Goal: Information Seeking & Learning: Learn about a topic

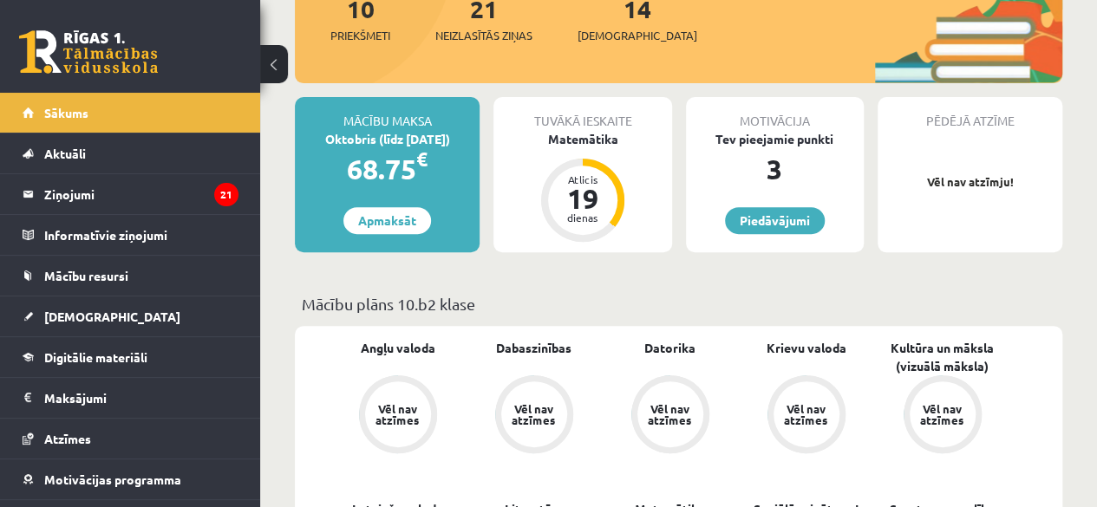
scroll to position [271, 0]
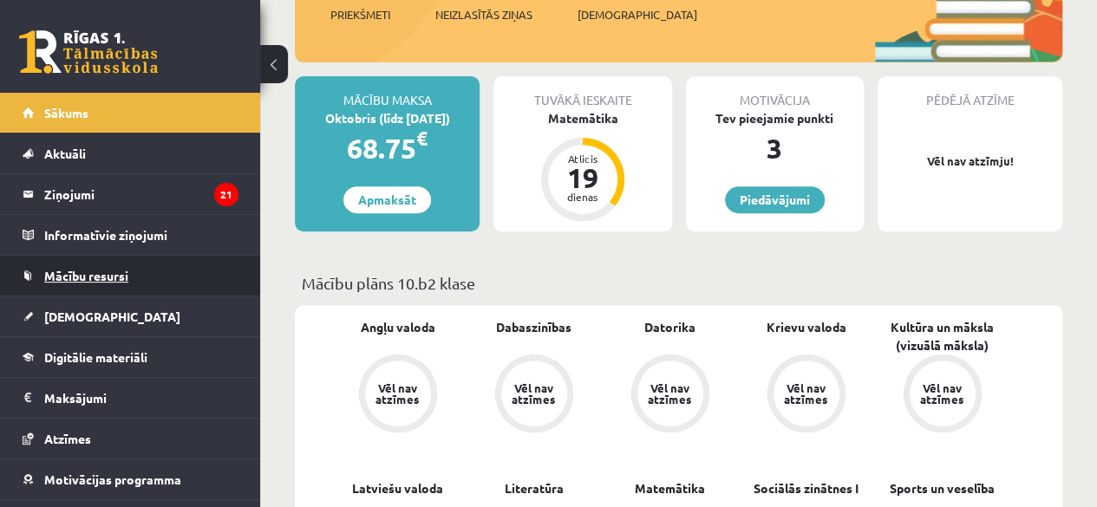
click at [97, 275] on span "Mācību resursi" at bounding box center [86, 276] width 84 height 16
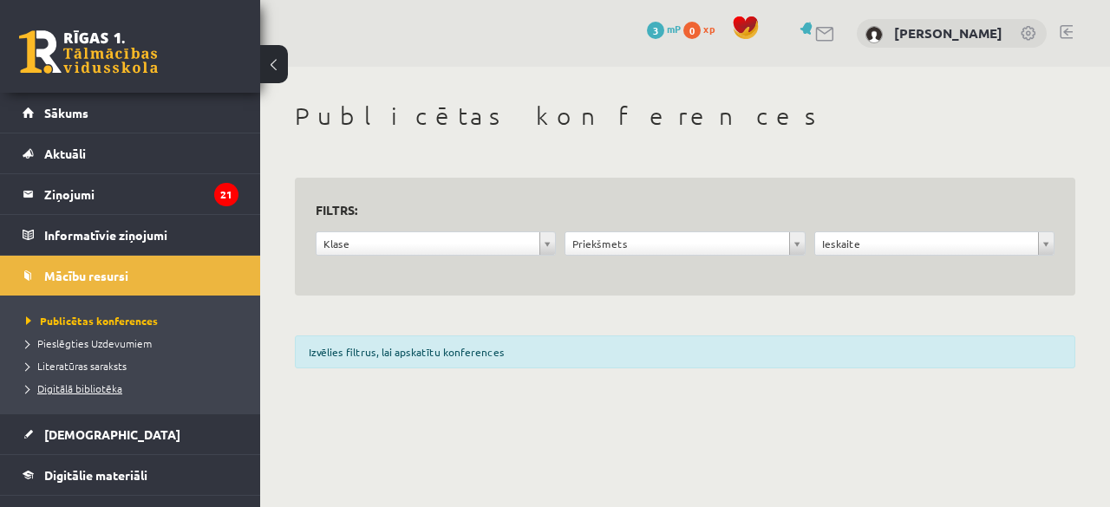
click at [97, 395] on li "Digitālā bibliotēka" at bounding box center [134, 388] width 217 height 23
click at [99, 387] on span "Digitālā bibliotēka" at bounding box center [81, 389] width 110 height 14
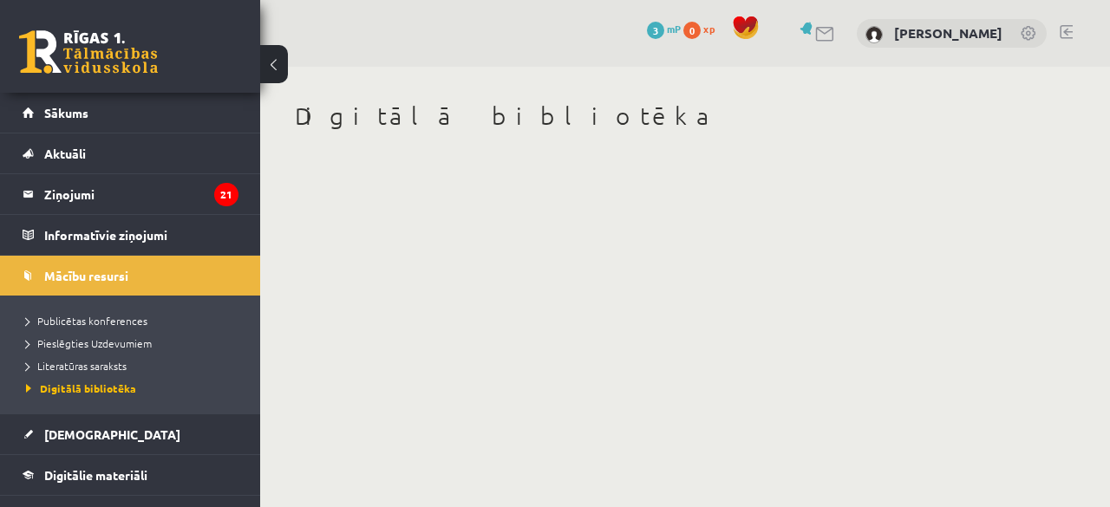
click at [1051, 164] on div "Digitālā bibliotēka" at bounding box center [685, 129] width 850 height 125
click at [116, 468] on span "Digitālie materiāli" at bounding box center [95, 476] width 103 height 16
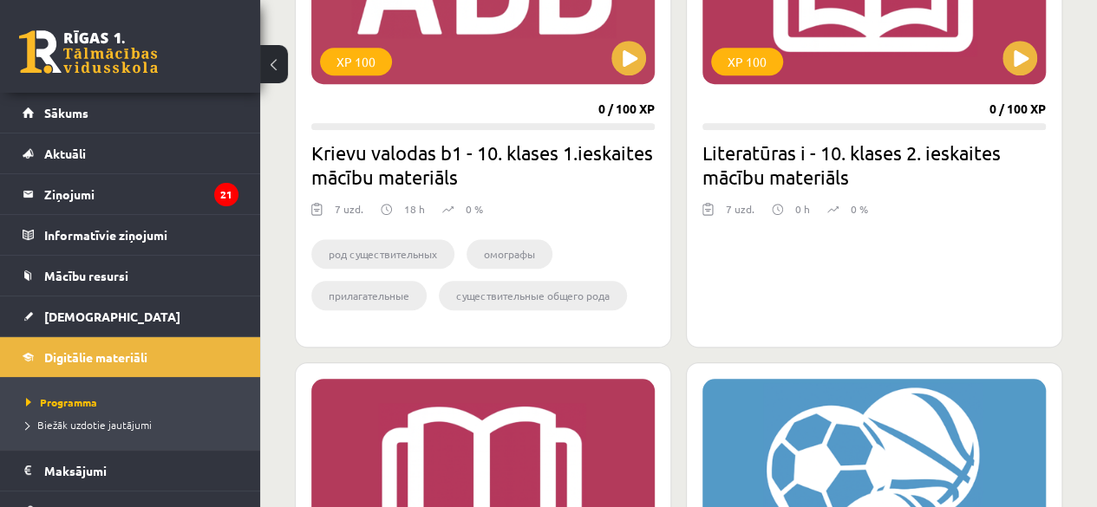
scroll to position [593, 0]
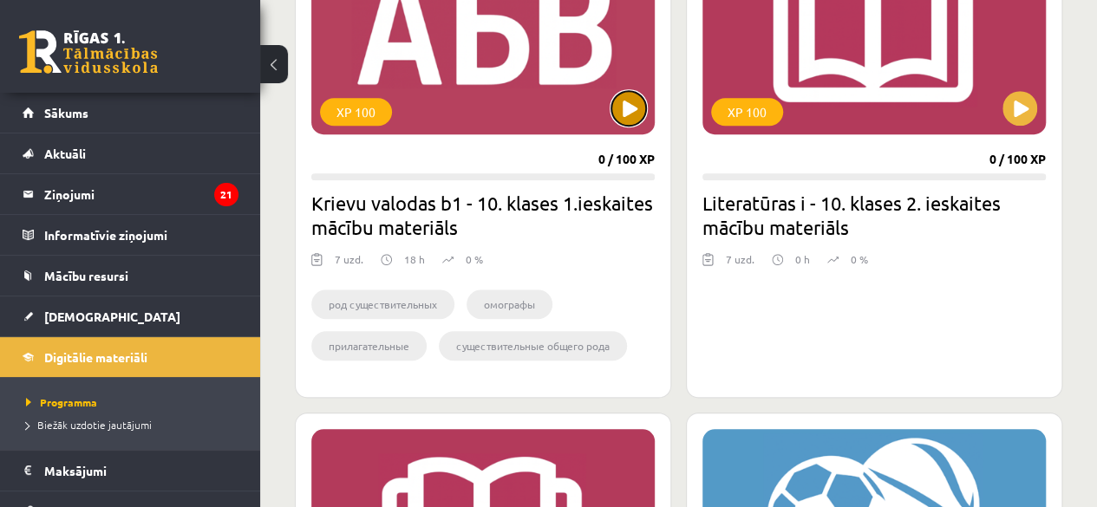
click at [619, 108] on button at bounding box center [628, 108] width 35 height 35
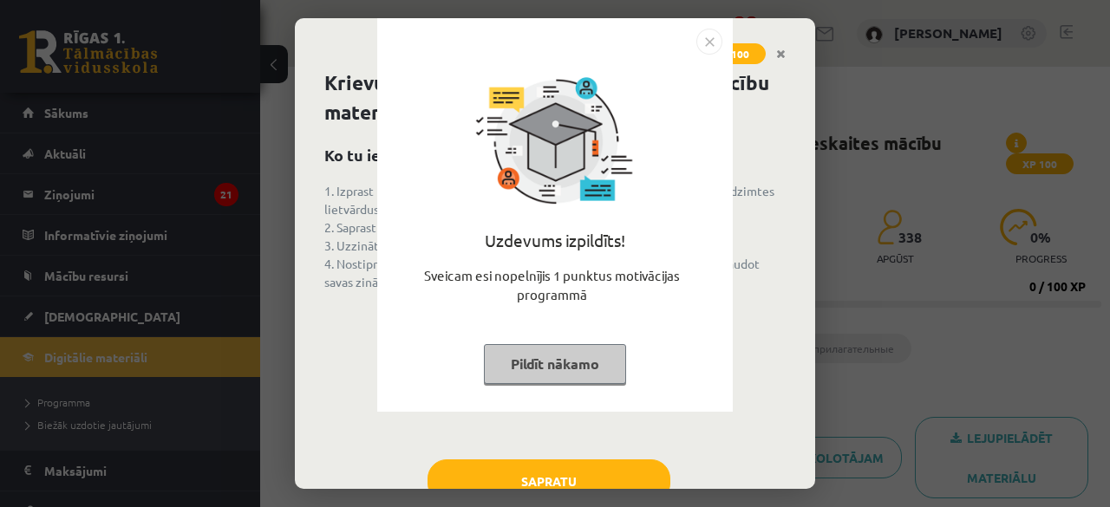
click at [707, 40] on img "Close" at bounding box center [709, 42] width 26 height 26
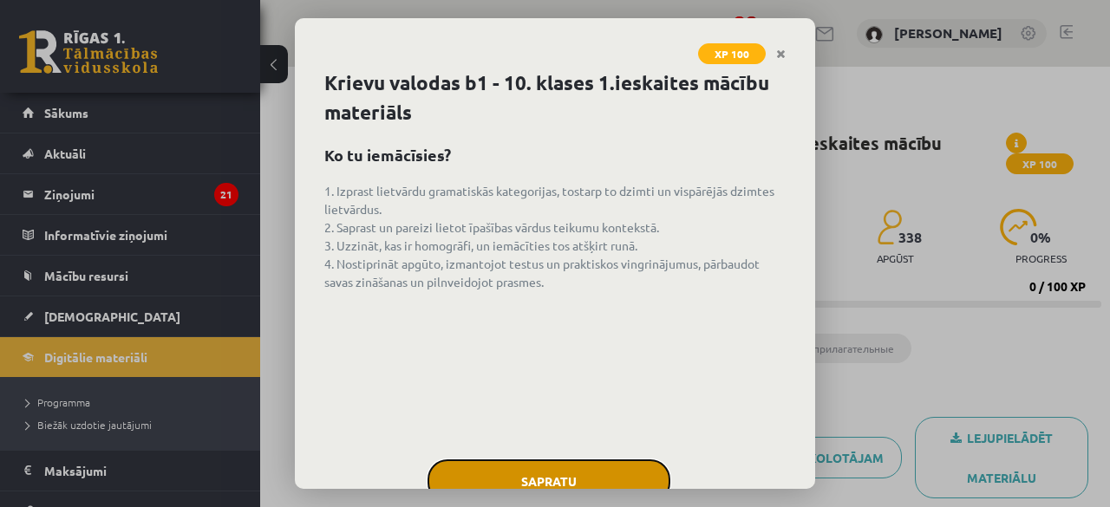
click at [494, 467] on button "Sapratu" at bounding box center [549, 481] width 243 height 43
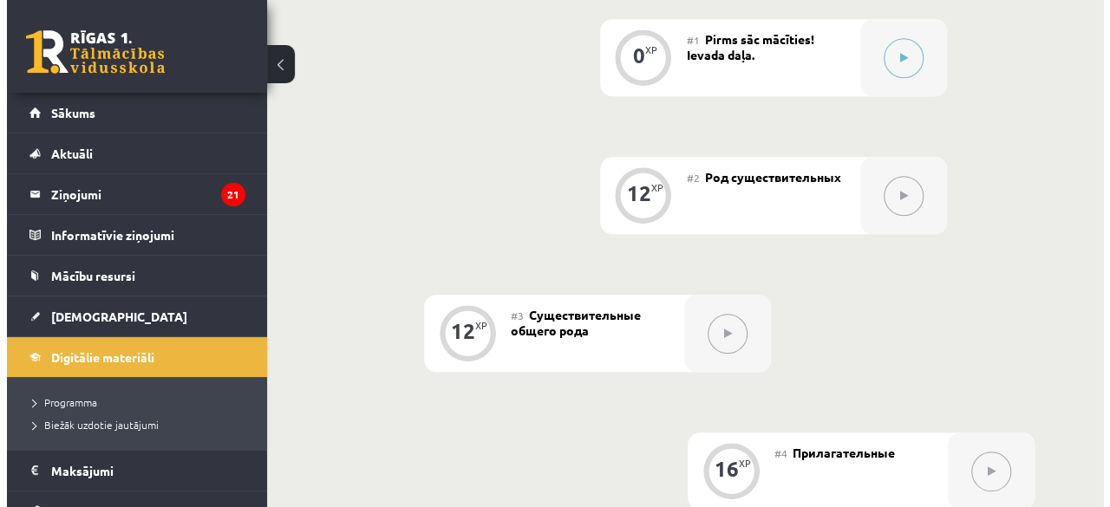
scroll to position [389, 0]
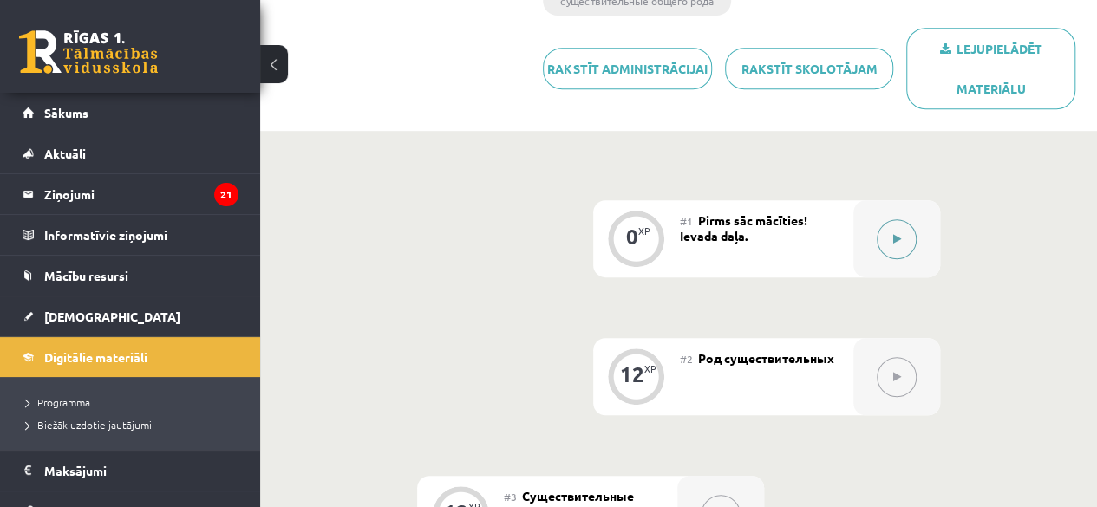
click at [909, 248] on button at bounding box center [897, 239] width 40 height 40
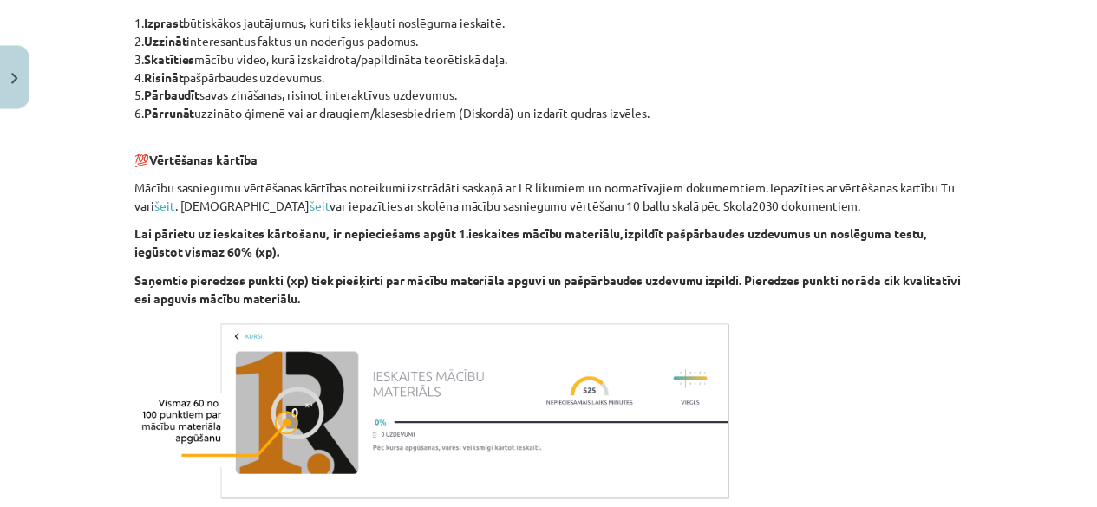
scroll to position [1110, 0]
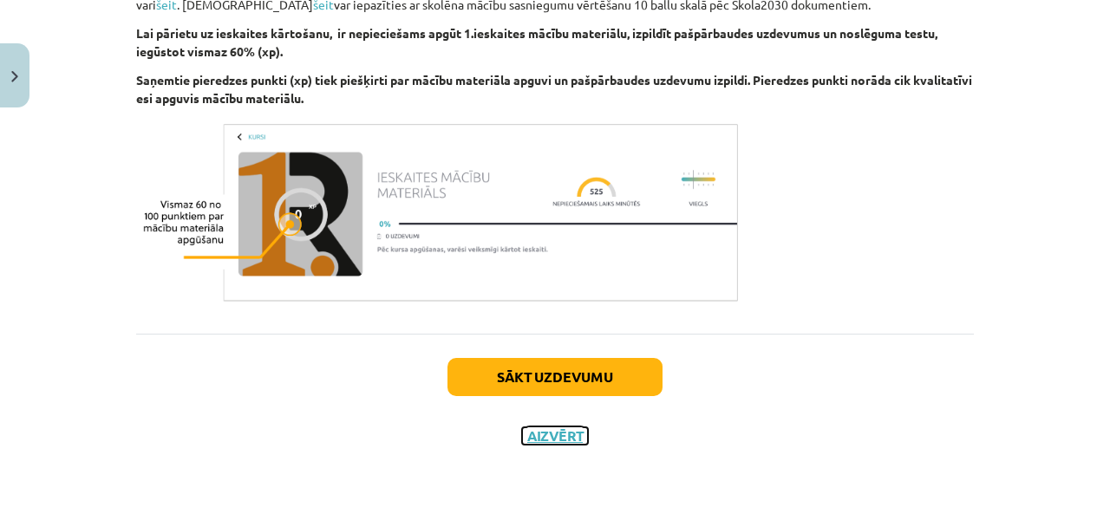
click at [545, 436] on button "Aizvērt" at bounding box center [555, 436] width 66 height 17
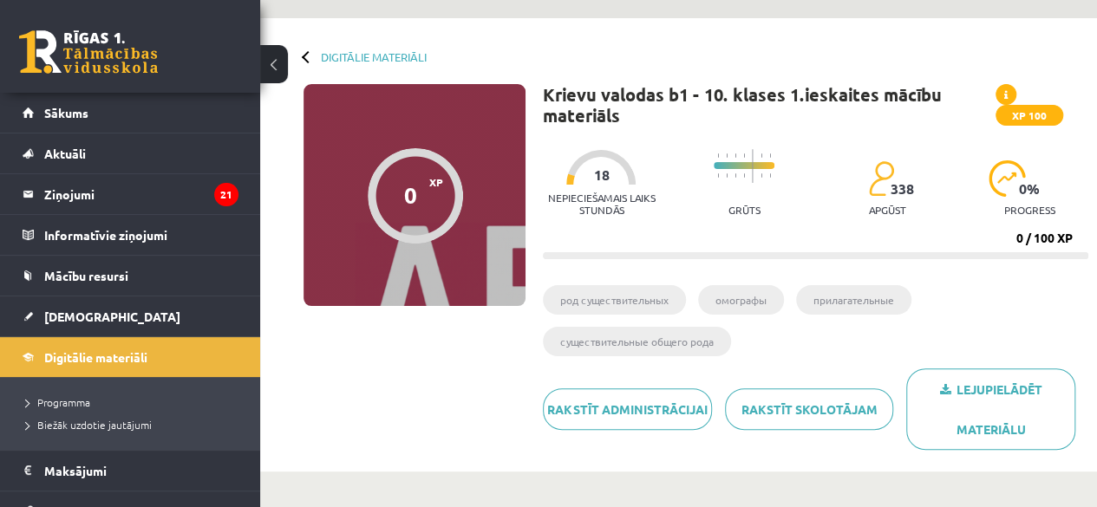
scroll to position [47, 0]
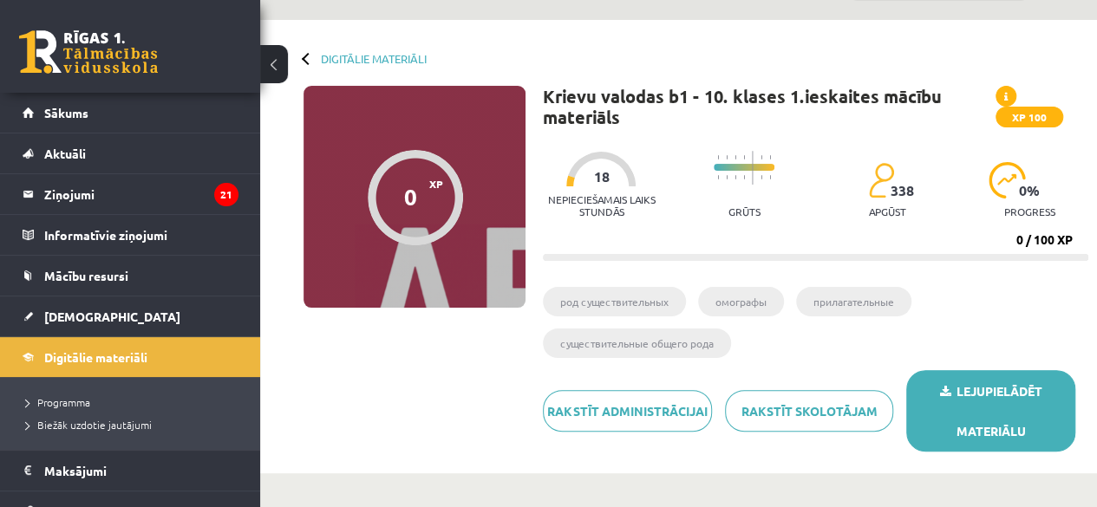
click at [967, 403] on link "Lejupielādēt materiālu" at bounding box center [990, 411] width 169 height 82
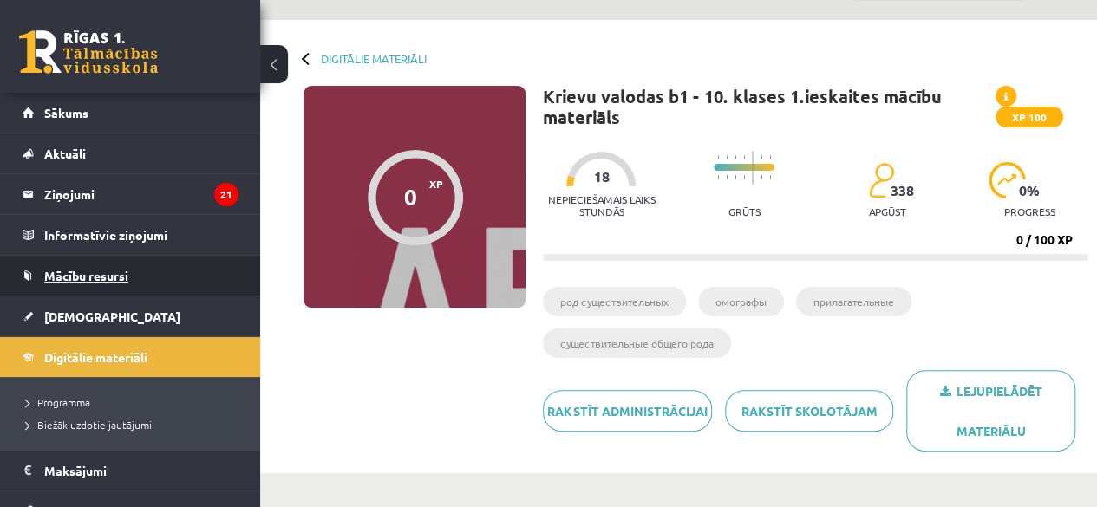
click at [121, 270] on span "Mācību resursi" at bounding box center [86, 276] width 84 height 16
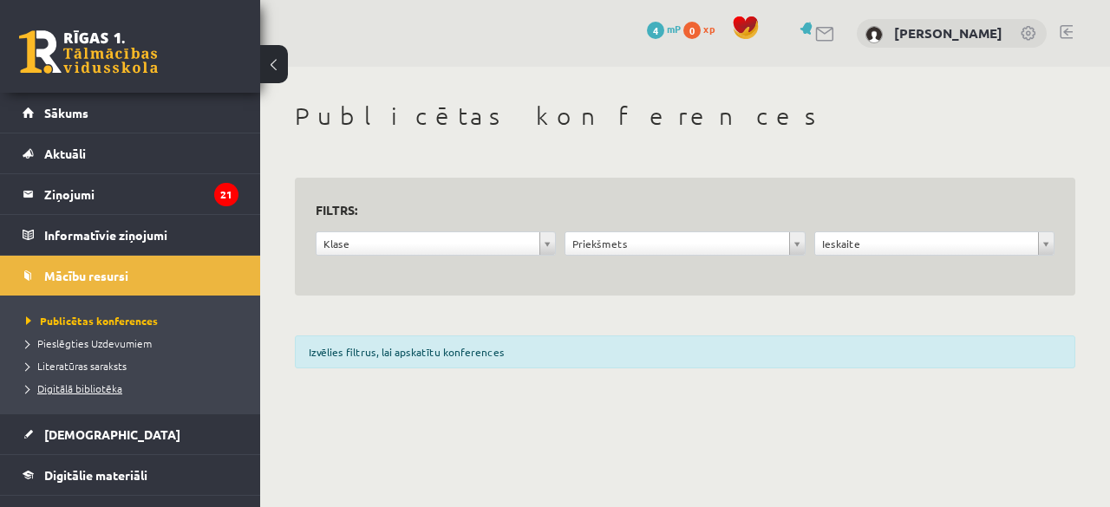
click at [98, 389] on span "Digitālā bibliotēka" at bounding box center [74, 389] width 96 height 14
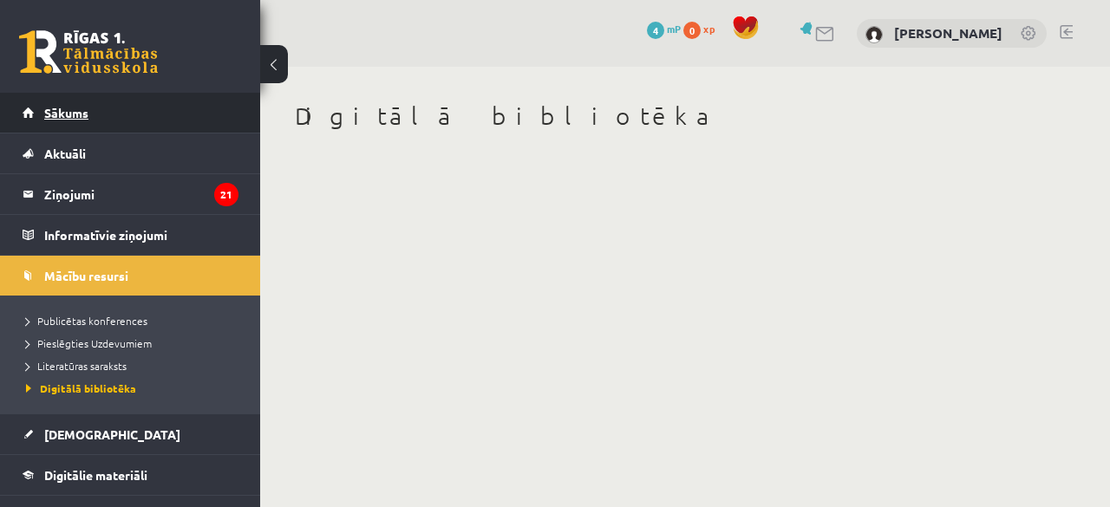
click at [179, 116] on link "Sākums" at bounding box center [131, 113] width 216 height 40
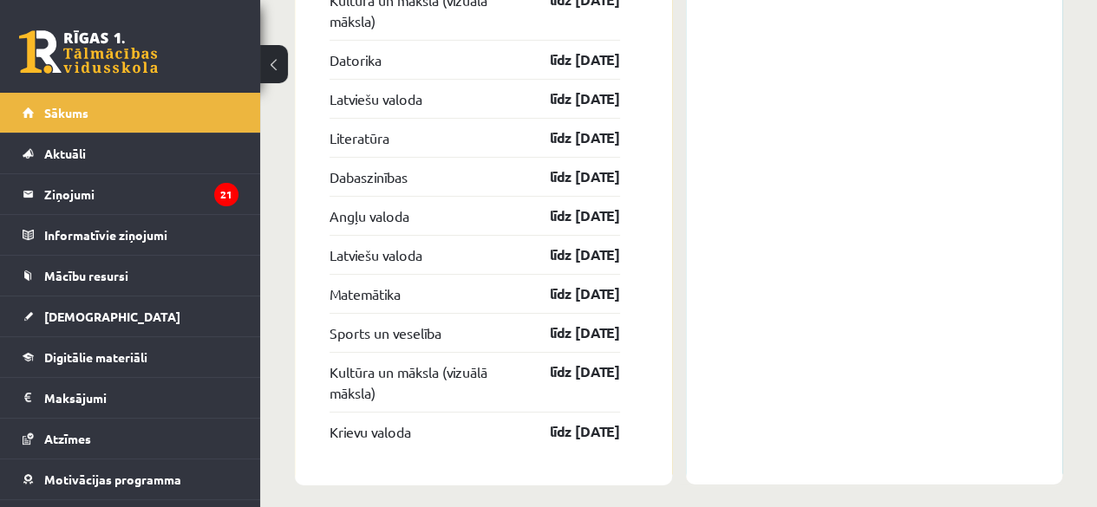
scroll to position [69, 0]
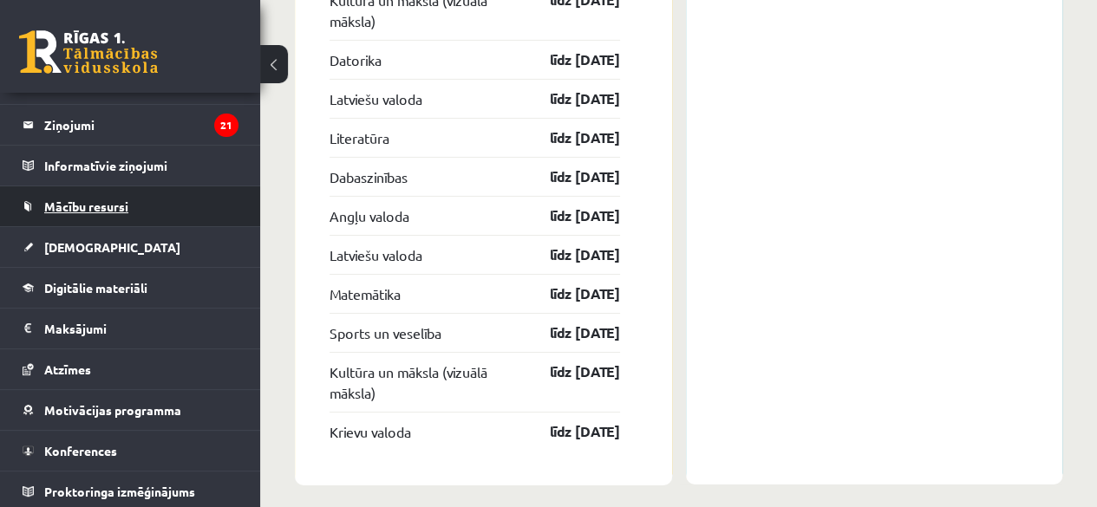
click at [102, 202] on span "Mācību resursi" at bounding box center [86, 207] width 84 height 16
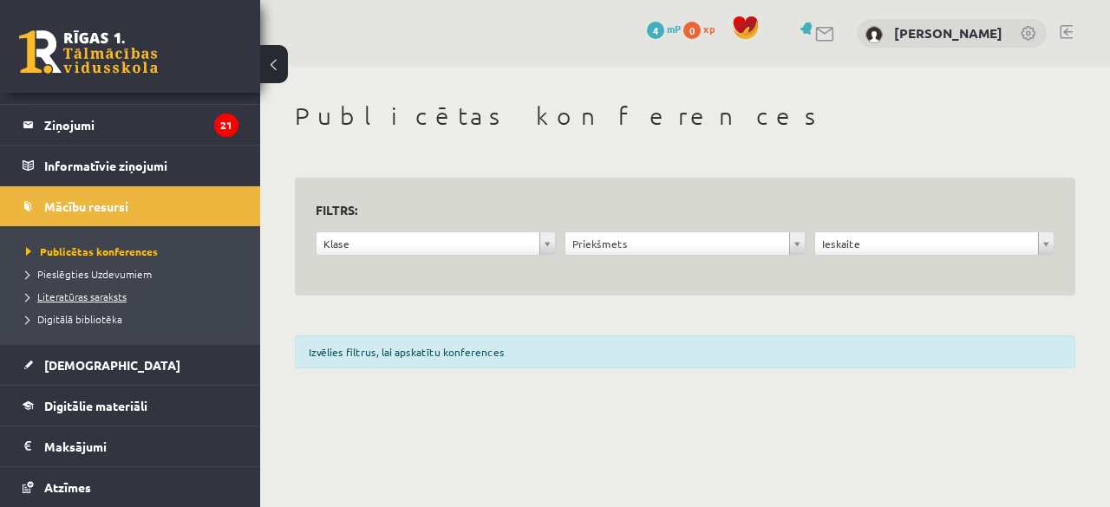
drag, startPoint x: 92, startPoint y: 284, endPoint x: 92, endPoint y: 296, distance: 11.3
click at [92, 296] on li "Literatūras saraksts" at bounding box center [134, 296] width 217 height 23
click at [92, 296] on span "Literatūras saraksts" at bounding box center [85, 297] width 118 height 14
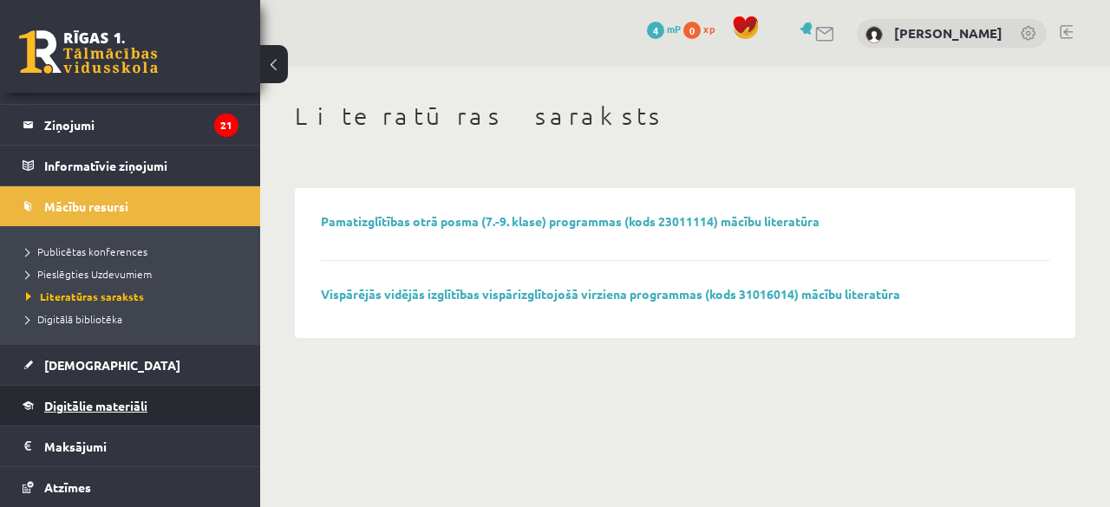
click at [94, 409] on span "Digitālie materiāli" at bounding box center [95, 406] width 103 height 16
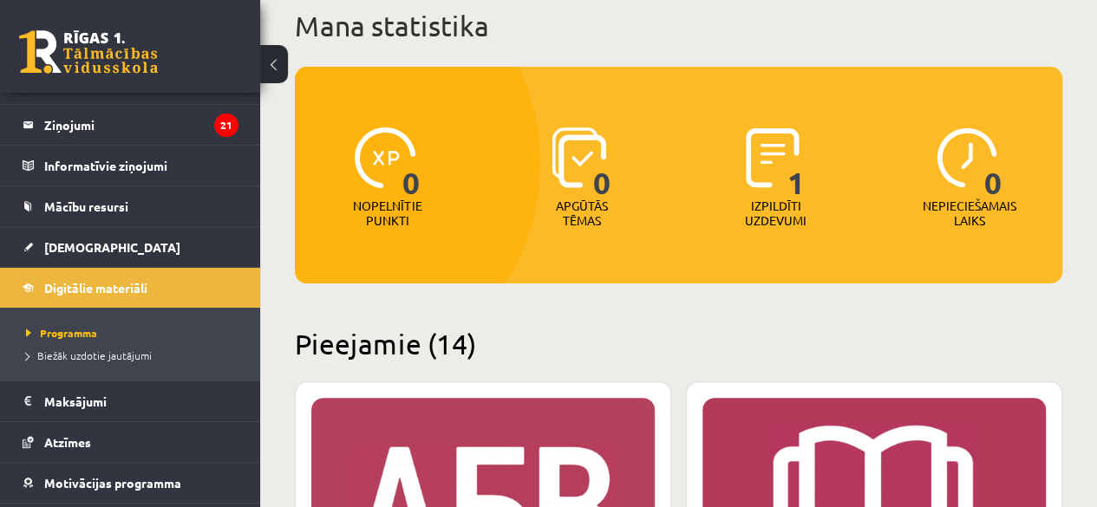
scroll to position [108, 0]
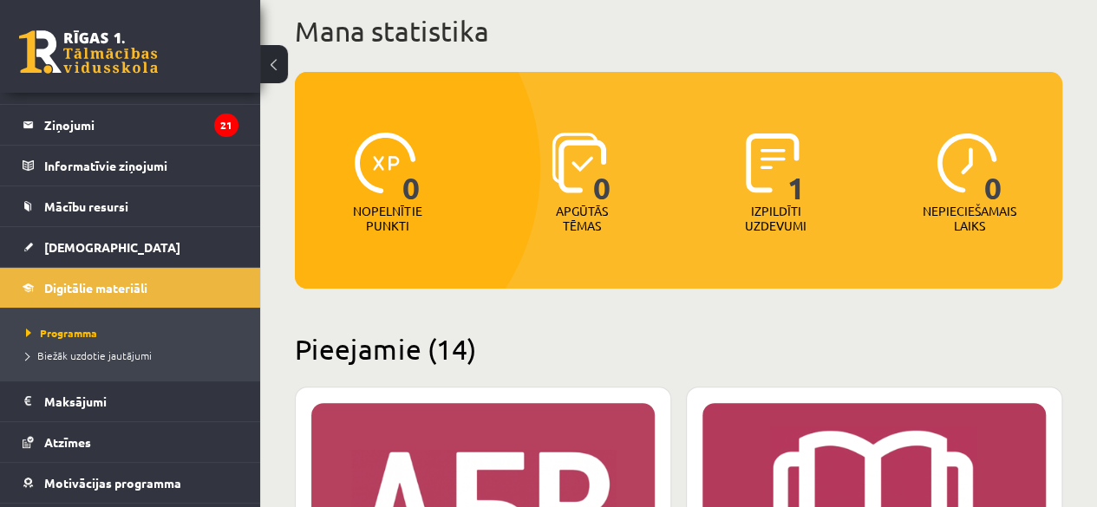
click at [584, 193] on div "0" at bounding box center [582, 164] width 60 height 80
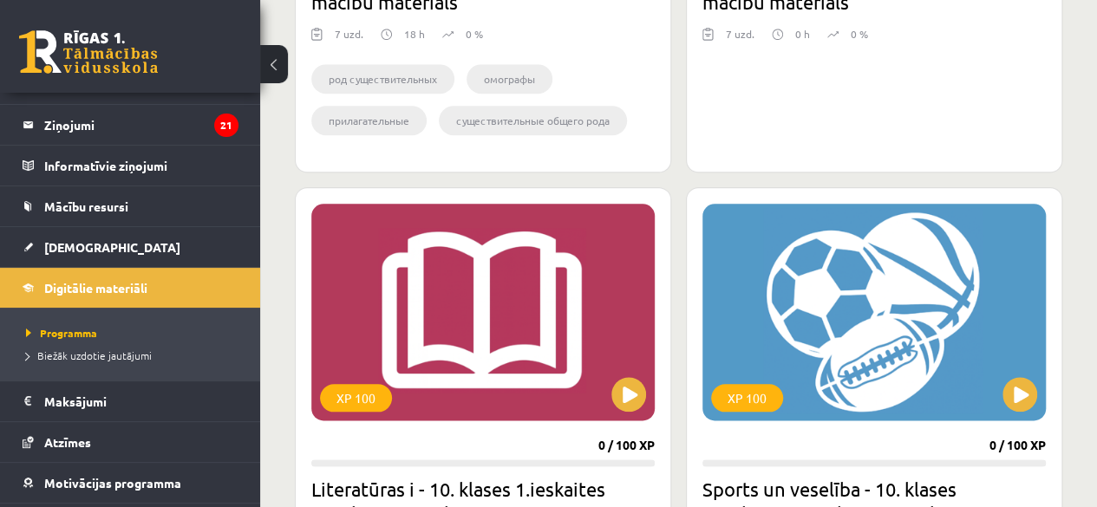
scroll to position [844, 0]
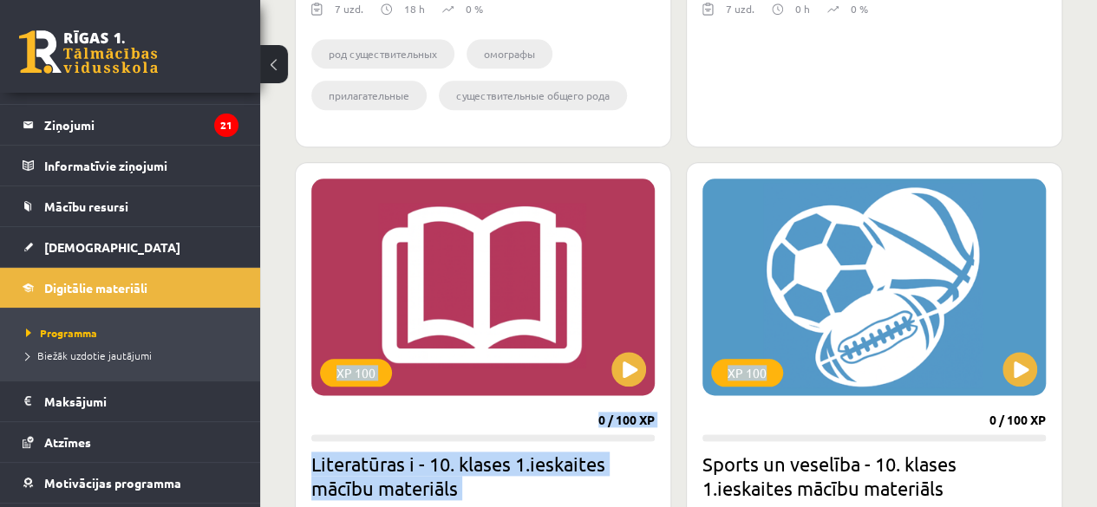
drag, startPoint x: 1091, startPoint y: 152, endPoint x: 1100, endPoint y: 206, distance: 55.3
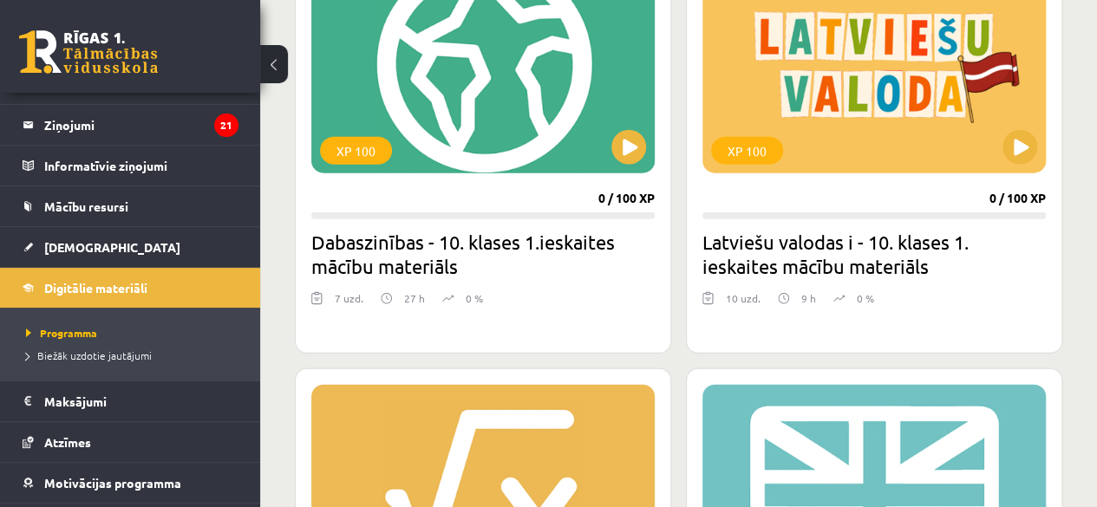
scroll to position [2090, 0]
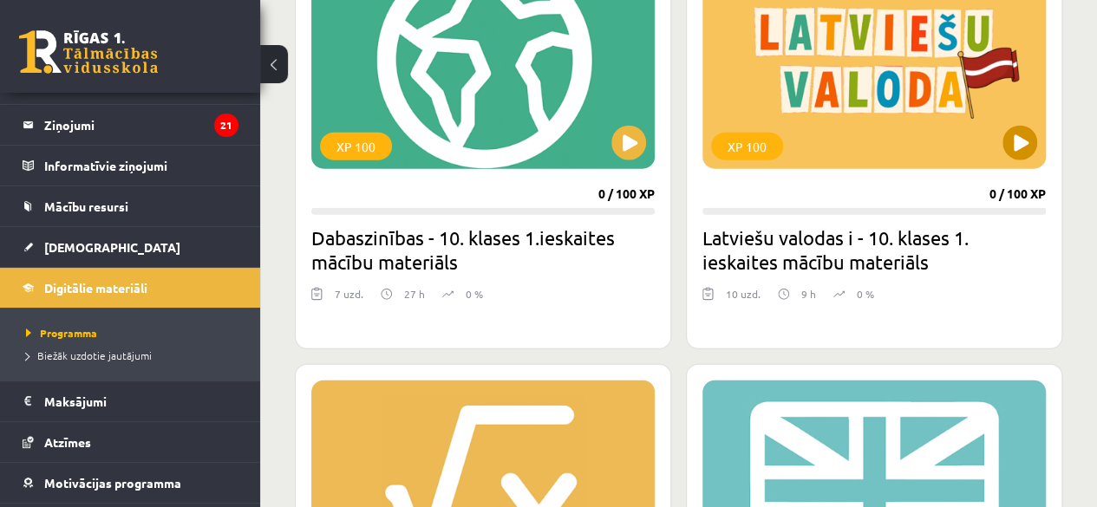
click at [909, 144] on div "XP 100" at bounding box center [874, 60] width 343 height 217
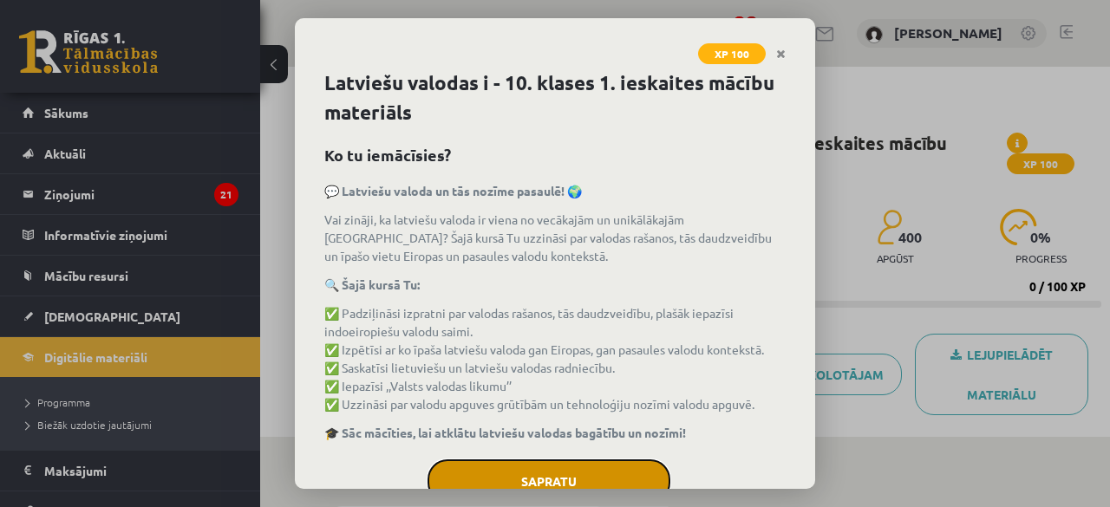
click at [510, 488] on button "Sapratu" at bounding box center [549, 481] width 243 height 43
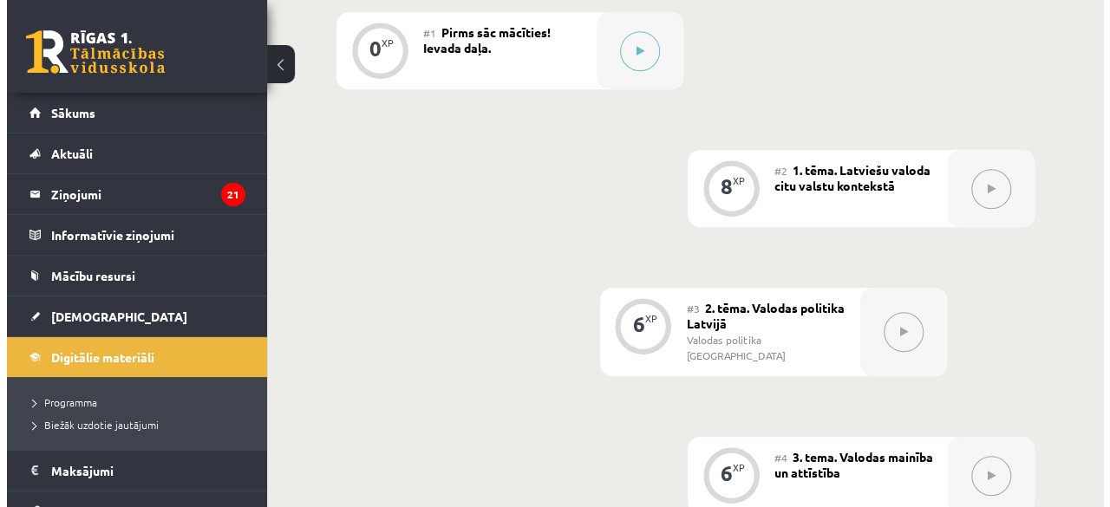
scroll to position [500, 0]
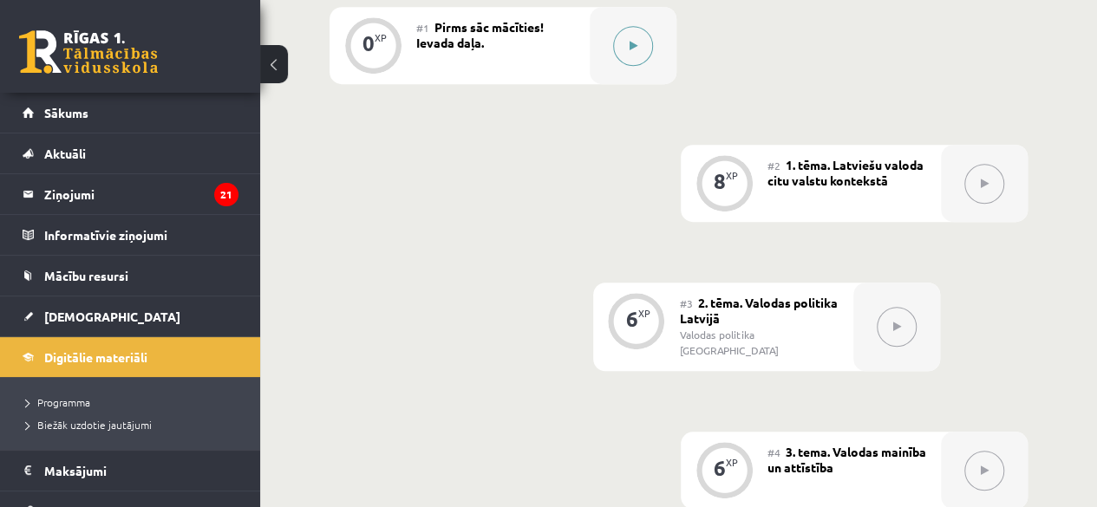
click at [626, 56] on button at bounding box center [633, 46] width 40 height 40
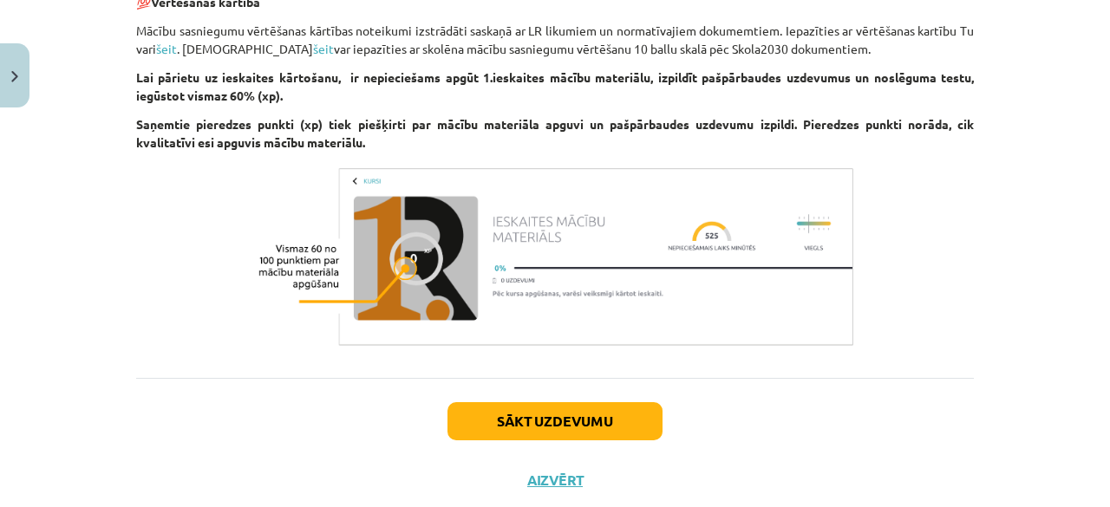
scroll to position [1176, 0]
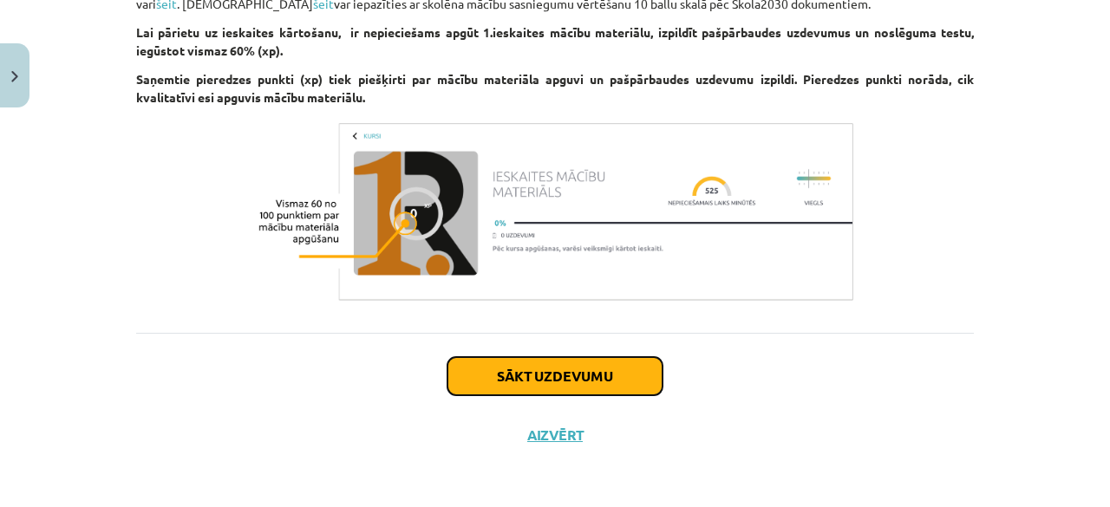
click at [511, 365] on button "Sākt uzdevumu" at bounding box center [555, 376] width 215 height 38
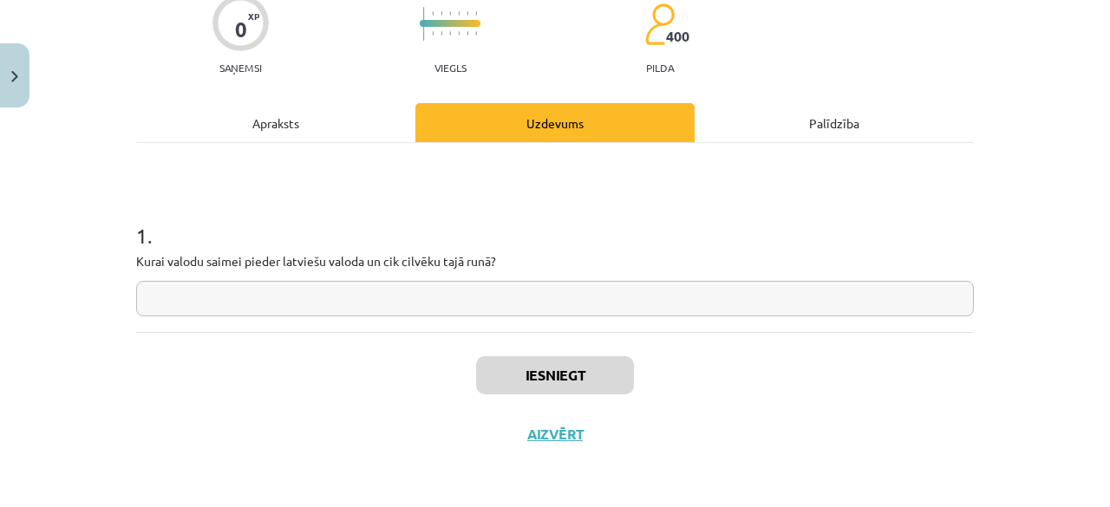
scroll to position [43, 0]
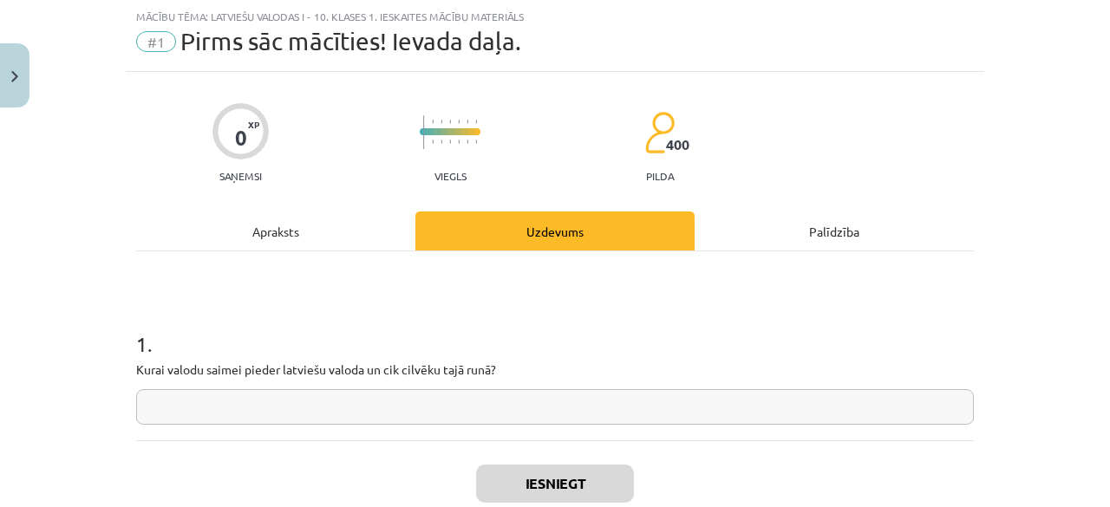
click at [411, 422] on input "text" at bounding box center [555, 407] width 838 height 36
click at [336, 401] on input "text" at bounding box center [555, 407] width 838 height 36
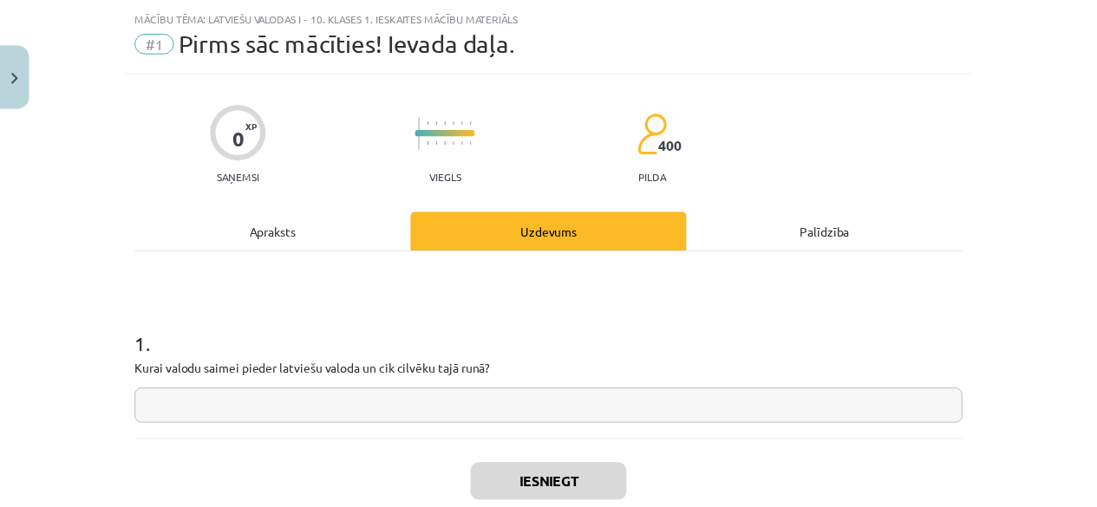
scroll to position [151, 0]
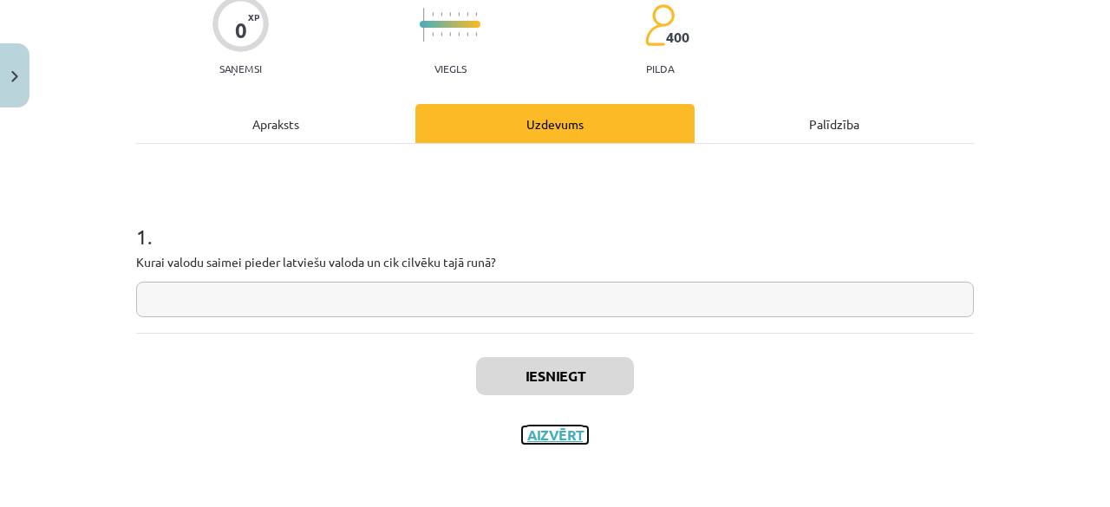
click at [538, 435] on button "Aizvērt" at bounding box center [555, 435] width 66 height 17
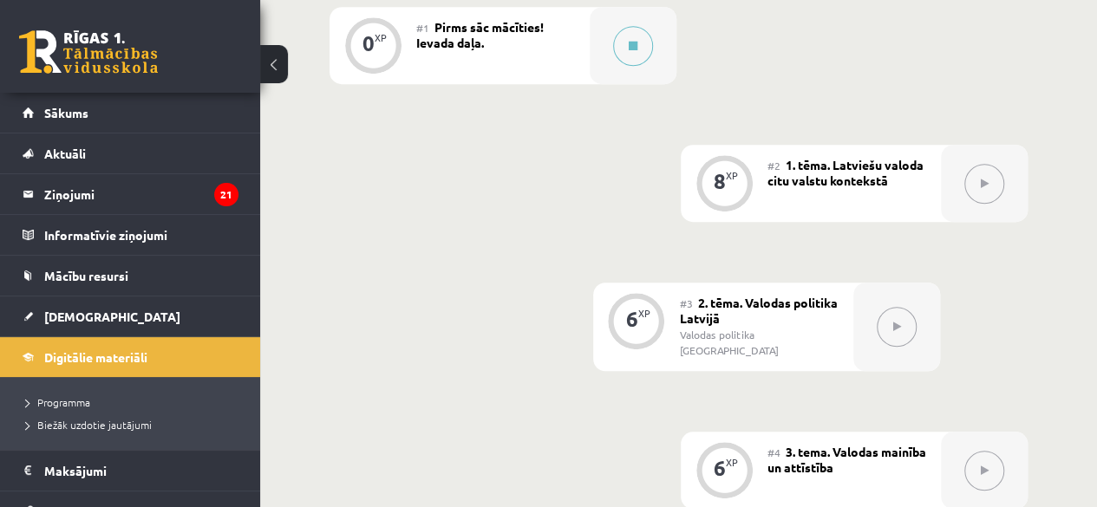
click at [992, 198] on button at bounding box center [985, 184] width 40 height 40
click at [952, 193] on div at bounding box center [984, 183] width 87 height 77
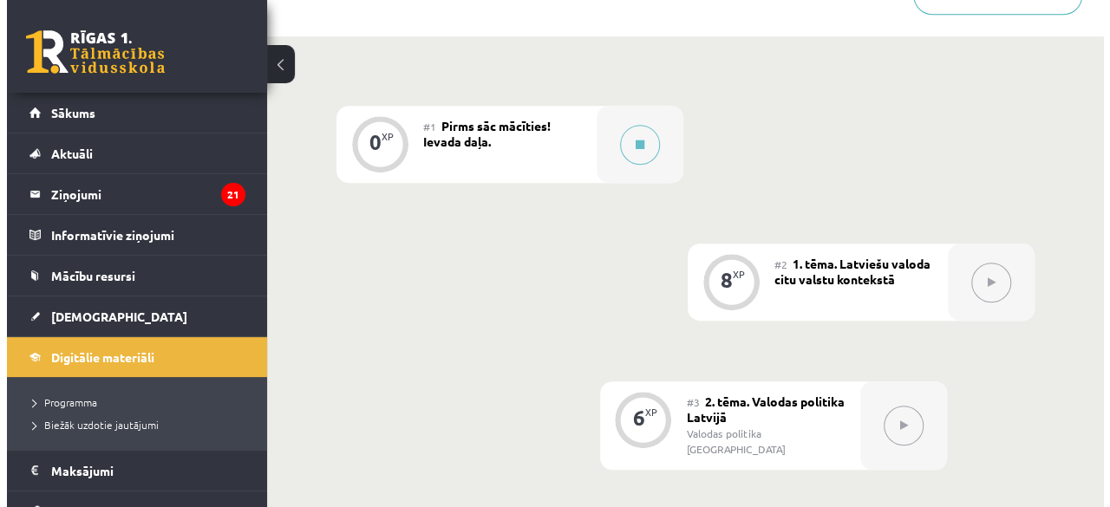
scroll to position [396, 0]
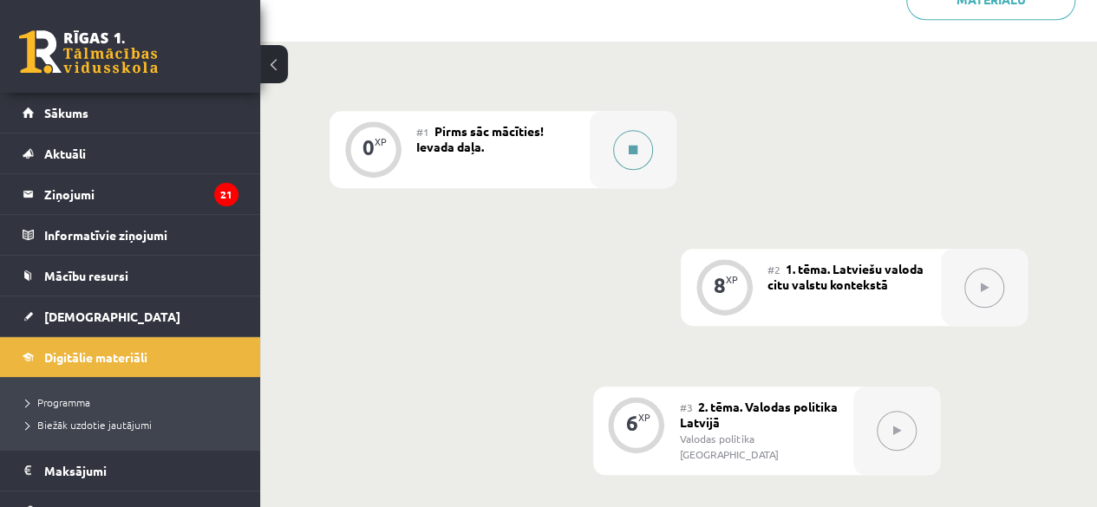
click at [643, 157] on button at bounding box center [633, 150] width 40 height 40
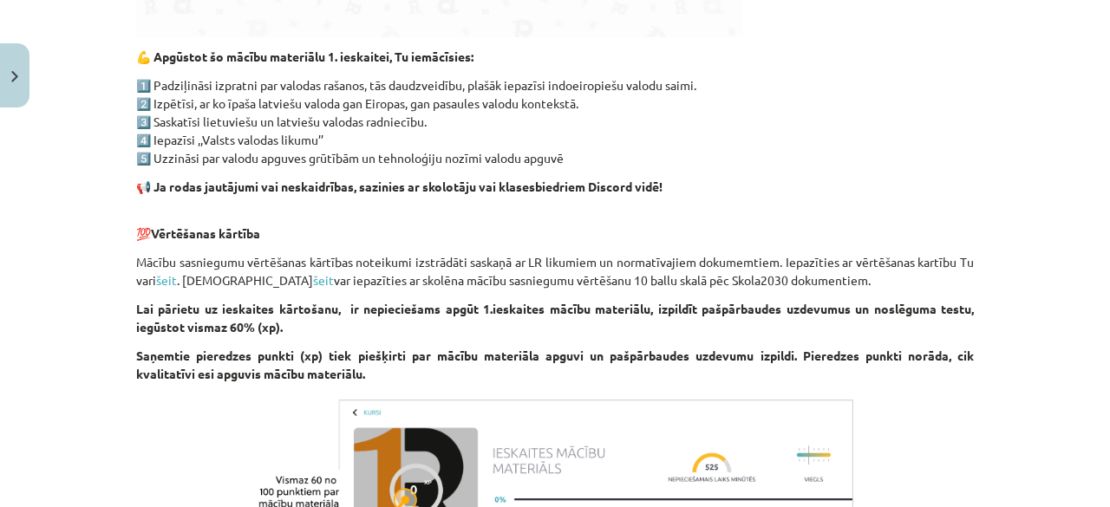
scroll to position [1176, 0]
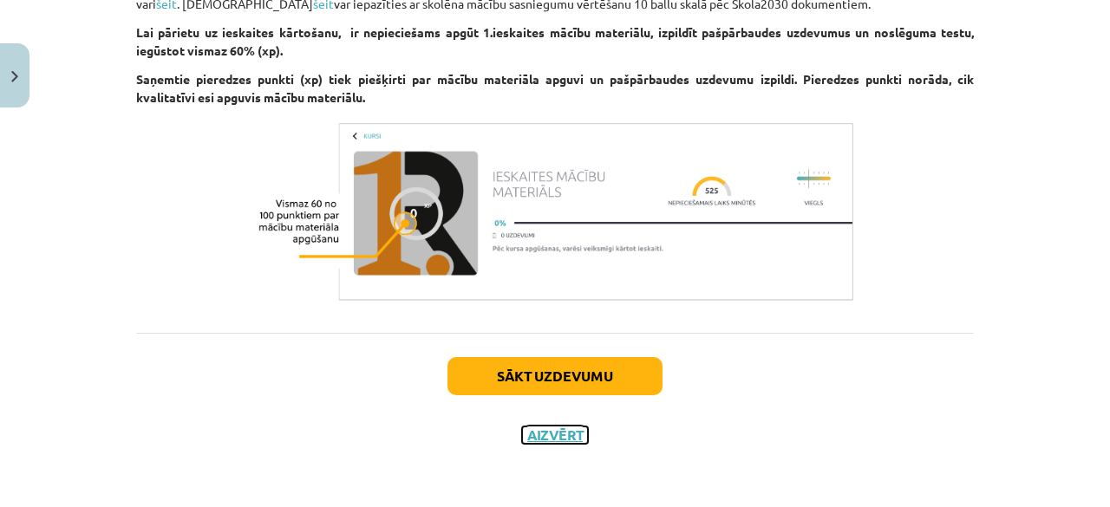
click at [564, 436] on button "Aizvērt" at bounding box center [555, 435] width 66 height 17
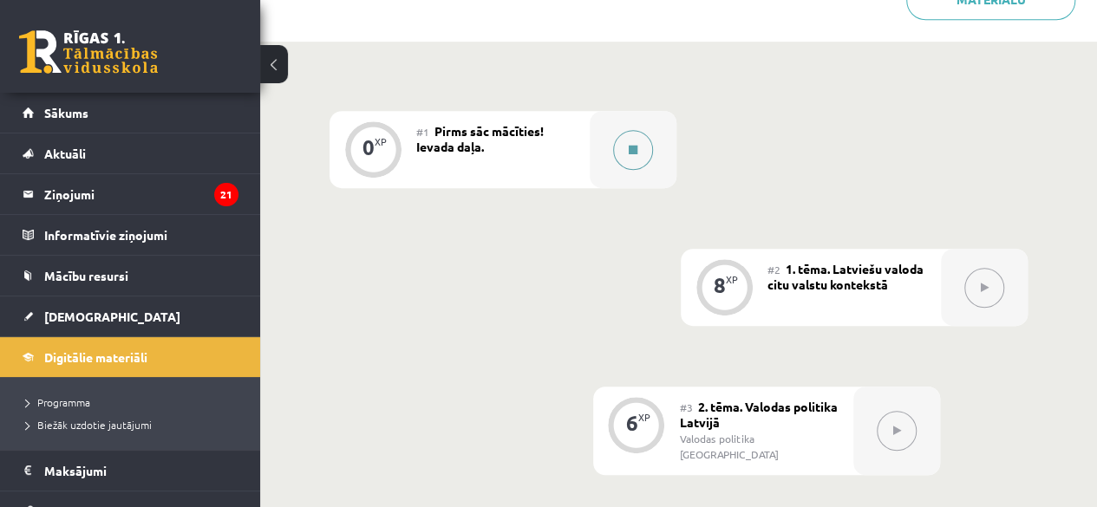
click at [636, 136] on button at bounding box center [633, 150] width 40 height 40
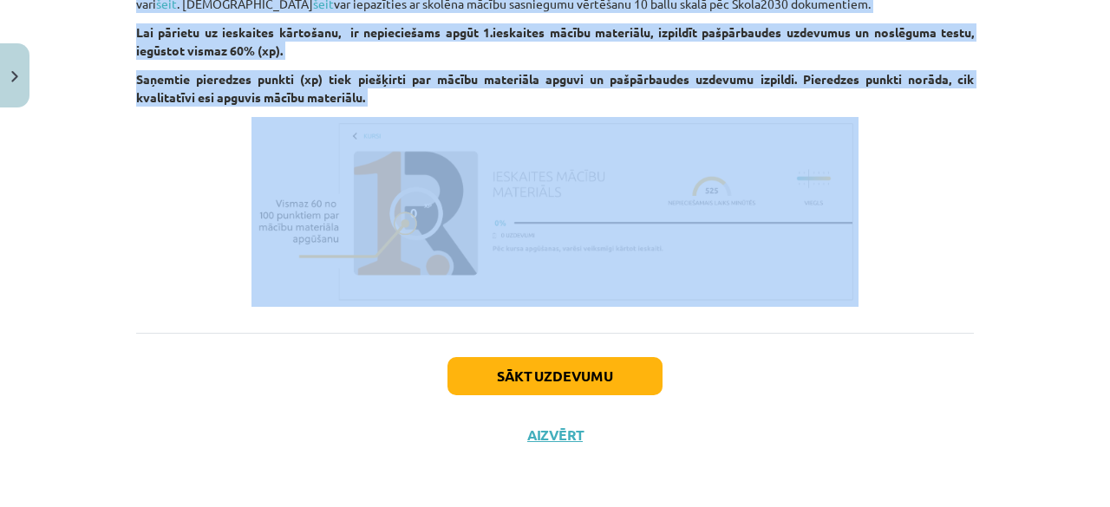
drag, startPoint x: 1089, startPoint y: 389, endPoint x: 1103, endPoint y: 533, distance: 144.6
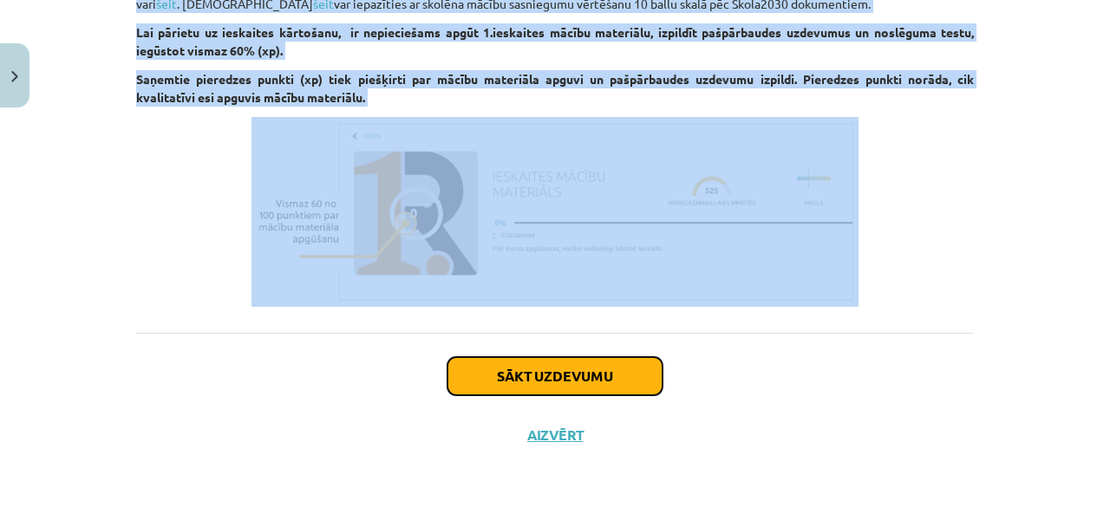
click at [607, 387] on button "Sākt uzdevumu" at bounding box center [555, 376] width 215 height 38
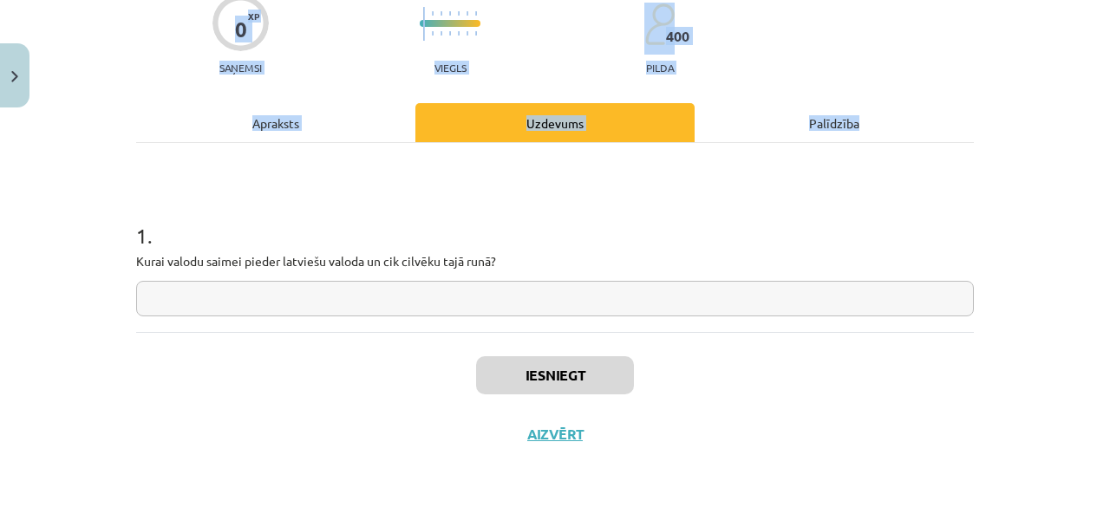
scroll to position [43, 0]
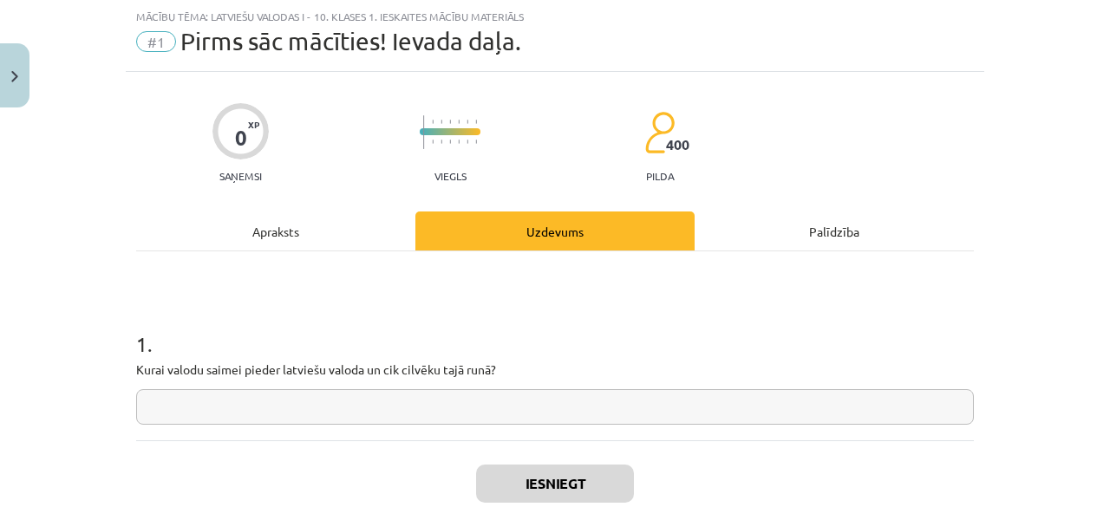
click at [199, 402] on input "text" at bounding box center [555, 407] width 838 height 36
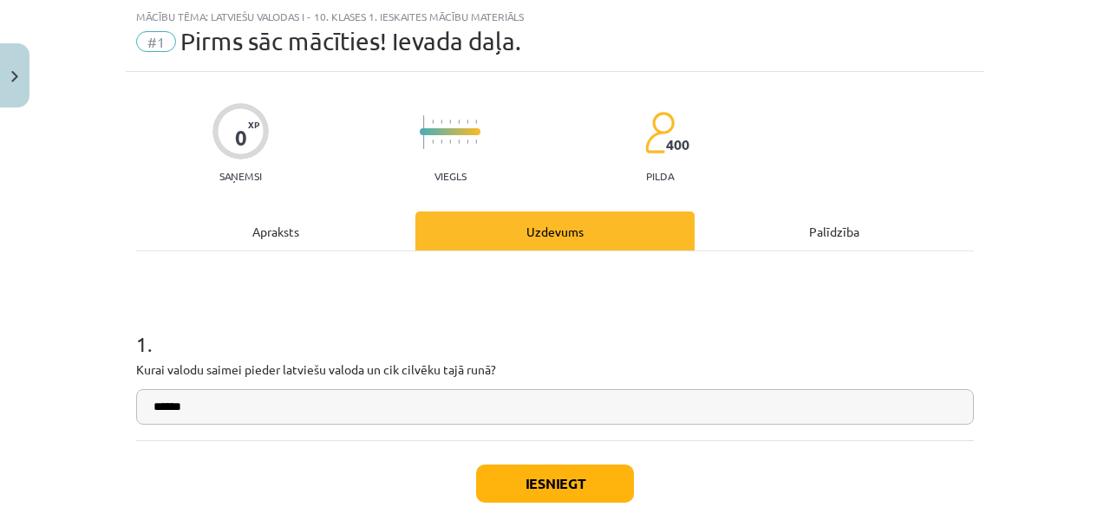
click at [1009, 178] on div "Mācību tēma: Latviešu valodas i - 10. klases 1. ieskaites mācību materiāls #1 P…" at bounding box center [555, 253] width 1110 height 507
click at [375, 405] on input "******" at bounding box center [555, 407] width 838 height 36
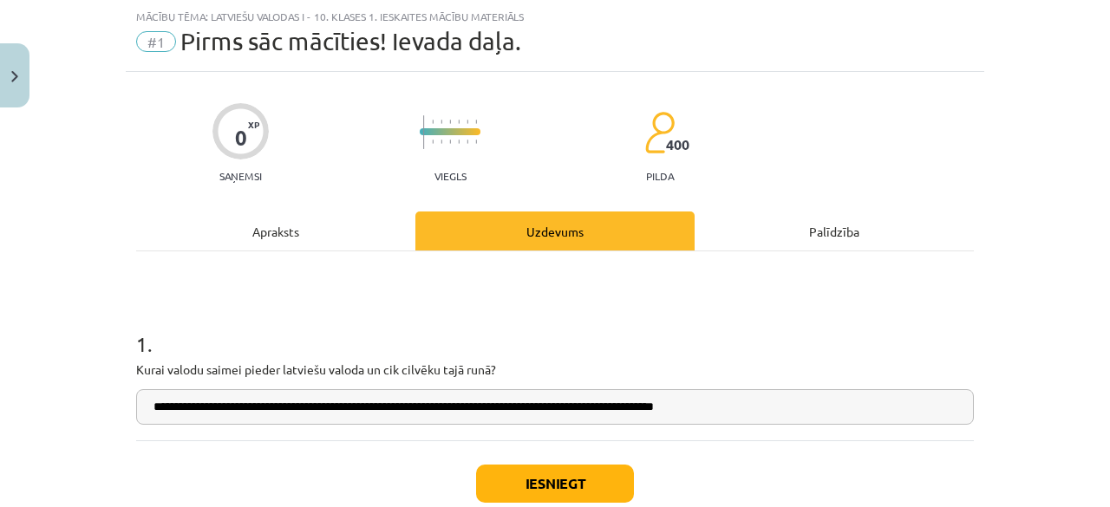
type input "**********"
click at [569, 483] on button "Iesniegt" at bounding box center [555, 484] width 158 height 38
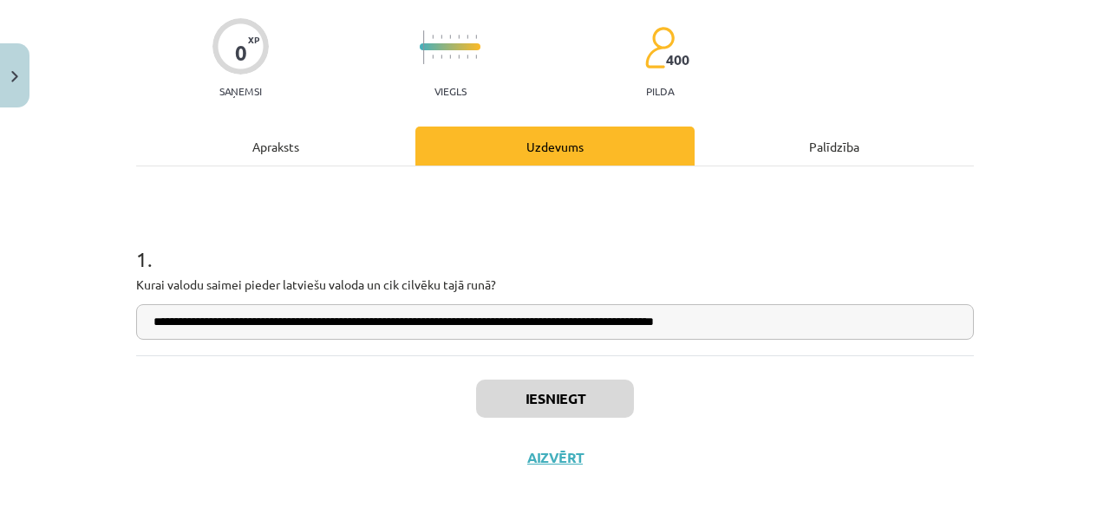
scroll to position [151, 0]
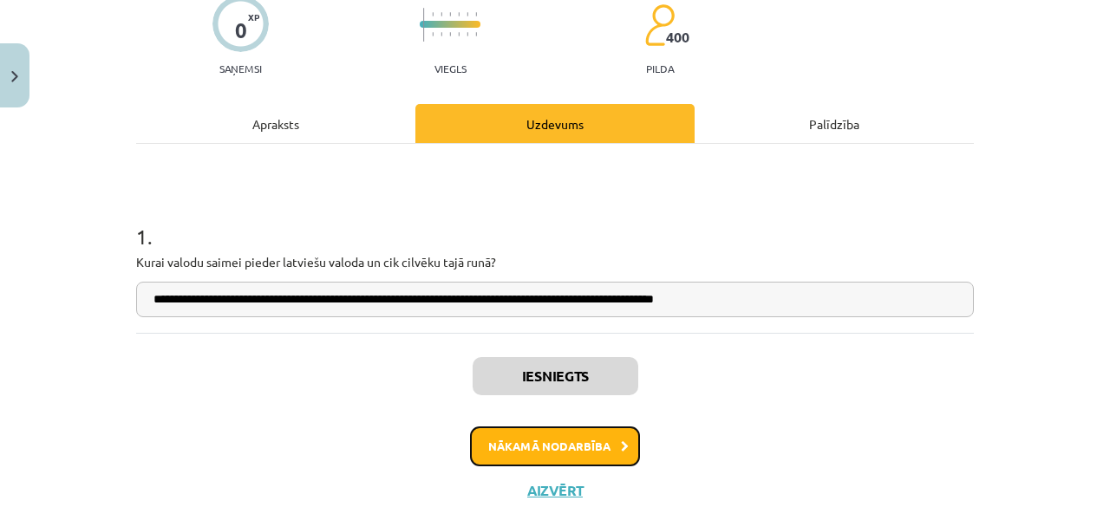
click at [595, 438] on button "Nākamā nodarbība" at bounding box center [555, 447] width 170 height 40
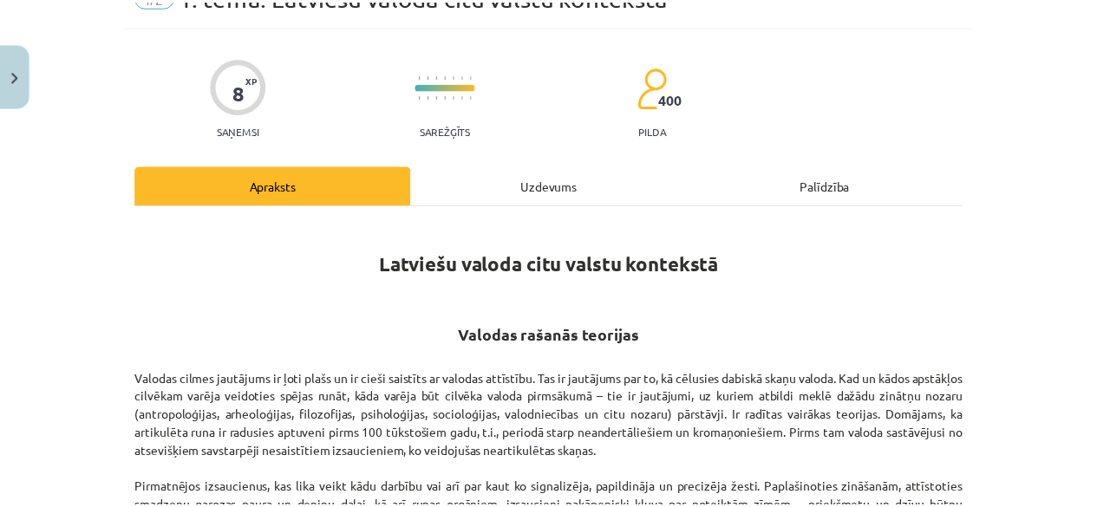
scroll to position [0, 0]
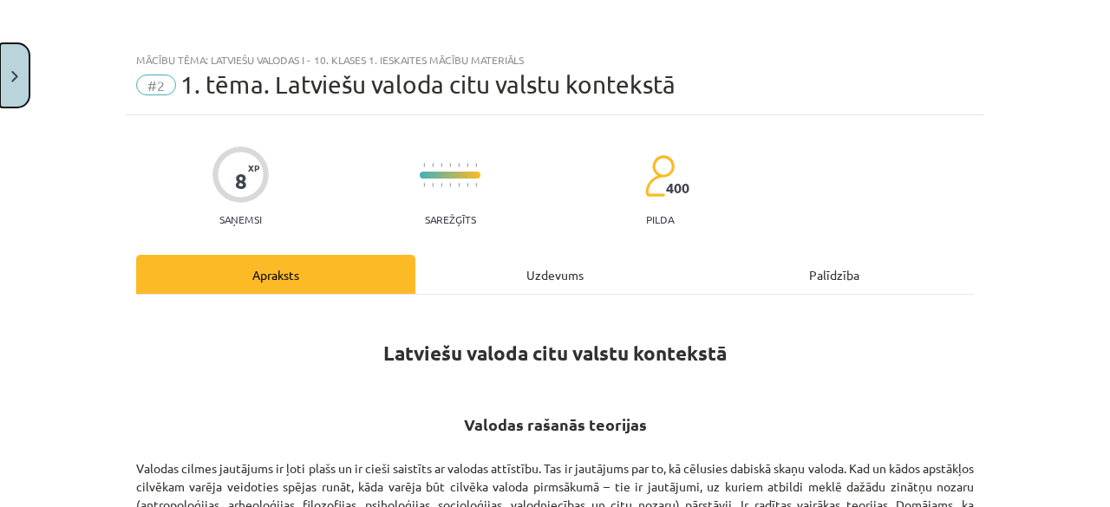
click at [1, 90] on button "Close" at bounding box center [14, 75] width 29 height 64
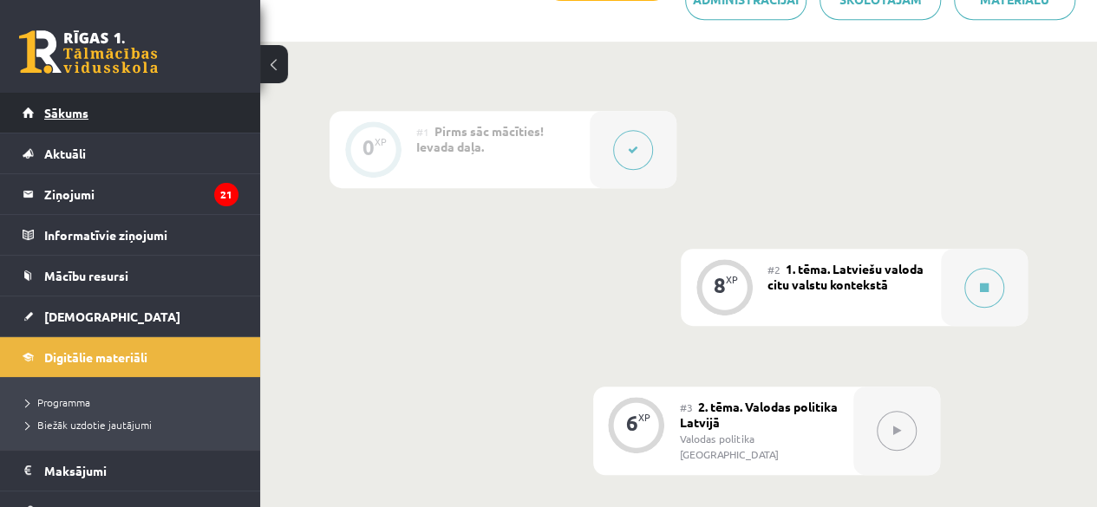
click at [88, 118] on link "Sākums" at bounding box center [131, 113] width 216 height 40
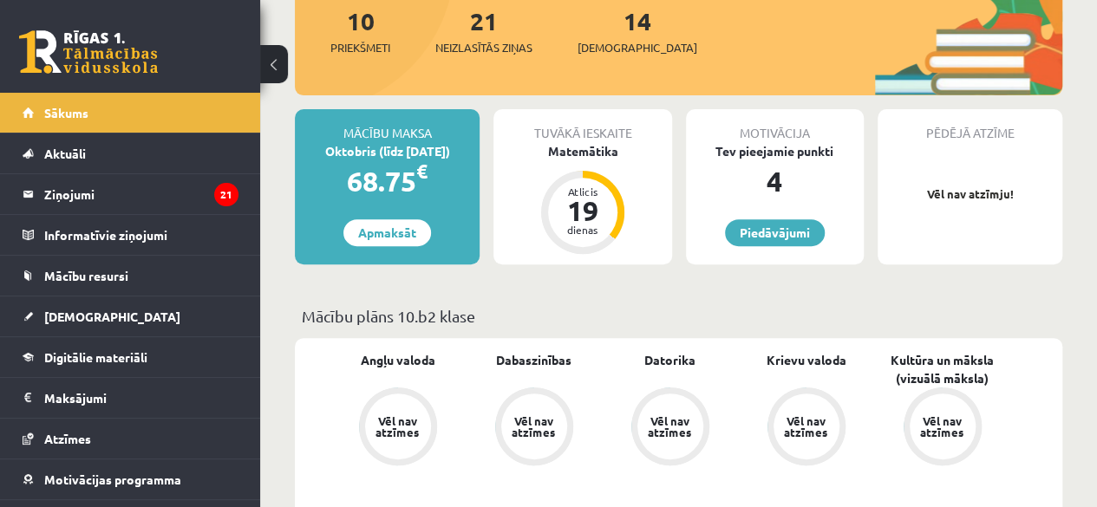
scroll to position [264, 0]
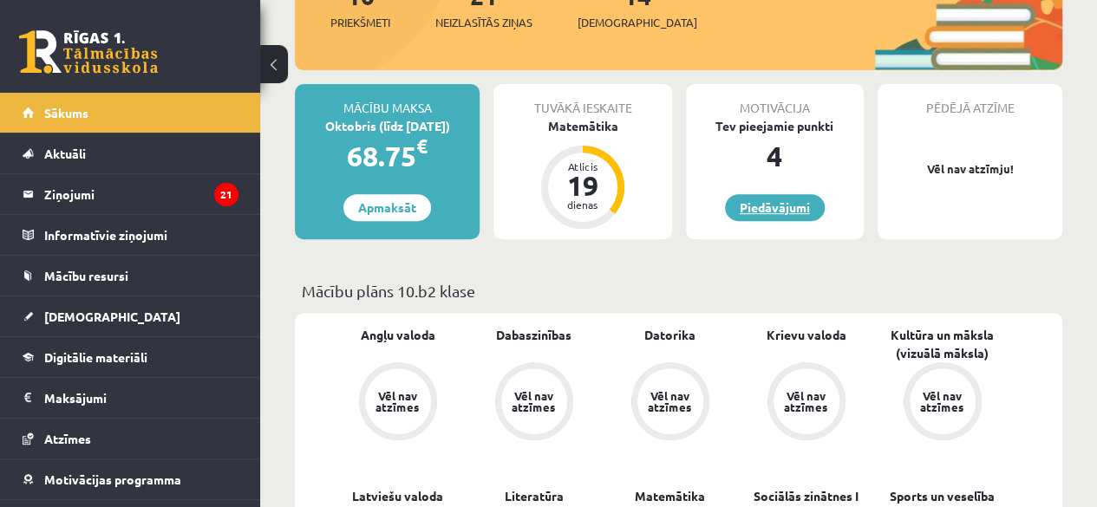
click at [789, 200] on link "Piedāvājumi" at bounding box center [775, 207] width 100 height 27
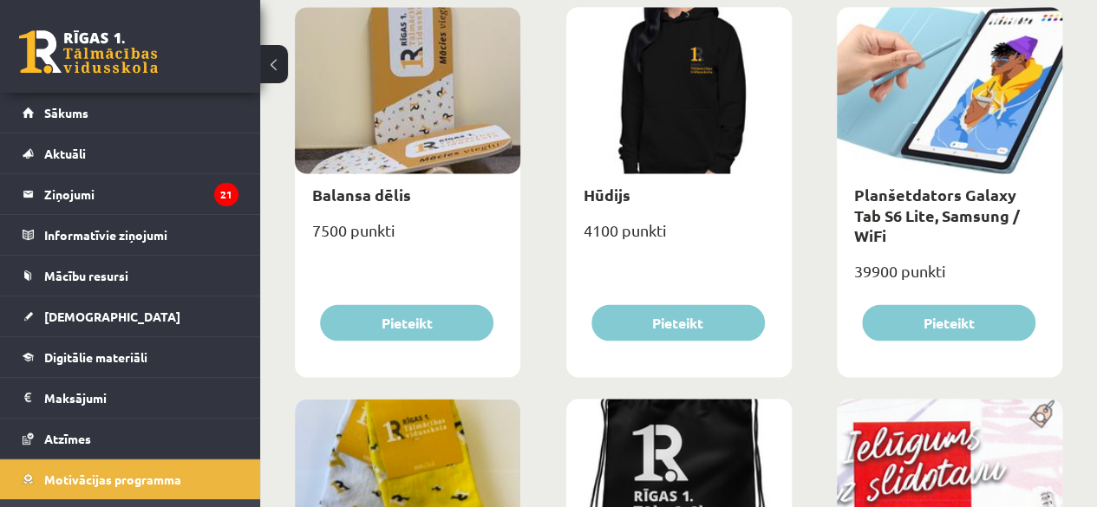
scroll to position [1435, 0]
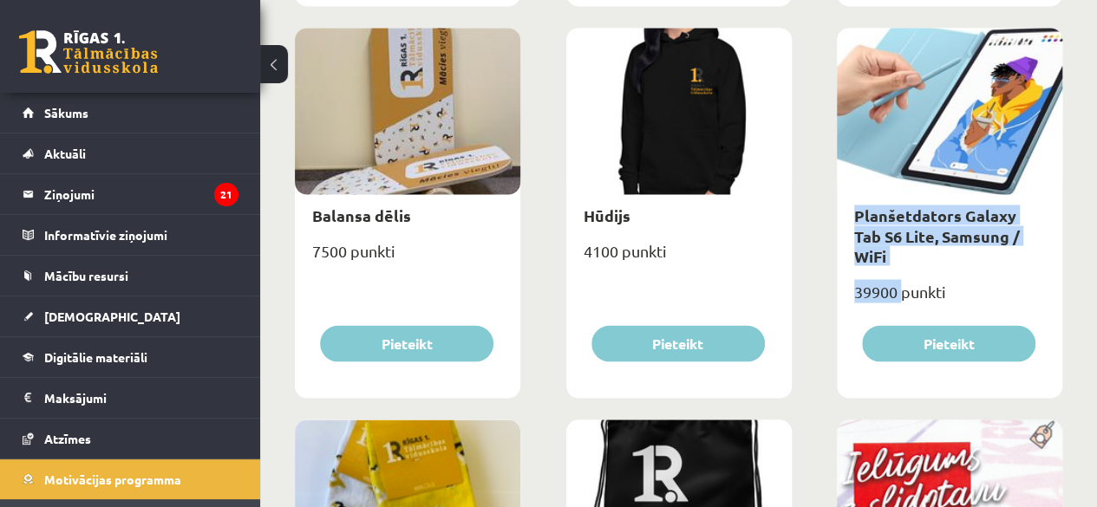
drag, startPoint x: 942, startPoint y: 169, endPoint x: 906, endPoint y: 261, distance: 98.9
click at [906, 261] on div "Planšetdators Galaxy Tab S6 Lite, Samsung / WiFi 39900 punkti [GEOGRAPHIC_DATA]" at bounding box center [950, 213] width 226 height 370
click at [906, 231] on link "Planšetdators Galaxy Tab S6 Lite, Samsung / WiFi" at bounding box center [937, 235] width 166 height 61
type input "*"
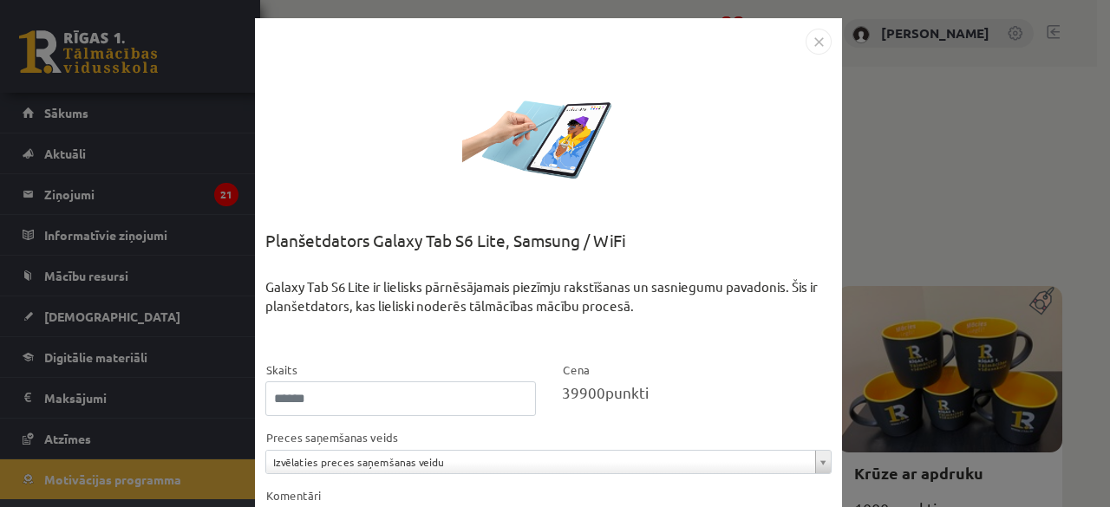
click at [808, 46] on img "Close" at bounding box center [819, 42] width 26 height 26
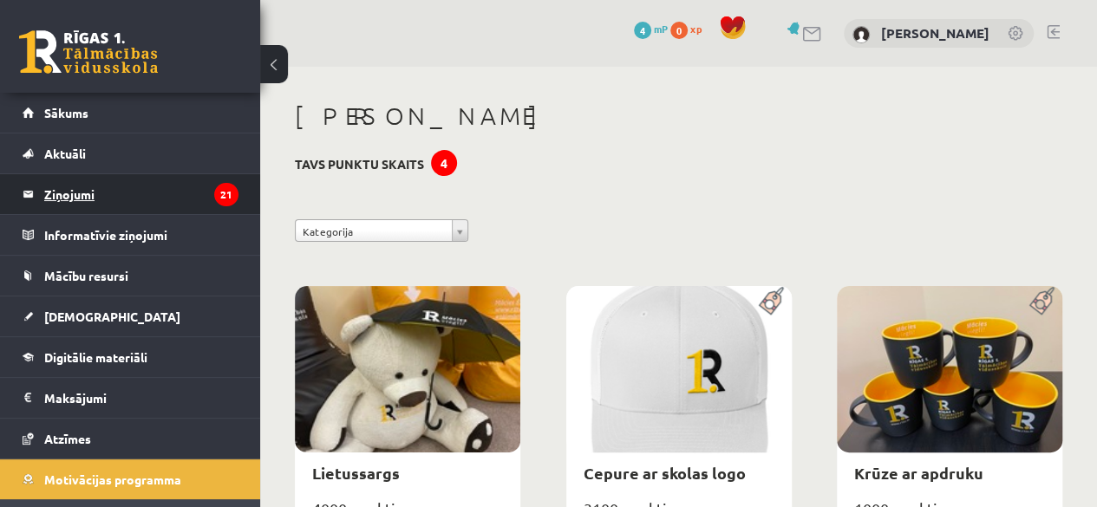
click at [186, 189] on legend "Ziņojumi 21" at bounding box center [141, 194] width 194 height 40
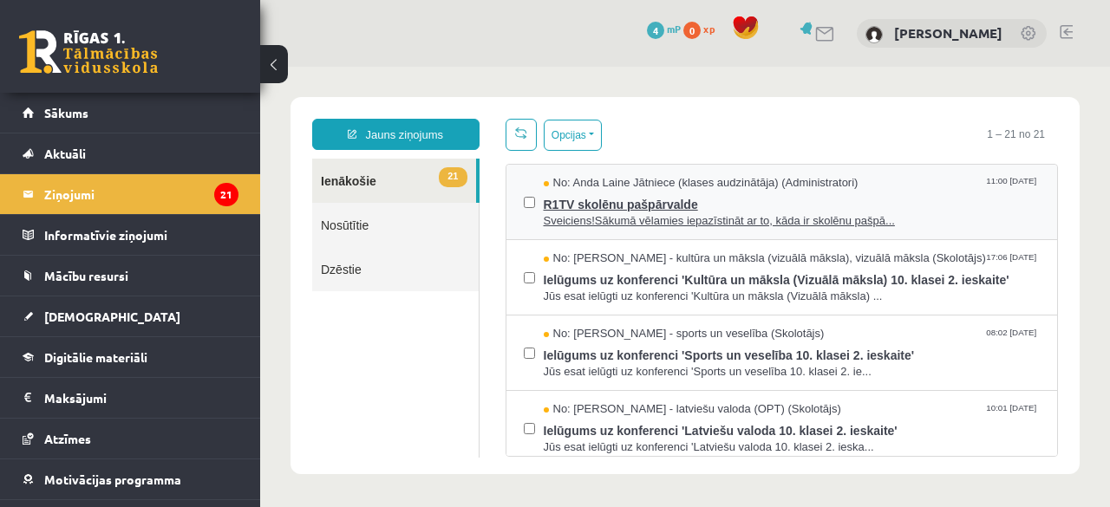
click at [762, 219] on span "Sveiciens!Sākumā vēlamies iepazīstināt ar to, kāda ir skolēnu pašpā..." at bounding box center [792, 221] width 497 height 16
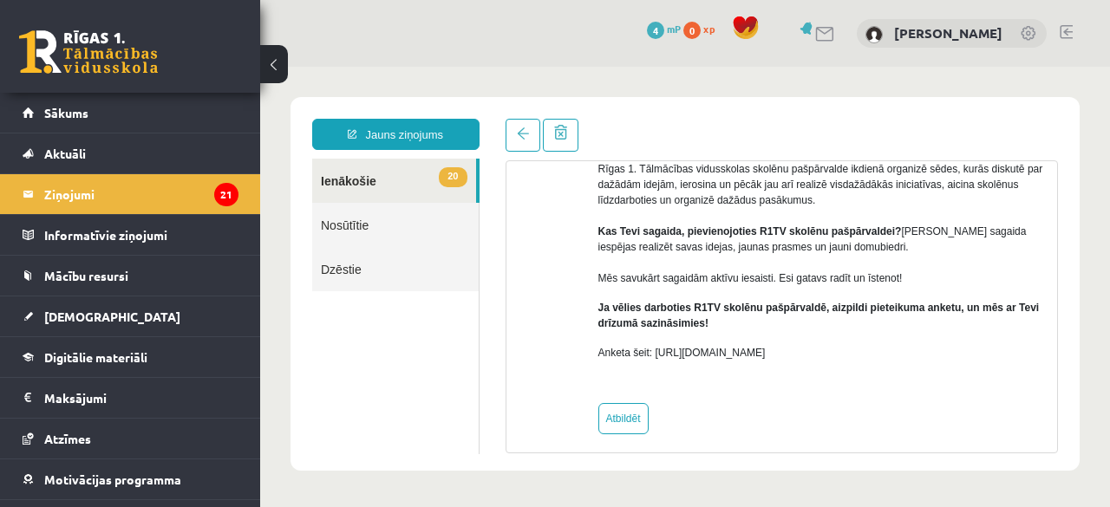
scroll to position [212, 0]
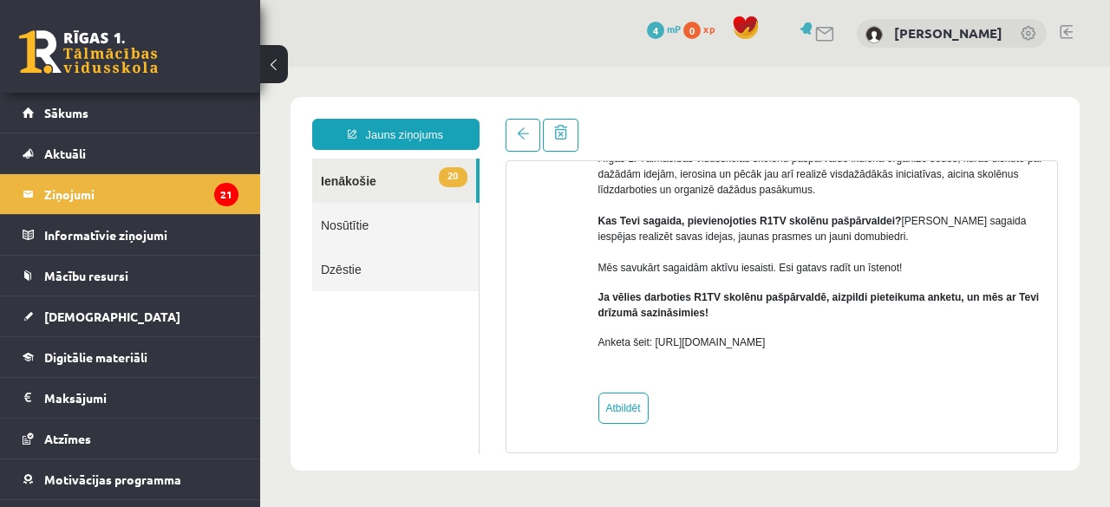
click at [368, 176] on link "20 Ienākošie" at bounding box center [394, 181] width 164 height 44
click at [527, 136] on span at bounding box center [523, 134] width 12 height 12
click at [520, 143] on link at bounding box center [523, 135] width 35 height 33
click at [420, 176] on link "20 Ienākošie" at bounding box center [394, 181] width 164 height 44
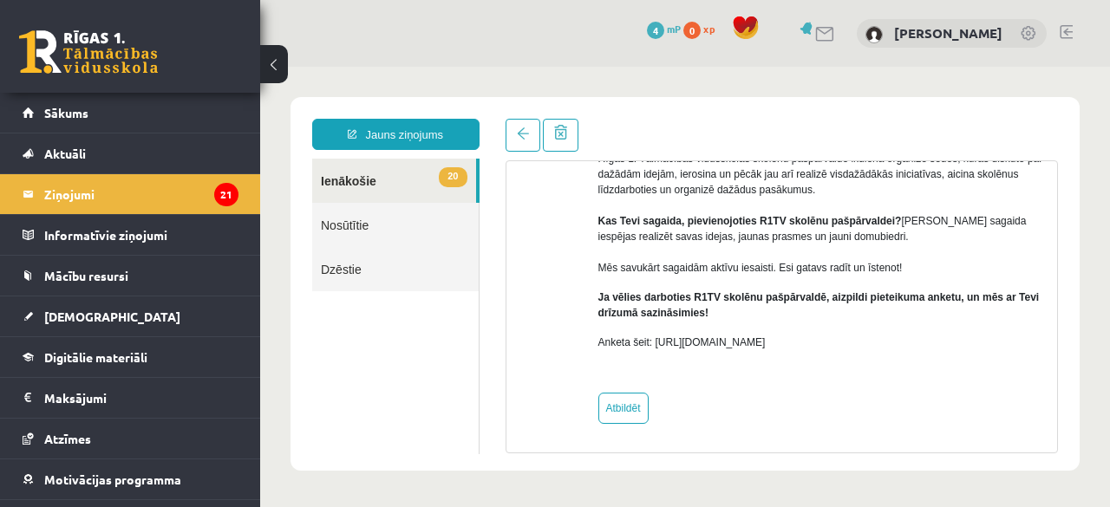
click at [335, 185] on link "20 Ienākošie" at bounding box center [394, 181] width 164 height 44
click at [134, 182] on legend "Ziņojumi 21" at bounding box center [141, 194] width 194 height 40
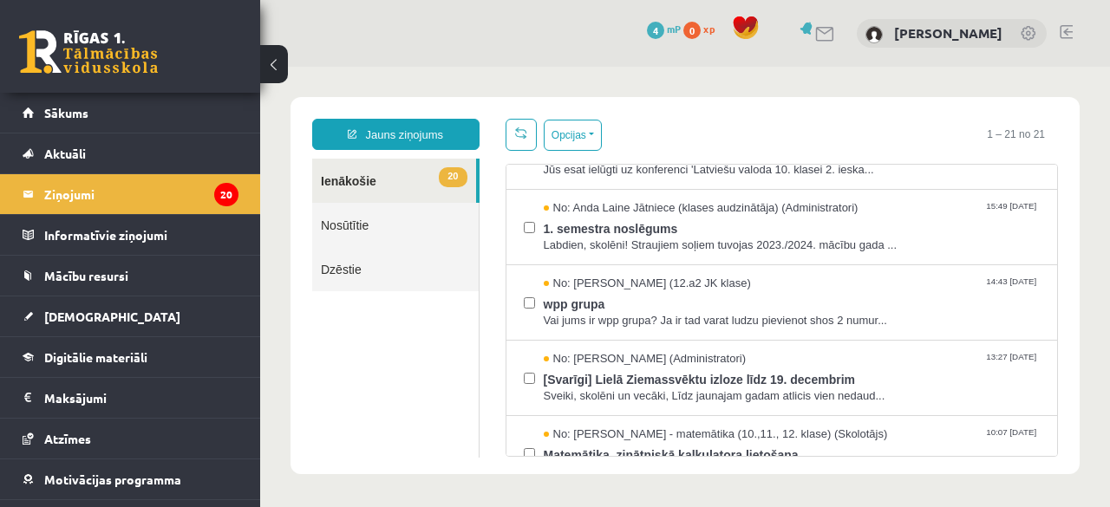
scroll to position [312, 0]
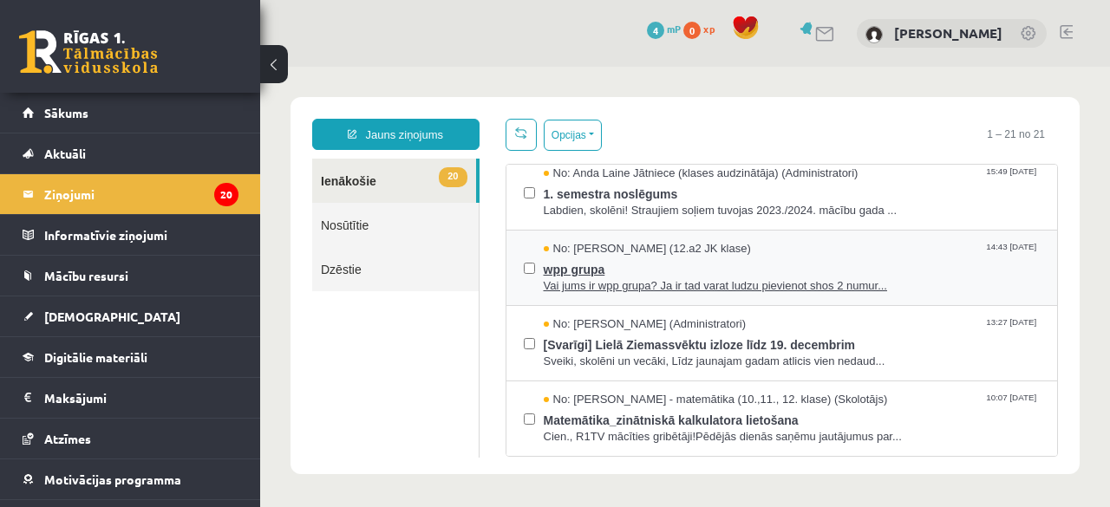
click at [899, 278] on span "Vai jums ir wpp grupa? Ja ir tad varat ludzu pievienot shos 2 numur..." at bounding box center [792, 286] width 497 height 16
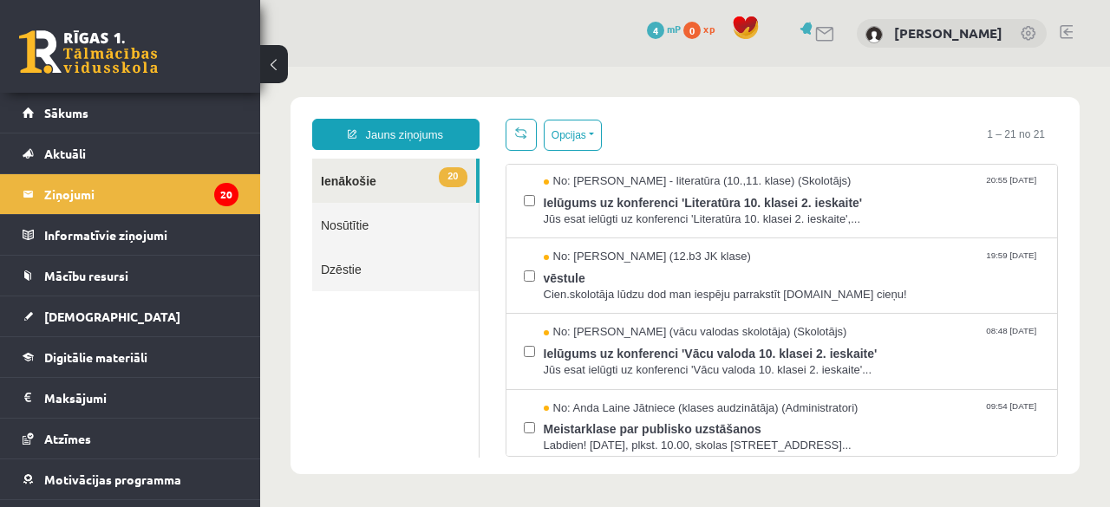
scroll to position [716, 0]
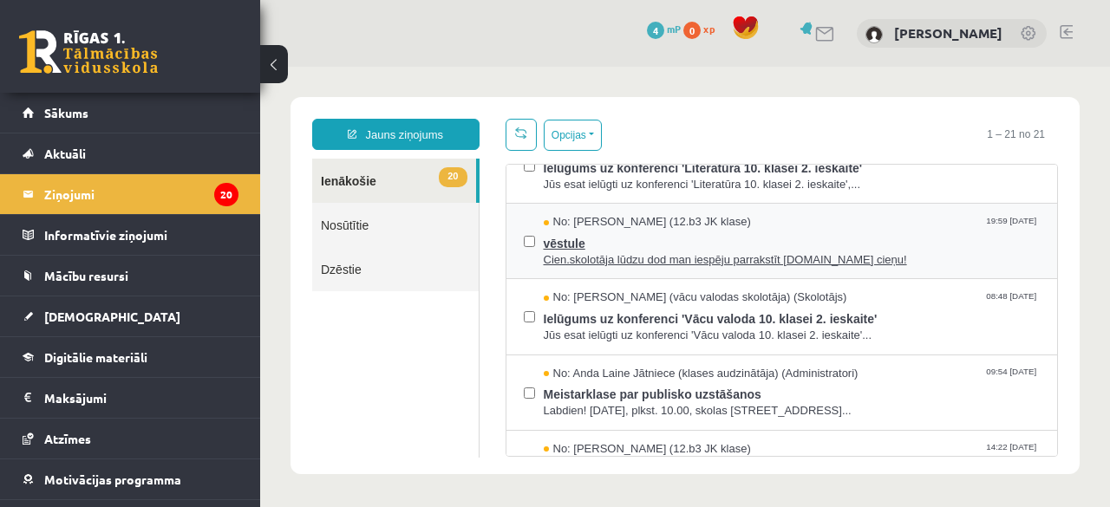
click at [786, 231] on span "vēstule" at bounding box center [792, 242] width 497 height 22
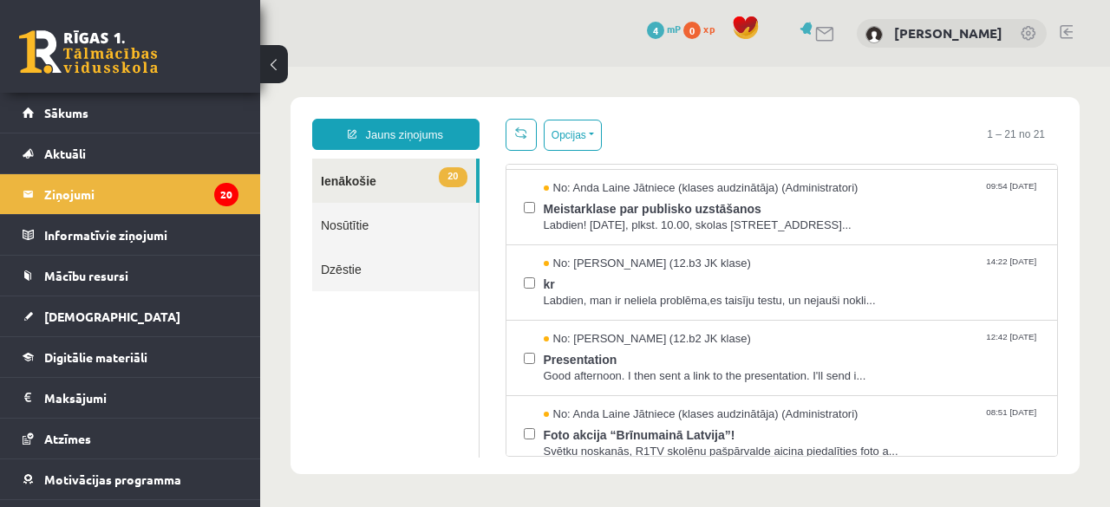
scroll to position [937, 0]
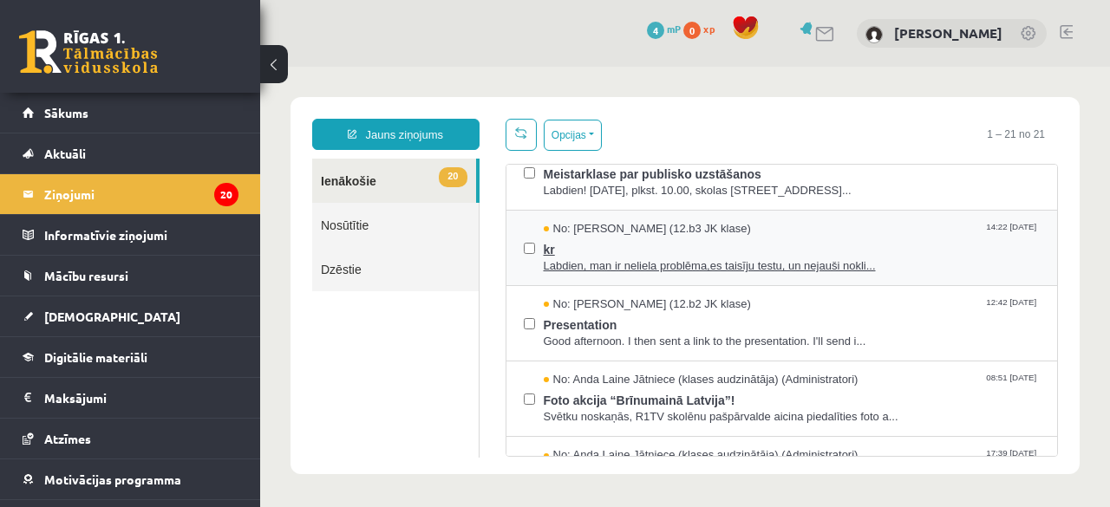
click at [811, 227] on div "No: Jekaterina Savostjanova (12.b3 JK klase) 14:22 14/11/2023" at bounding box center [792, 229] width 497 height 16
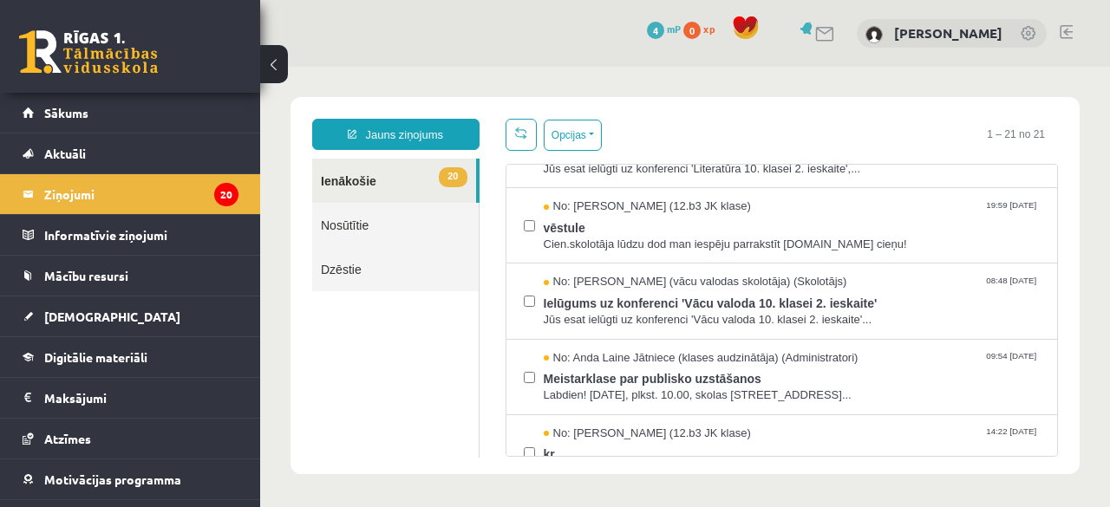
scroll to position [697, 0]
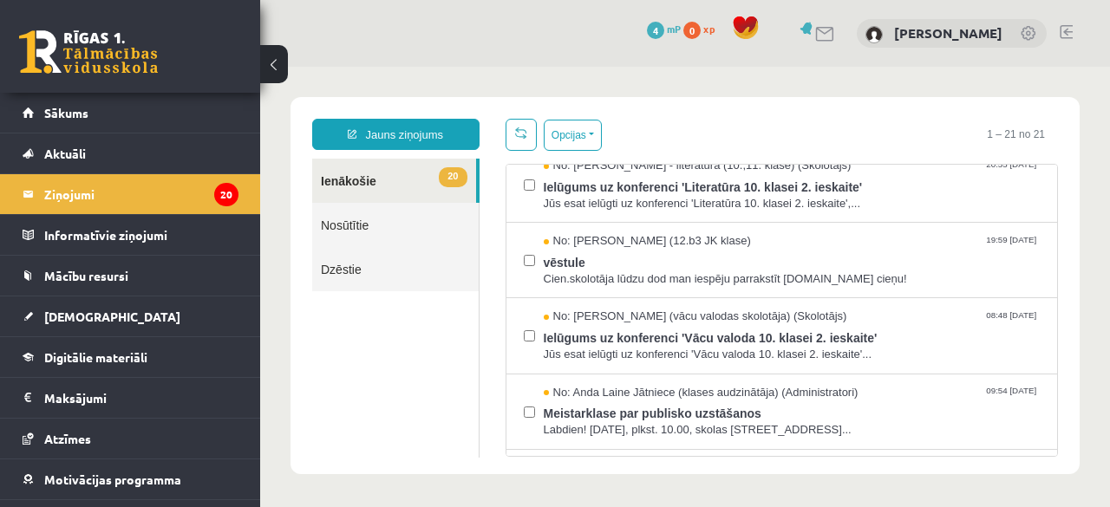
drag, startPoint x: 1034, startPoint y: 169, endPoint x: 690, endPoint y: 106, distance: 350.1
click at [552, 120] on button "Opcijas" at bounding box center [573, 135] width 58 height 31
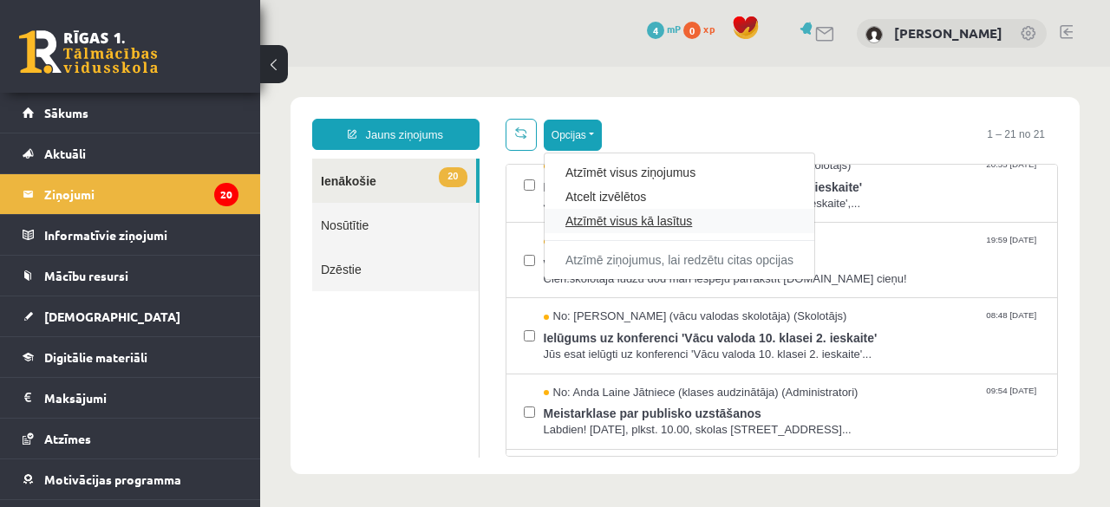
click at [657, 213] on link "Atzīmēt visus kā lasītus" at bounding box center [680, 221] width 228 height 17
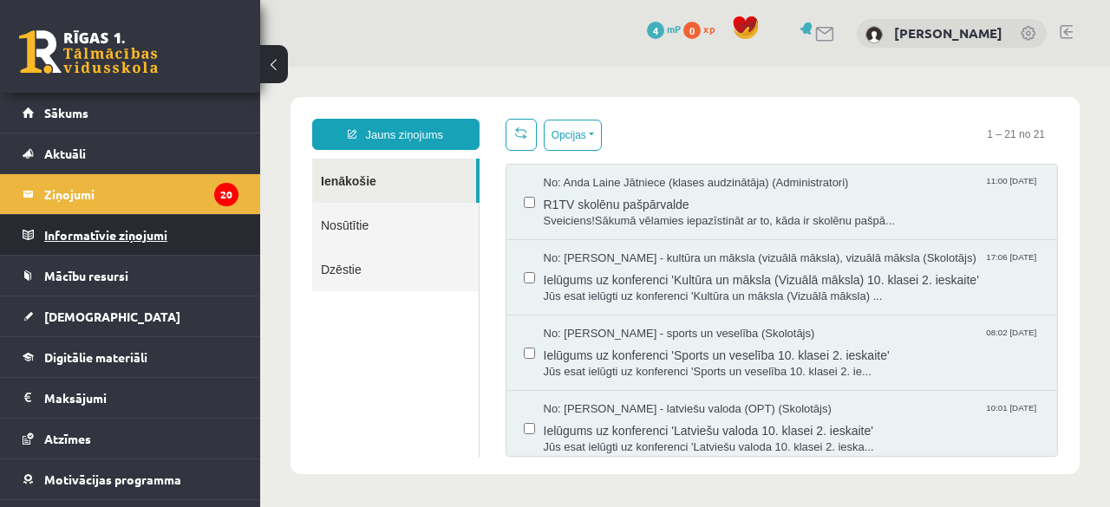
scroll to position [0, 0]
click at [168, 233] on legend "Informatīvie ziņojumi 0" at bounding box center [141, 235] width 194 height 40
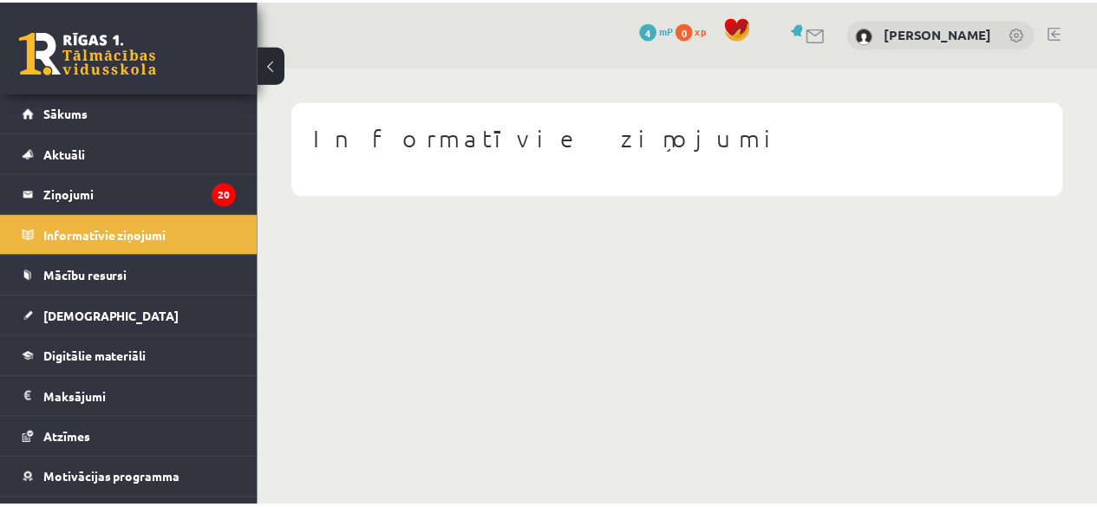
scroll to position [69, 0]
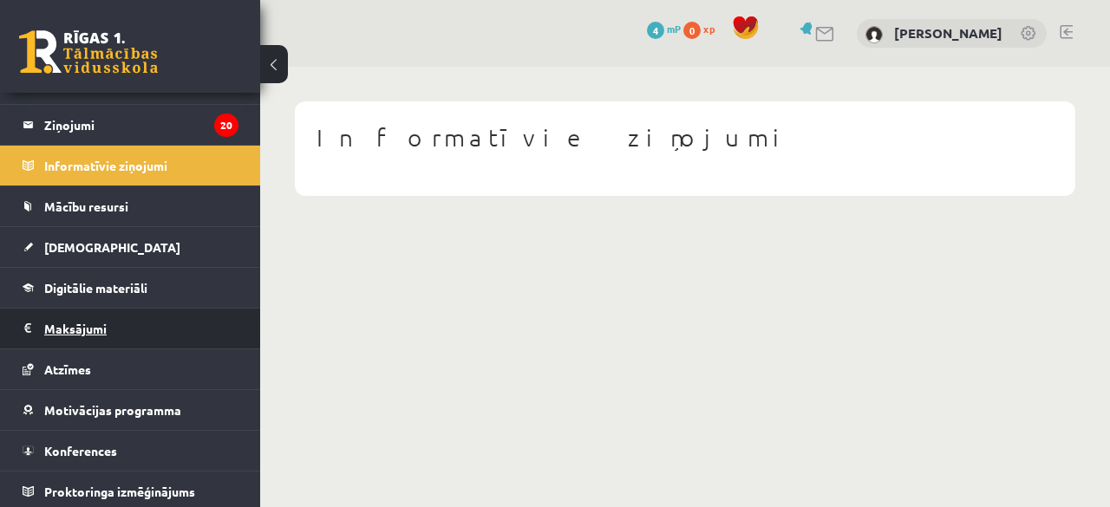
click at [82, 332] on legend "Maksājumi 0" at bounding box center [141, 329] width 194 height 40
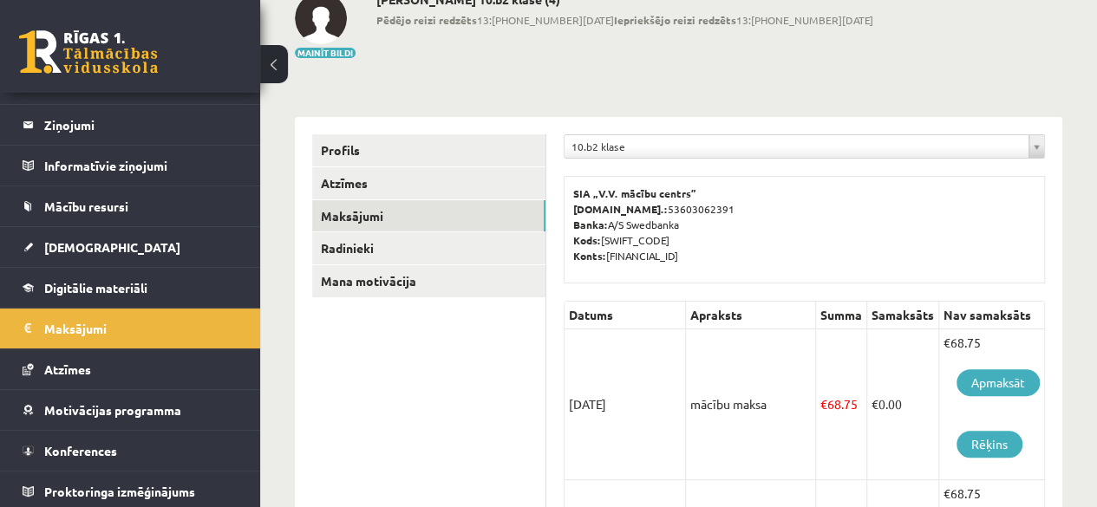
scroll to position [111, 0]
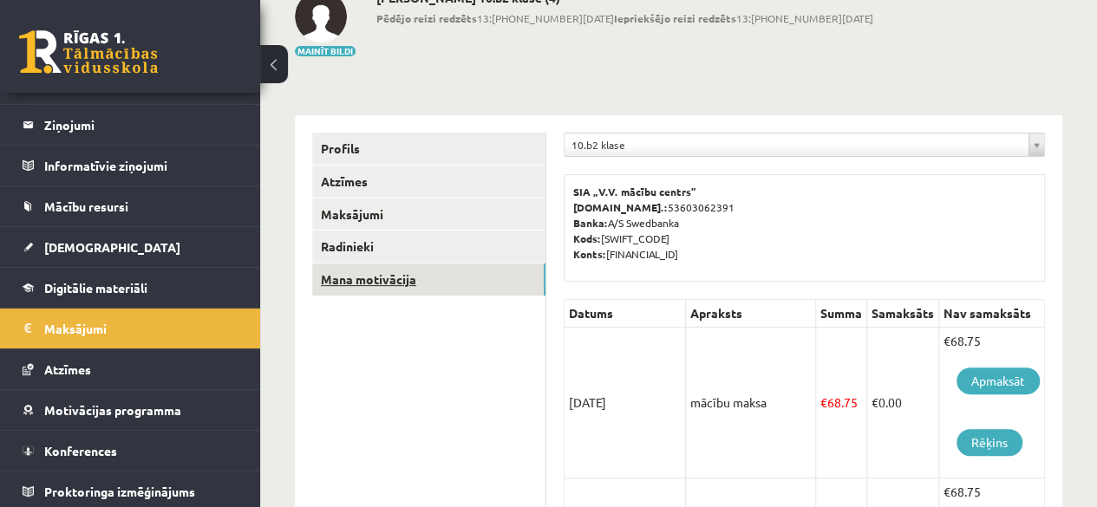
click at [363, 273] on link "Mana motivācija" at bounding box center [428, 280] width 233 height 32
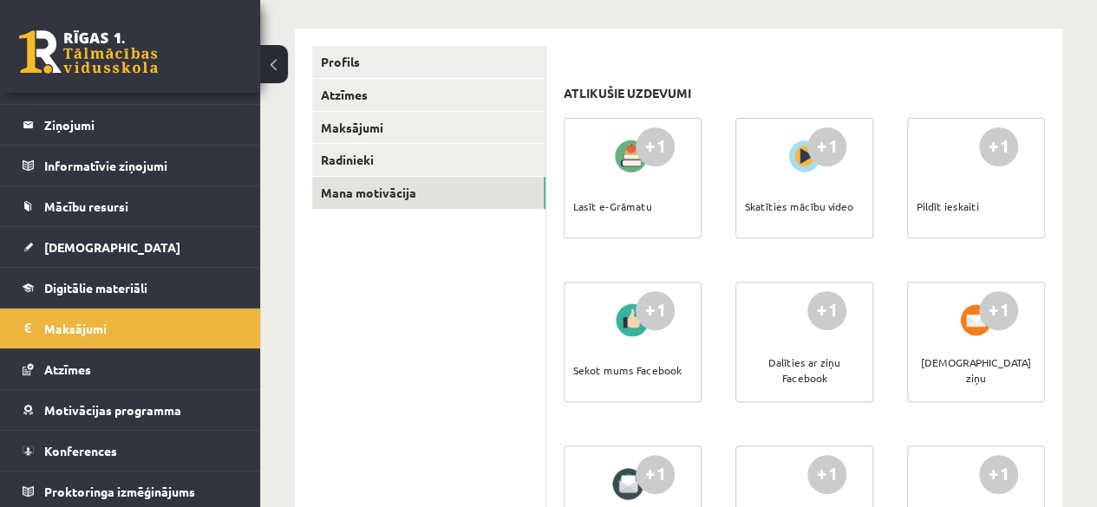
scroll to position [208, 0]
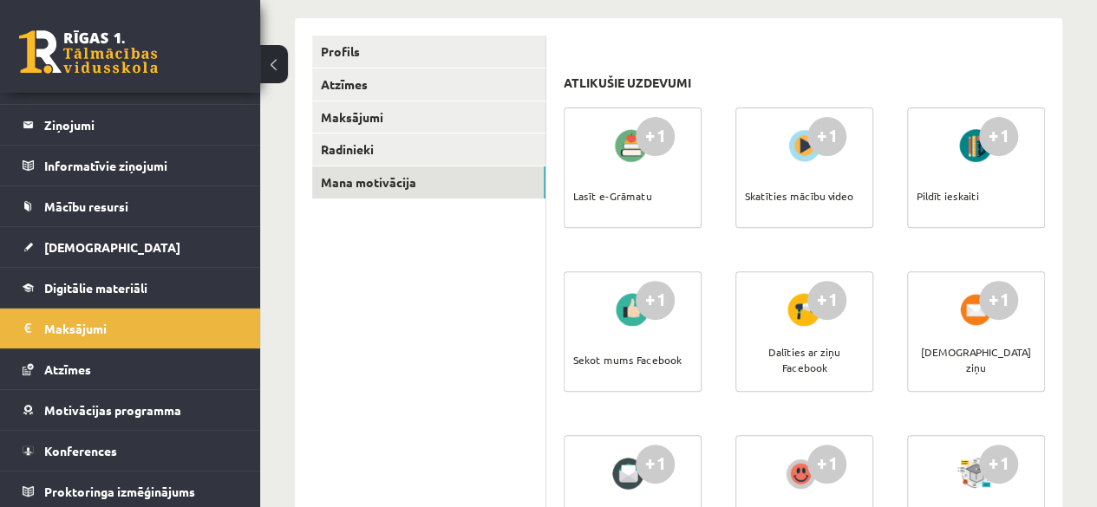
click at [651, 148] on div "+1" at bounding box center [655, 136] width 39 height 39
click at [625, 141] on div at bounding box center [632, 146] width 49 height 40
click at [666, 134] on div "+1" at bounding box center [655, 136] width 39 height 39
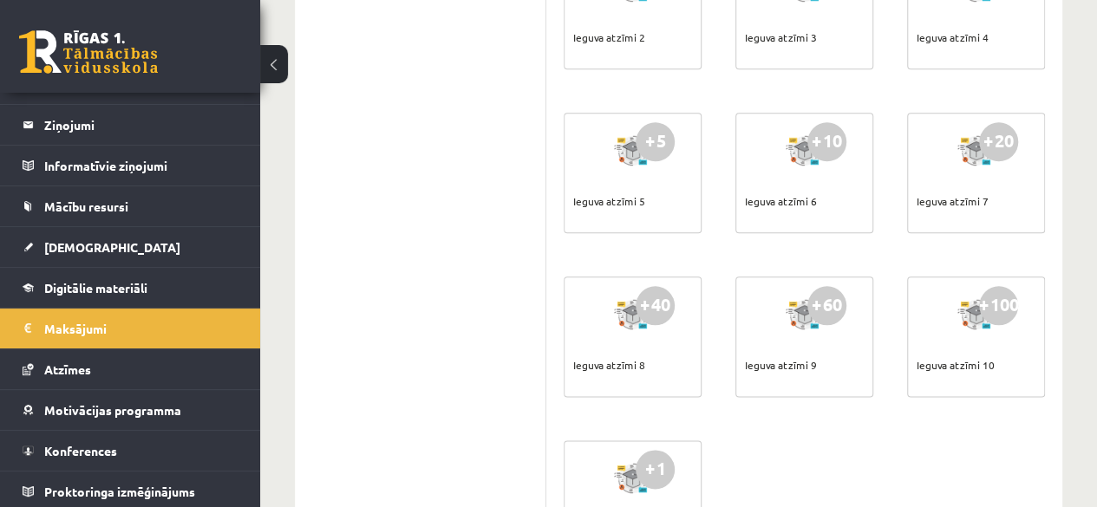
scroll to position [866, 0]
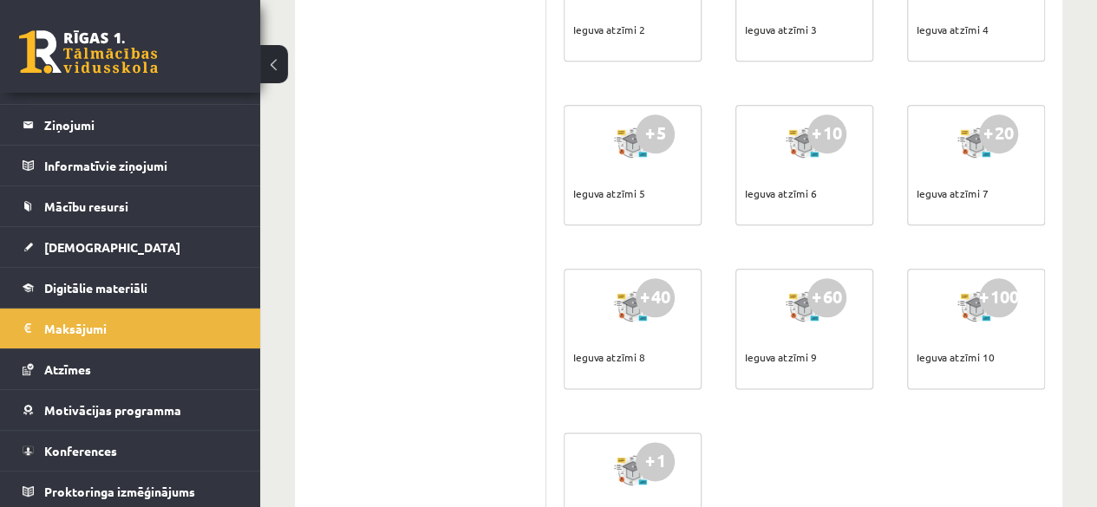
click at [1001, 304] on div "+100" at bounding box center [998, 297] width 39 height 39
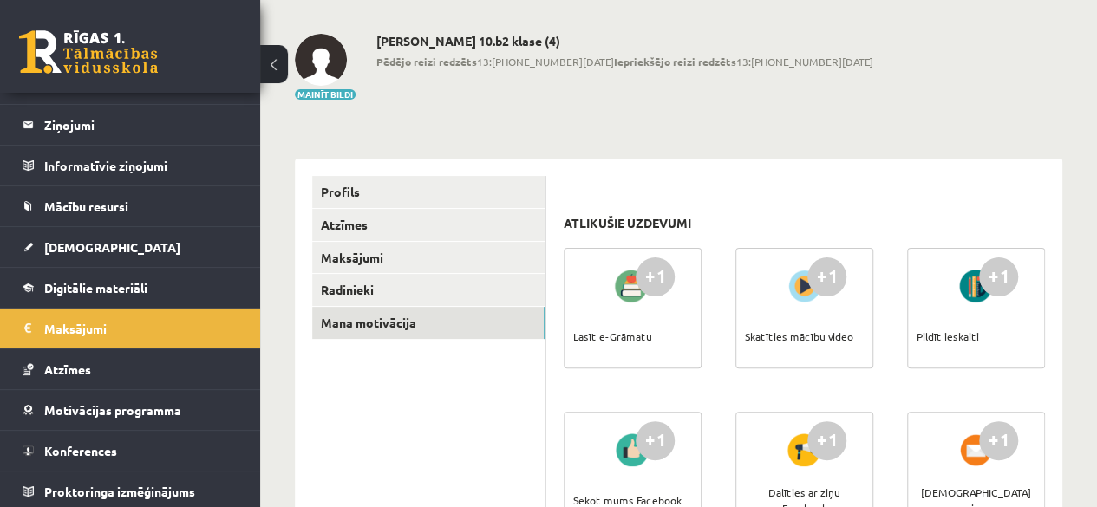
scroll to position [45, 0]
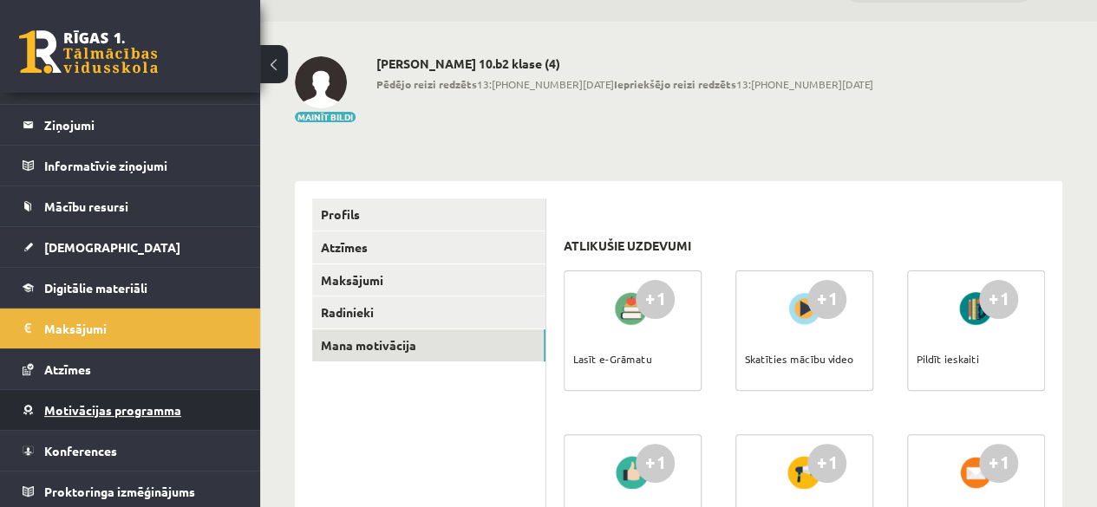
click at [113, 410] on span "Motivācijas programma" at bounding box center [112, 410] width 137 height 16
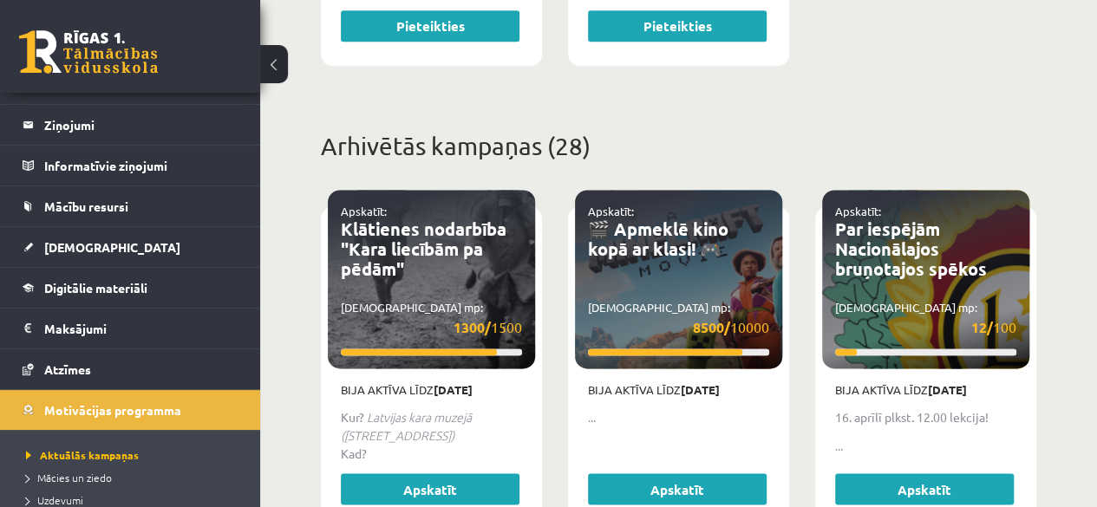
scroll to position [1166, 0]
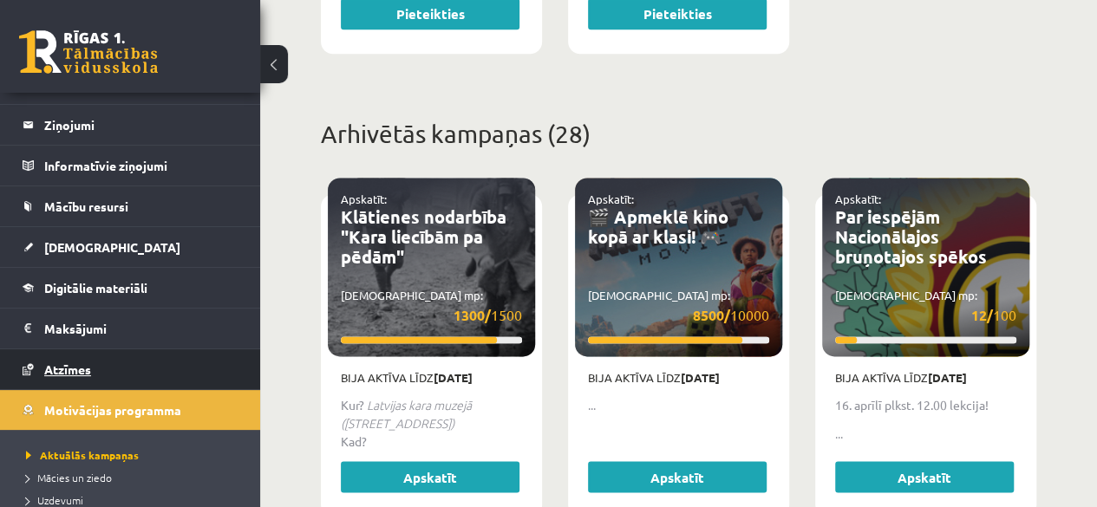
click at [54, 363] on span "Atzīmes" at bounding box center [67, 370] width 47 height 16
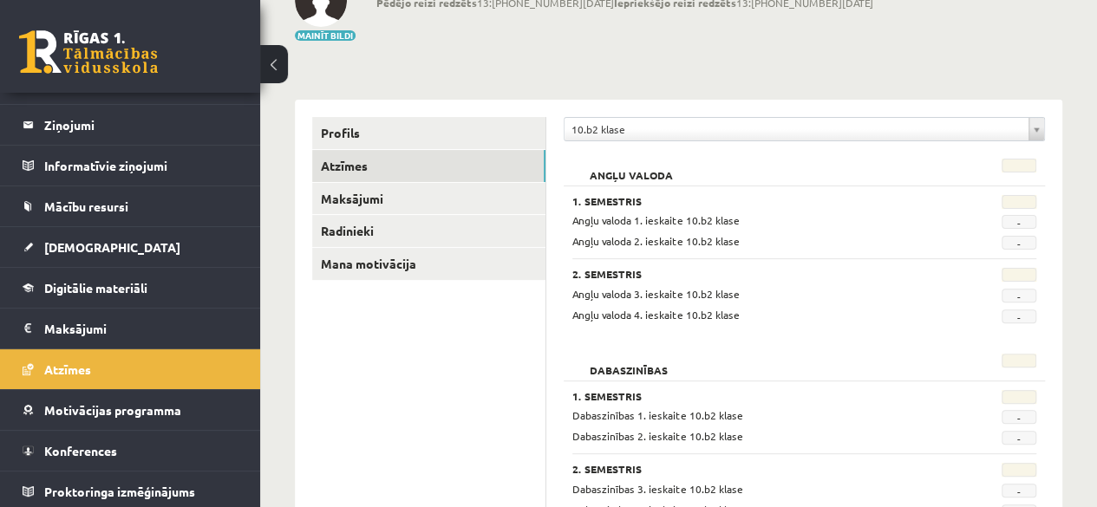
scroll to position [125, 0]
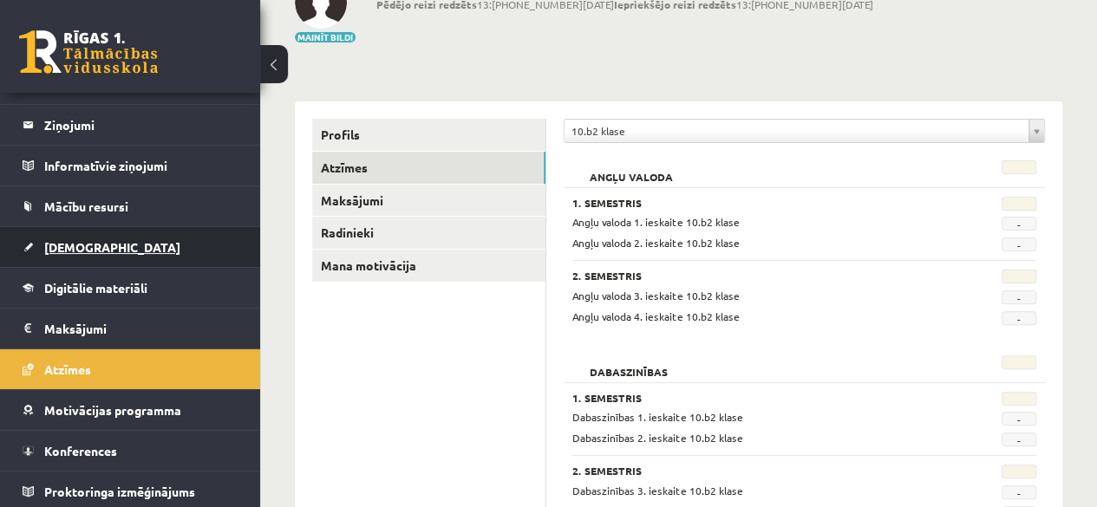
click at [82, 240] on span "[DEMOGRAPHIC_DATA]" at bounding box center [112, 247] width 136 height 16
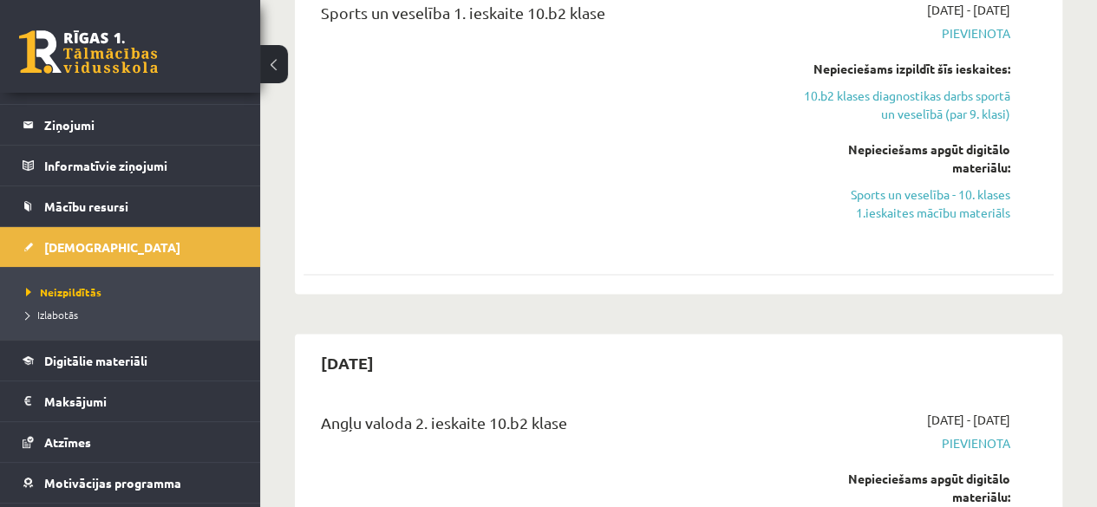
scroll to position [4486, 0]
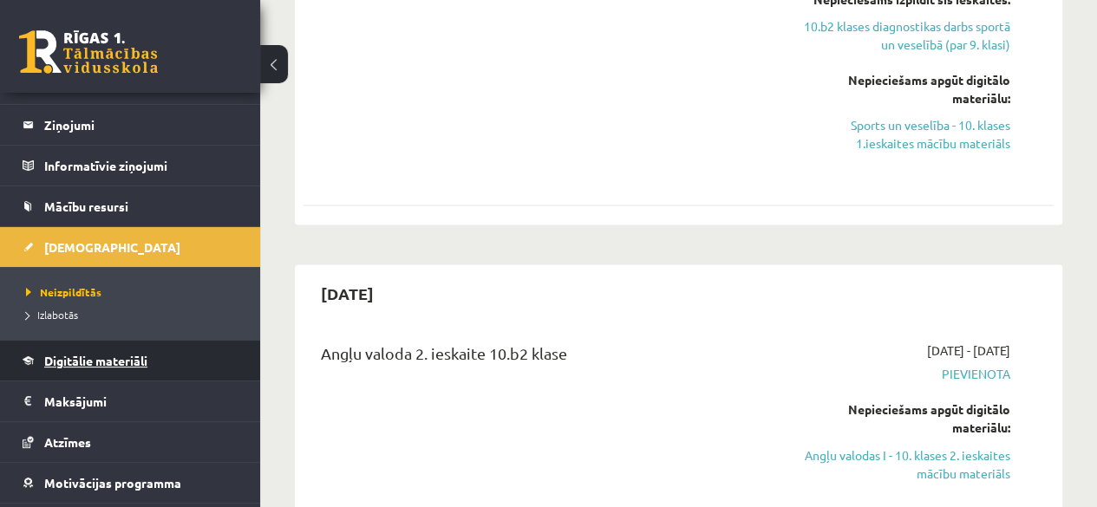
click at [131, 356] on span "Digitālie materiāli" at bounding box center [95, 361] width 103 height 16
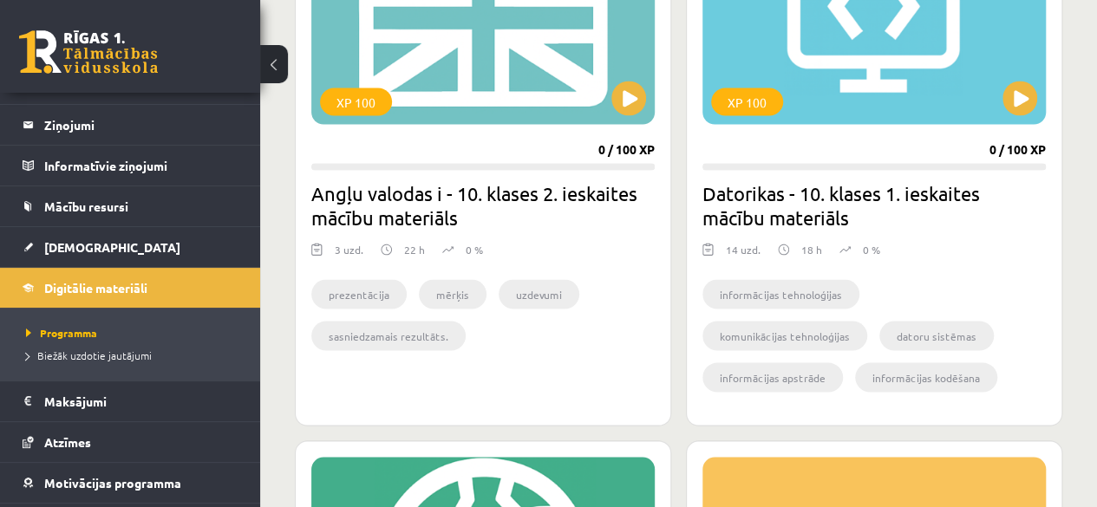
scroll to position [1625, 0]
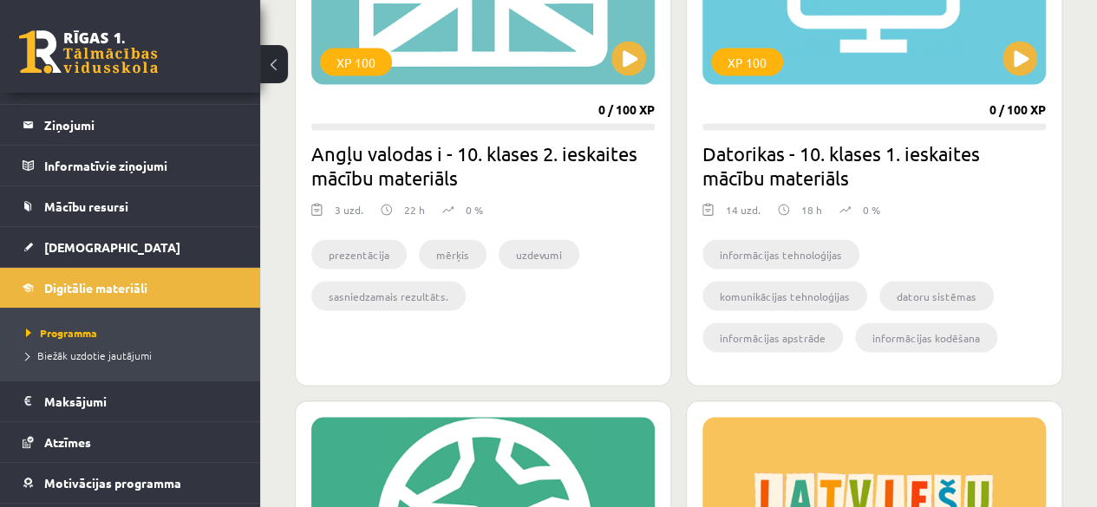
drag, startPoint x: 1078, startPoint y: 228, endPoint x: 1092, endPoint y: 278, distance: 51.4
click at [1092, 278] on div "Mana statistika 0 Nopelnītie punkti 0 Apgūtās tēmas 3 Izpildīti uzdevumi 0 Nepi…" at bounding box center [678, 480] width 837 height 4079
drag, startPoint x: 1092, startPoint y: 278, endPoint x: 1109, endPoint y: 202, distance: 77.4
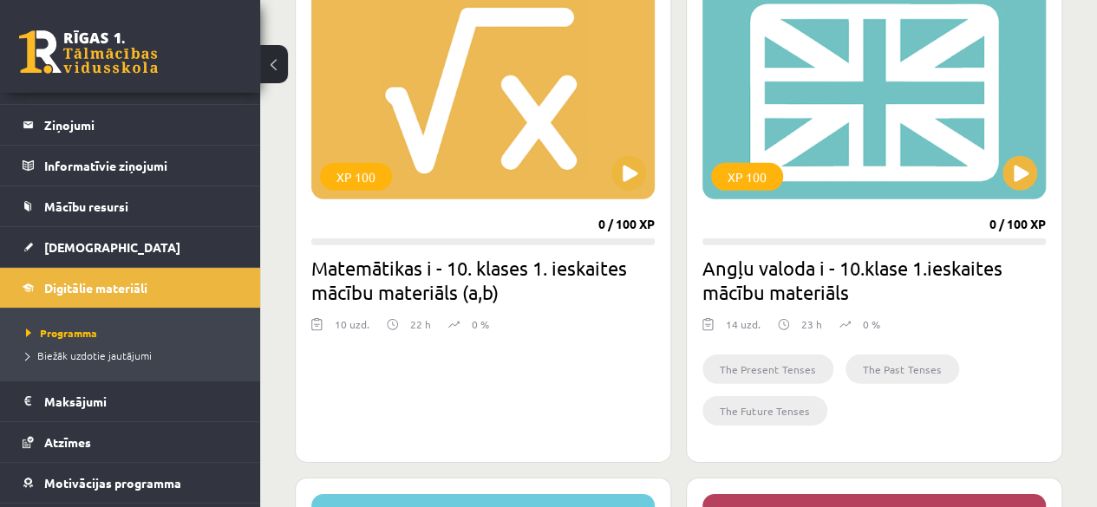
scroll to position [2474, 0]
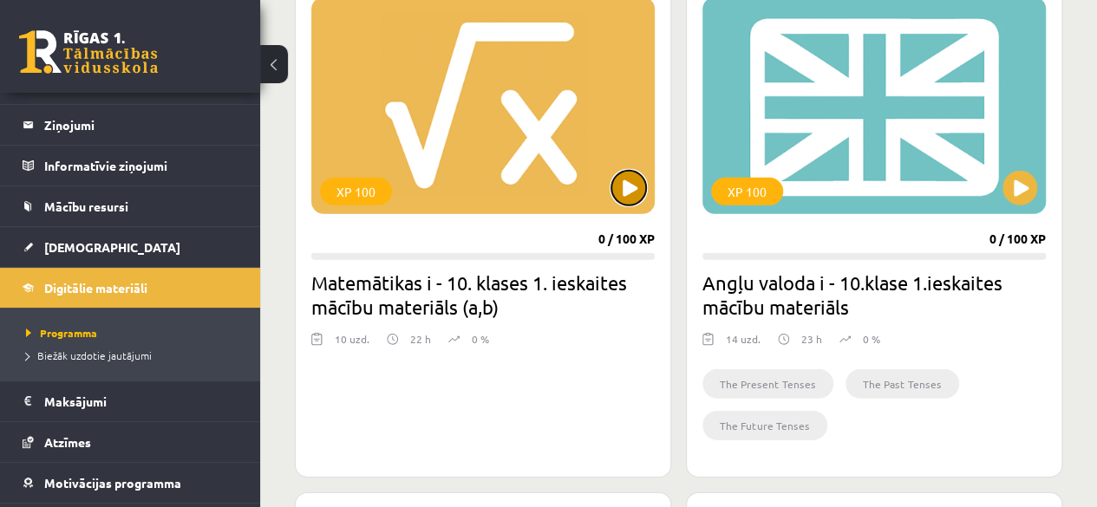
click at [622, 191] on button at bounding box center [628, 188] width 35 height 35
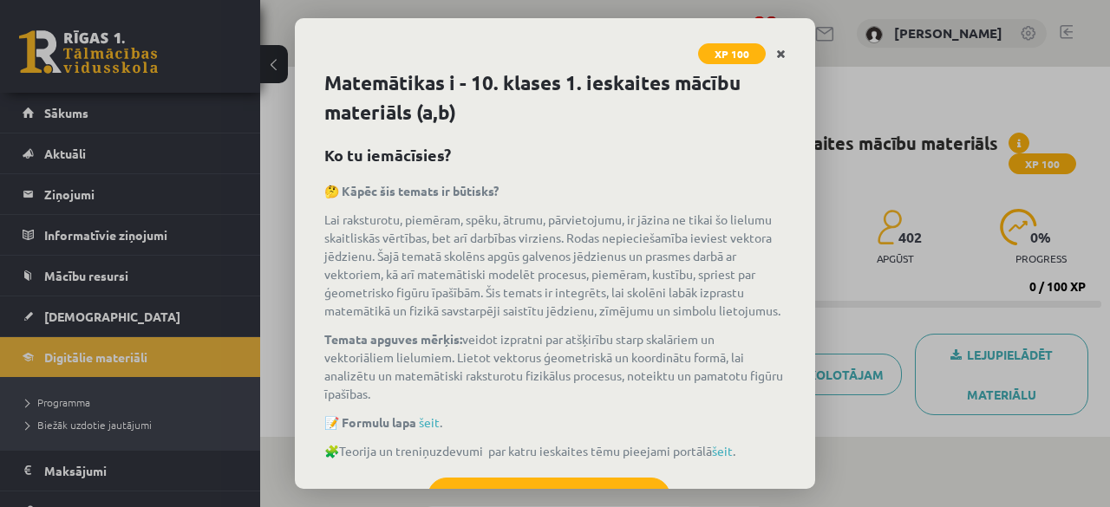
click at [779, 51] on icon "Close" at bounding box center [781, 55] width 10 height 12
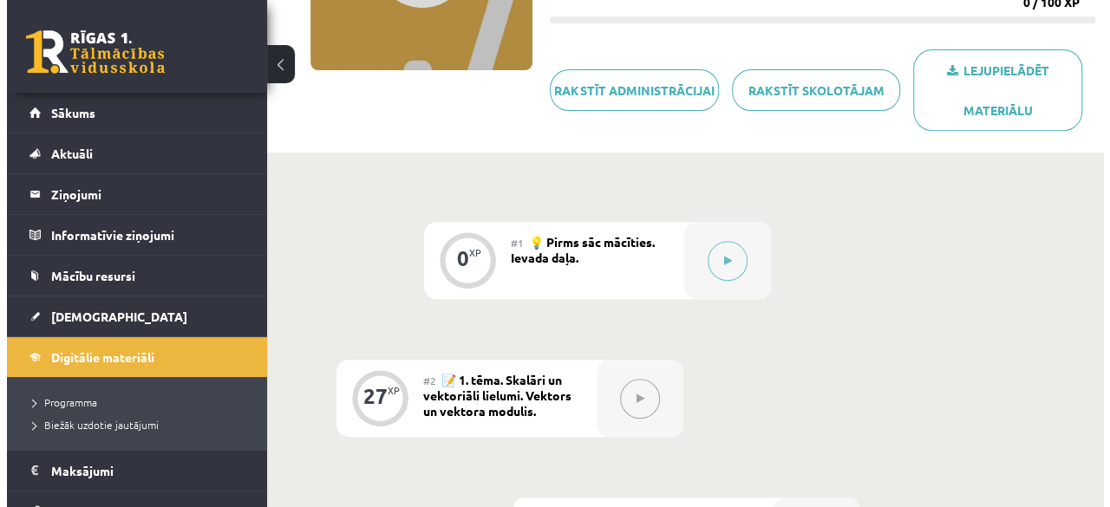
scroll to position [350, 0]
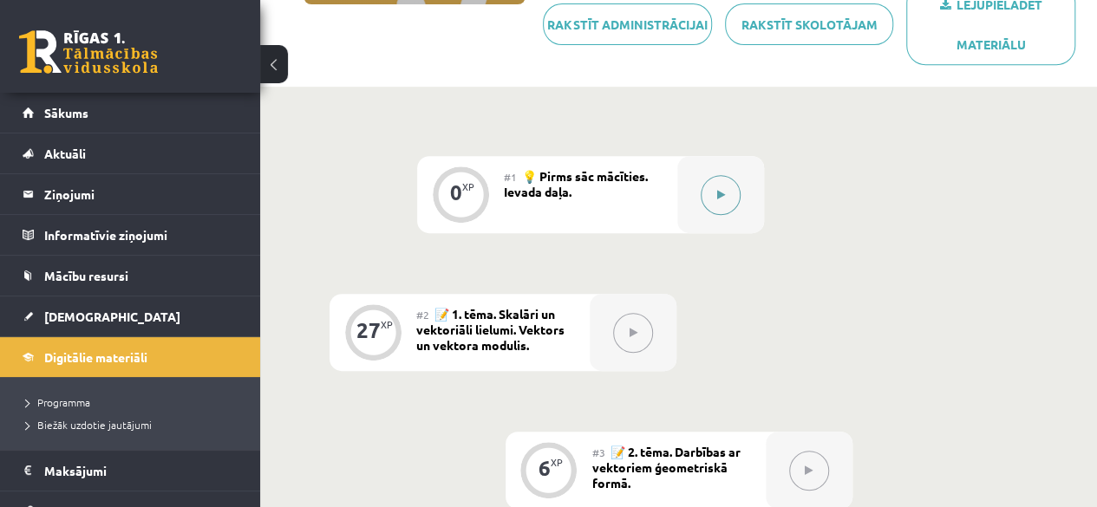
click at [708, 199] on button at bounding box center [721, 195] width 40 height 40
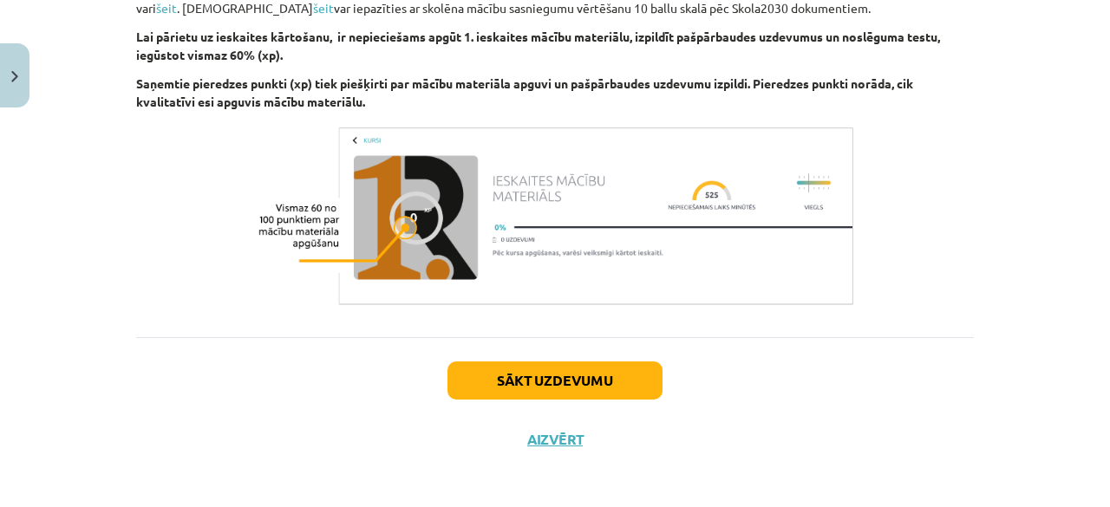
scroll to position [1037, 0]
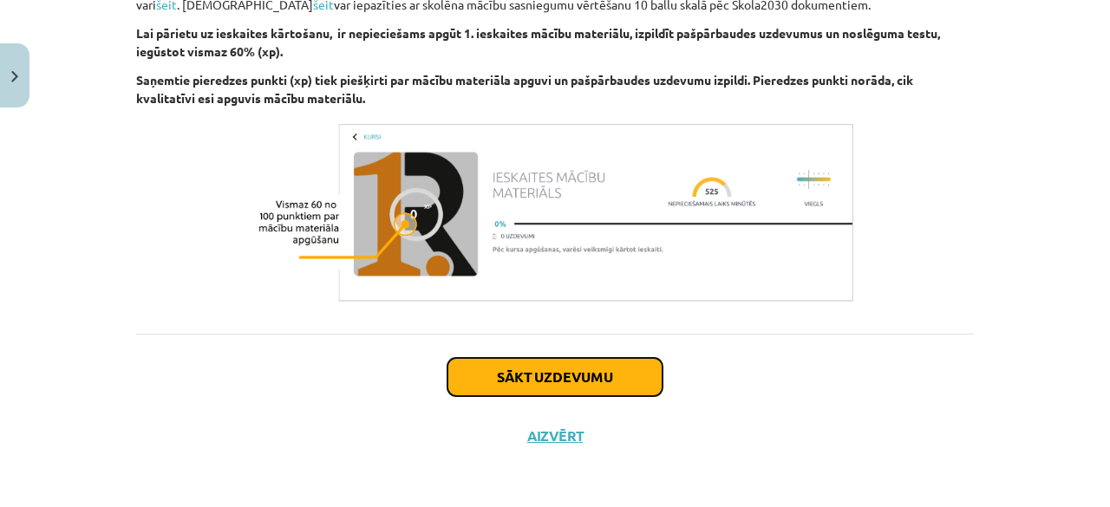
click at [595, 363] on button "Sākt uzdevumu" at bounding box center [555, 377] width 215 height 38
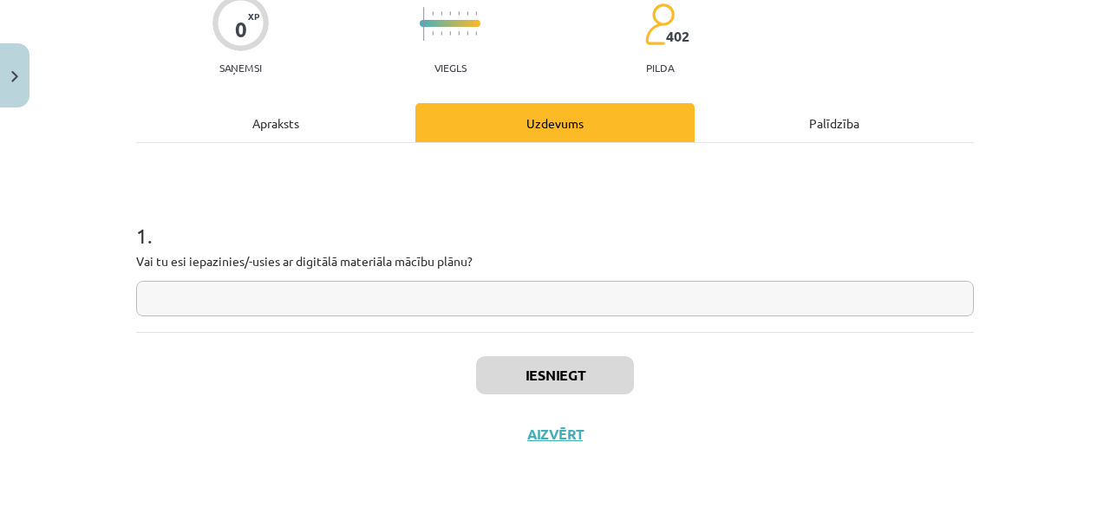
scroll to position [43, 0]
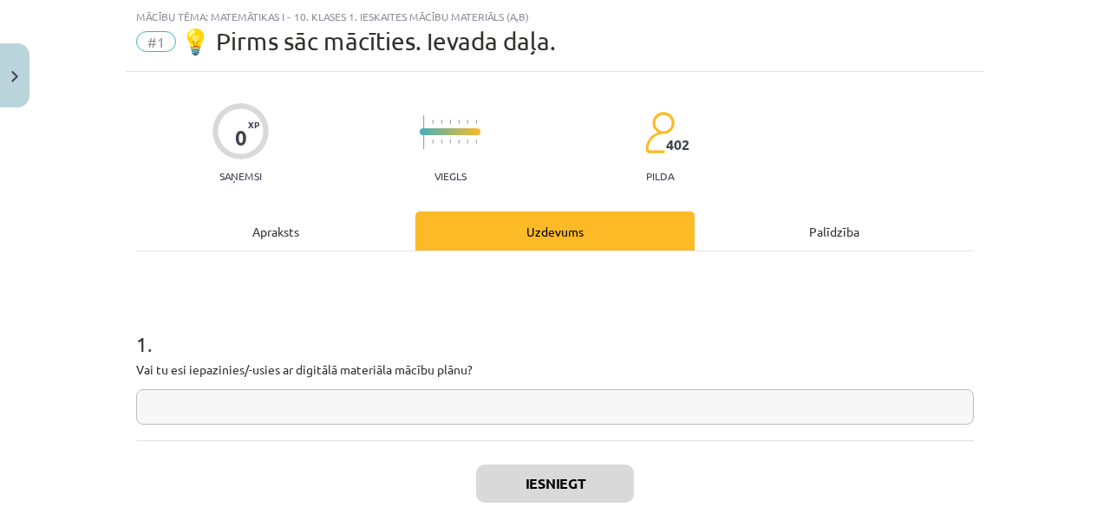
click at [397, 396] on input "text" at bounding box center [555, 407] width 838 height 36
type input "**"
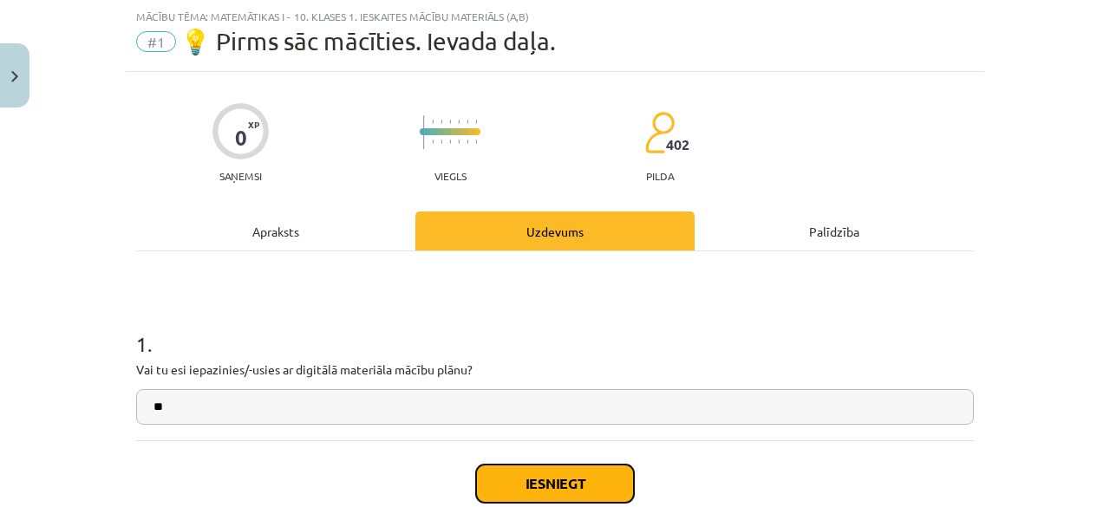
click at [590, 483] on button "Iesniegt" at bounding box center [555, 484] width 158 height 38
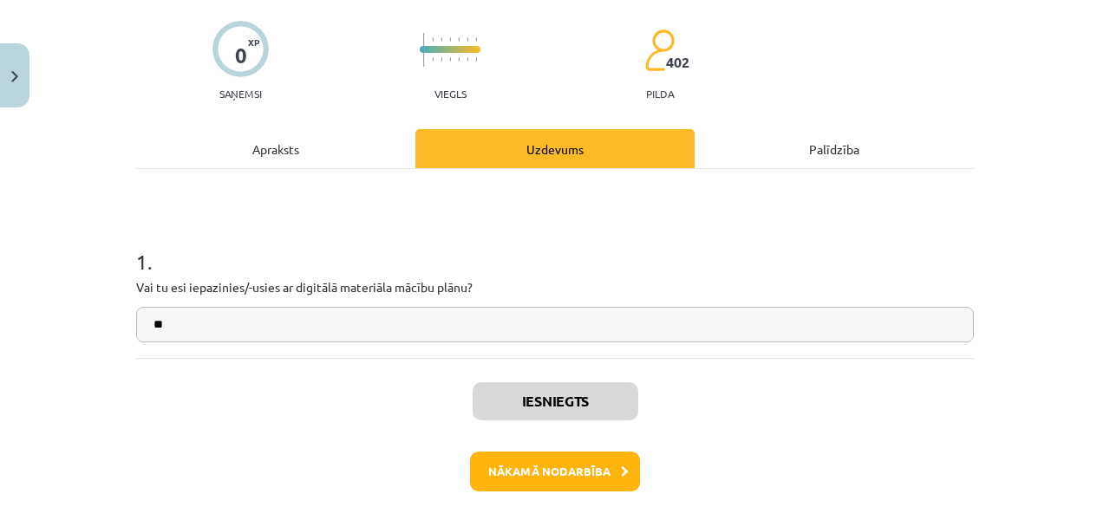
scroll to position [139, 0]
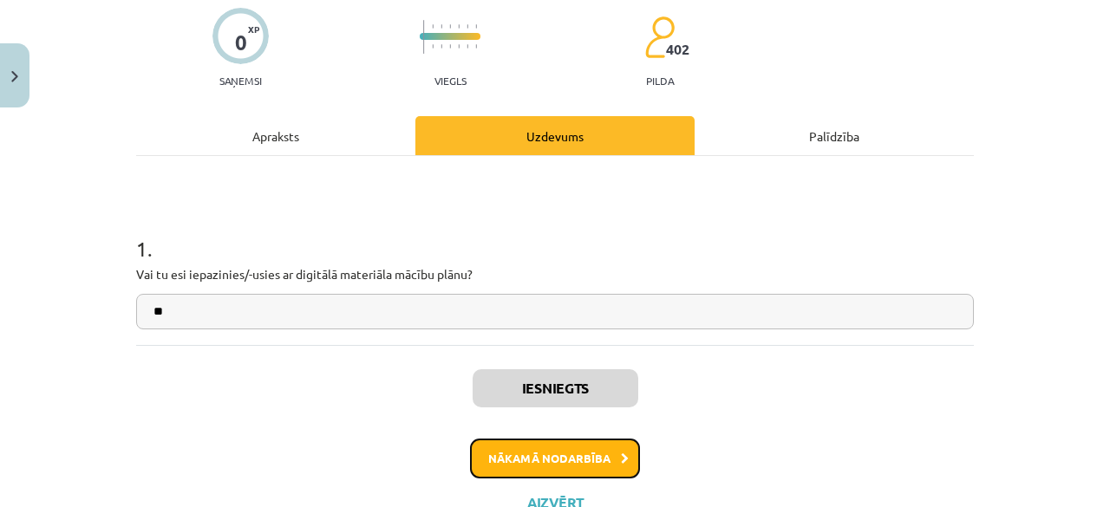
click at [585, 459] on button "Nākamā nodarbība" at bounding box center [555, 459] width 170 height 40
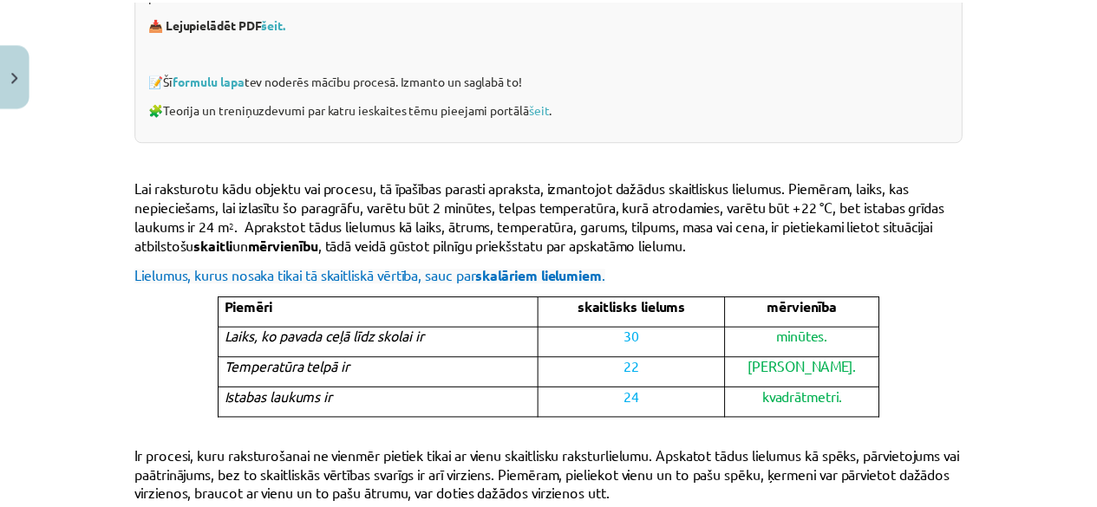
scroll to position [0, 0]
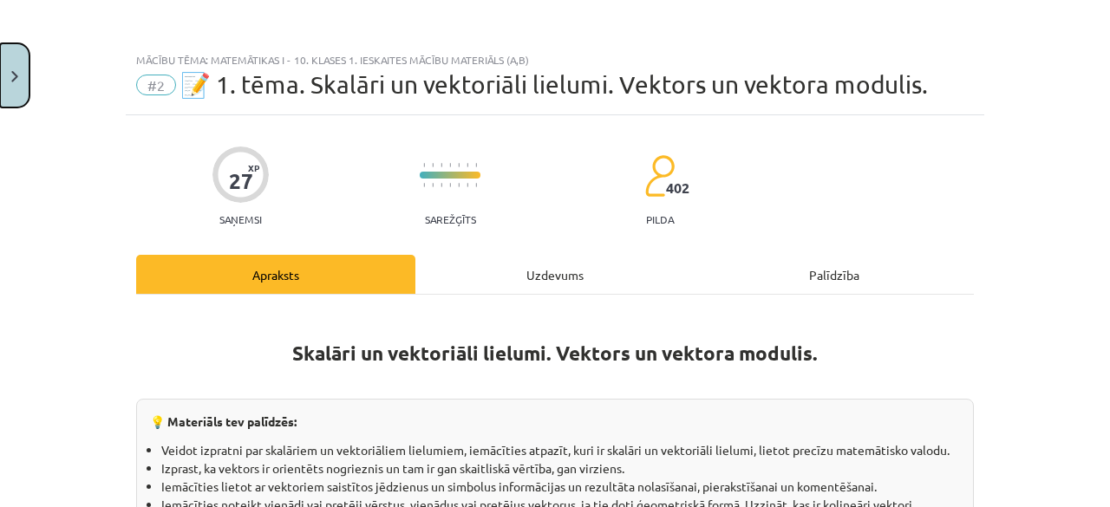
click at [16, 91] on button "Close" at bounding box center [14, 75] width 29 height 64
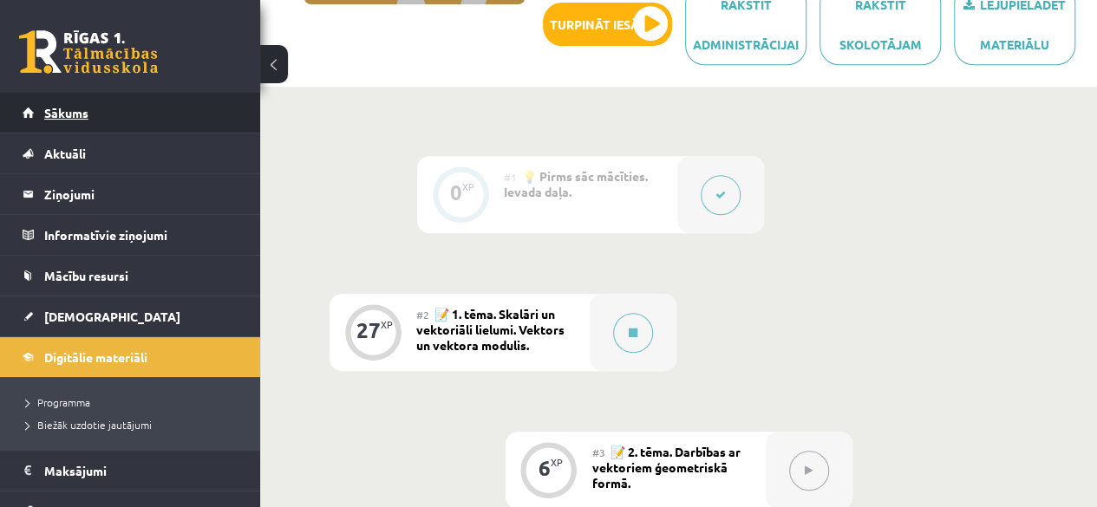
click at [52, 111] on span "Sākums" at bounding box center [66, 113] width 44 height 16
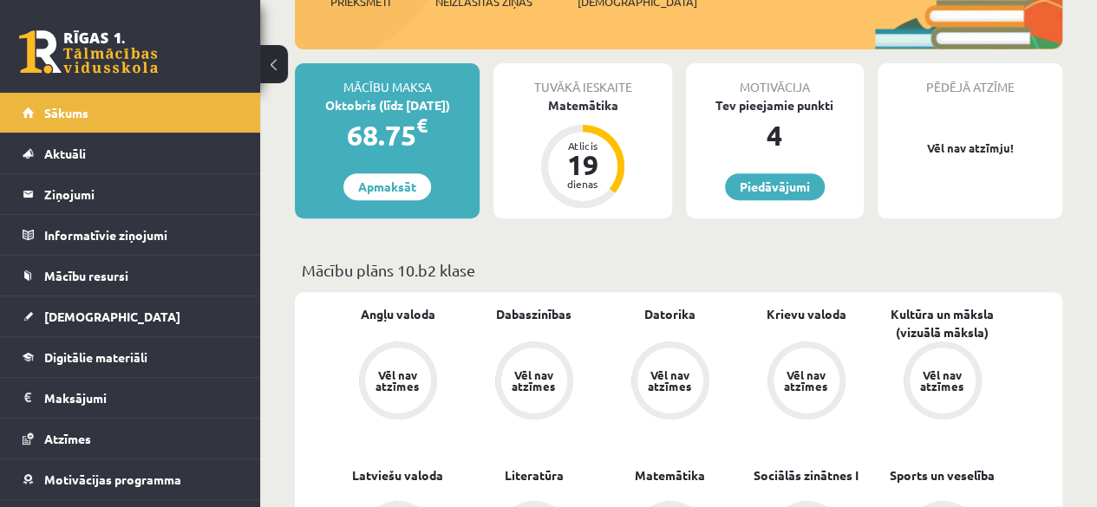
scroll to position [330, 0]
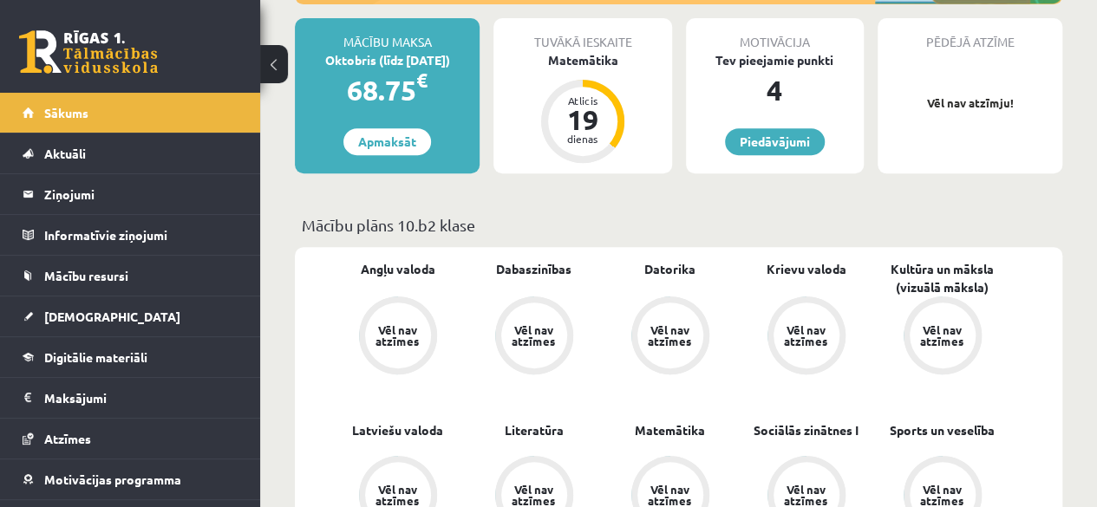
click at [409, 332] on div "Vēl nav atzīmes" at bounding box center [398, 335] width 49 height 23
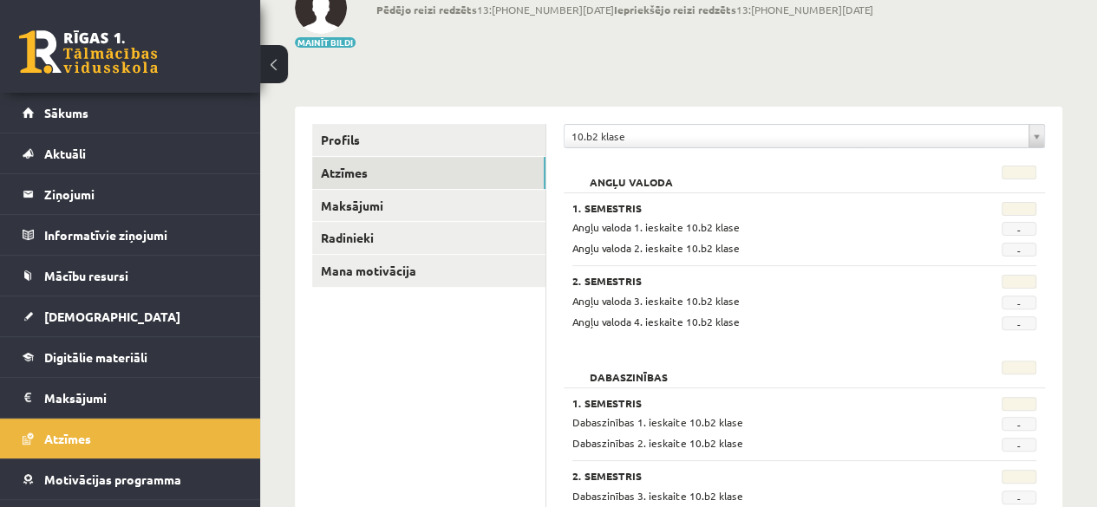
scroll to position [140, 0]
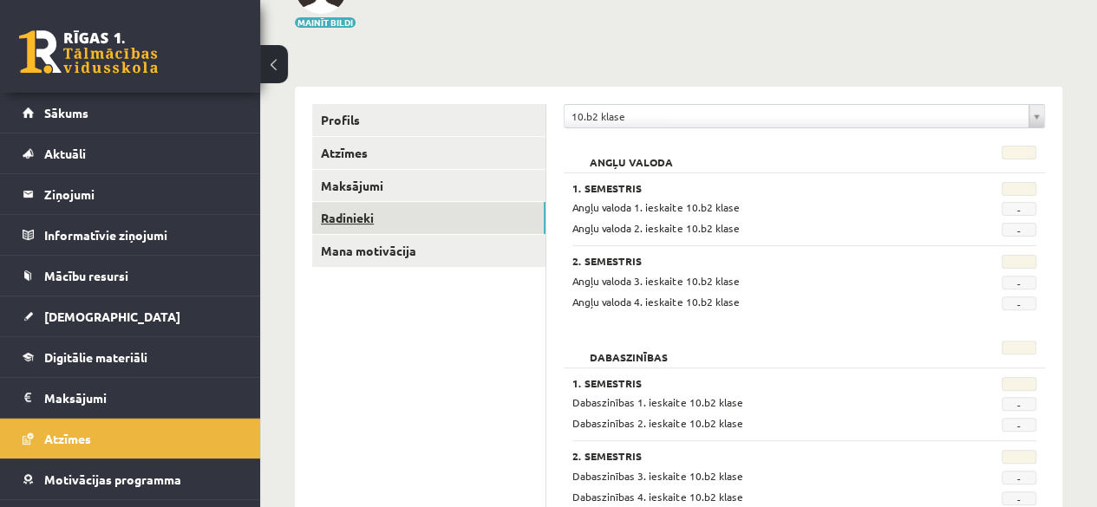
click at [349, 214] on link "Radinieki" at bounding box center [428, 218] width 233 height 32
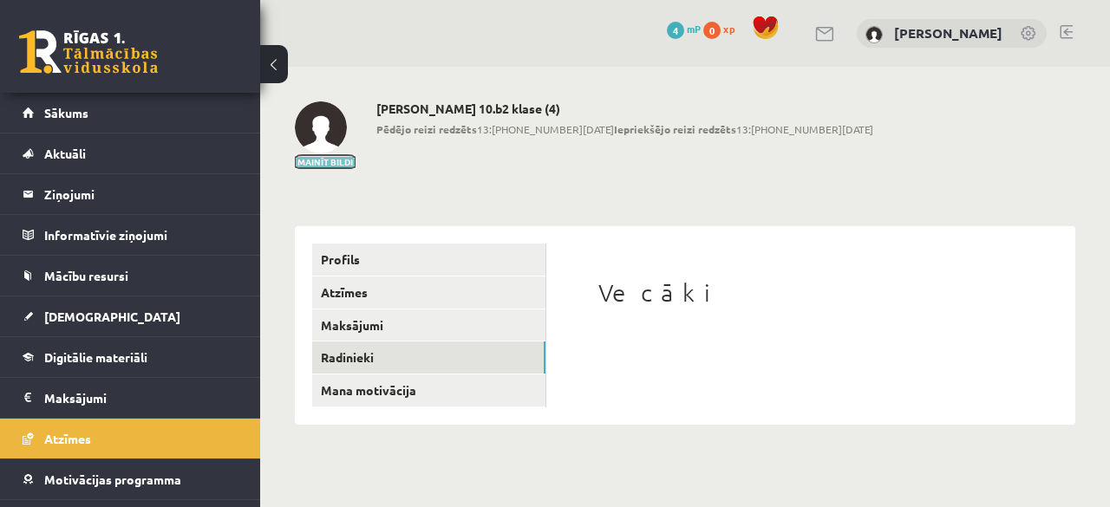
click at [324, 163] on button "Mainīt bildi" at bounding box center [325, 162] width 61 height 10
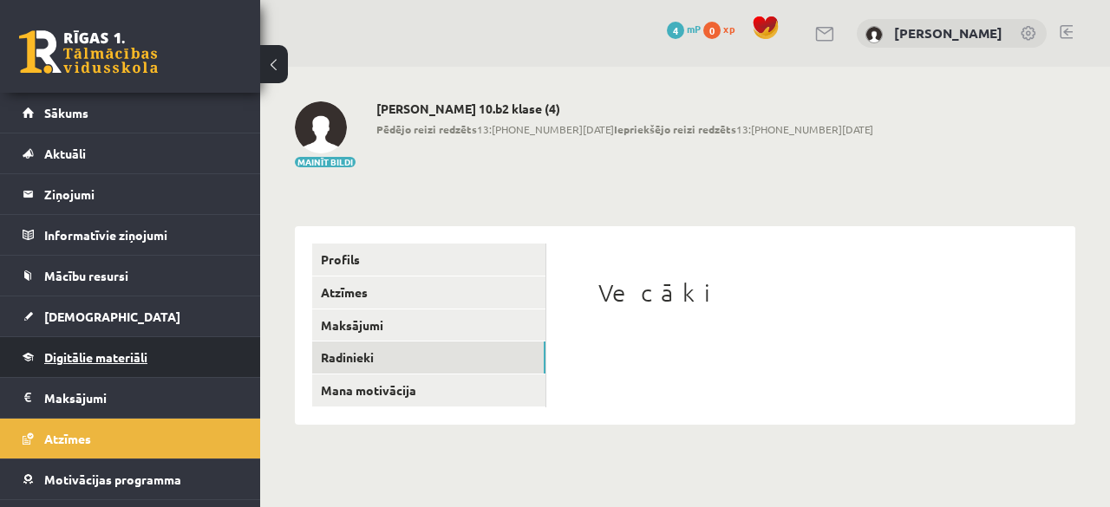
click at [96, 353] on span "Digitālie materiāli" at bounding box center [95, 358] width 103 height 16
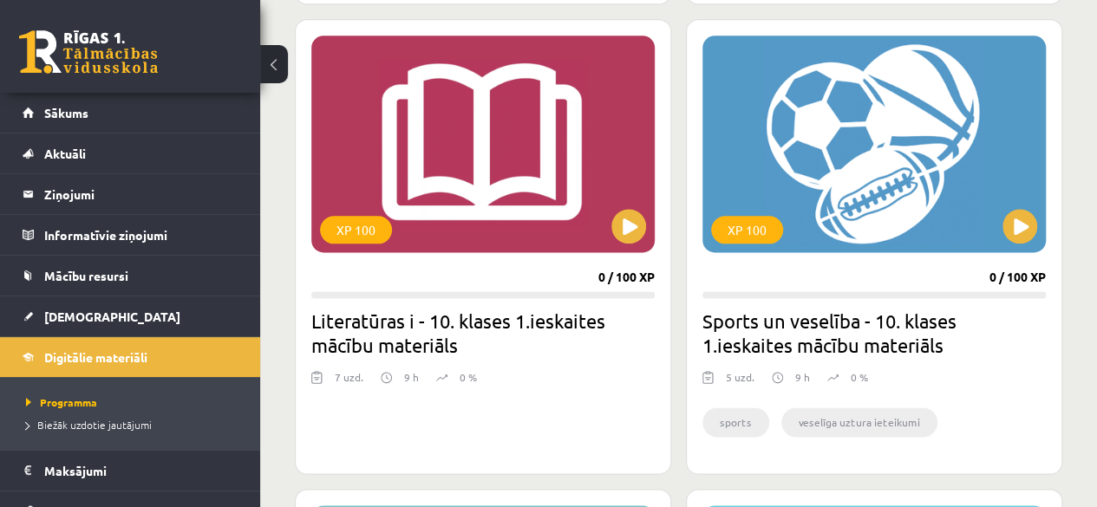
scroll to position [942, 0]
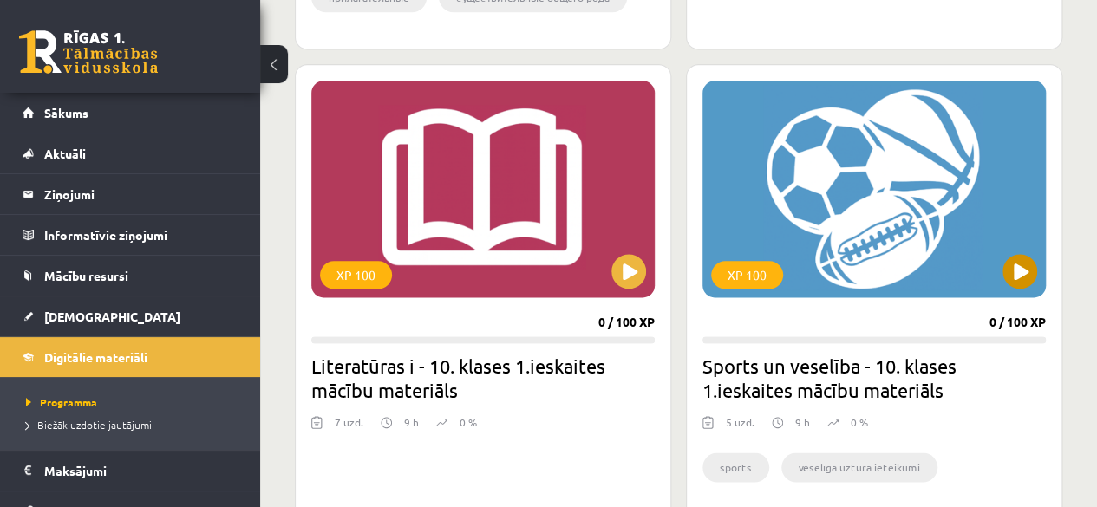
click at [874, 261] on div "XP 100" at bounding box center [874, 189] width 343 height 217
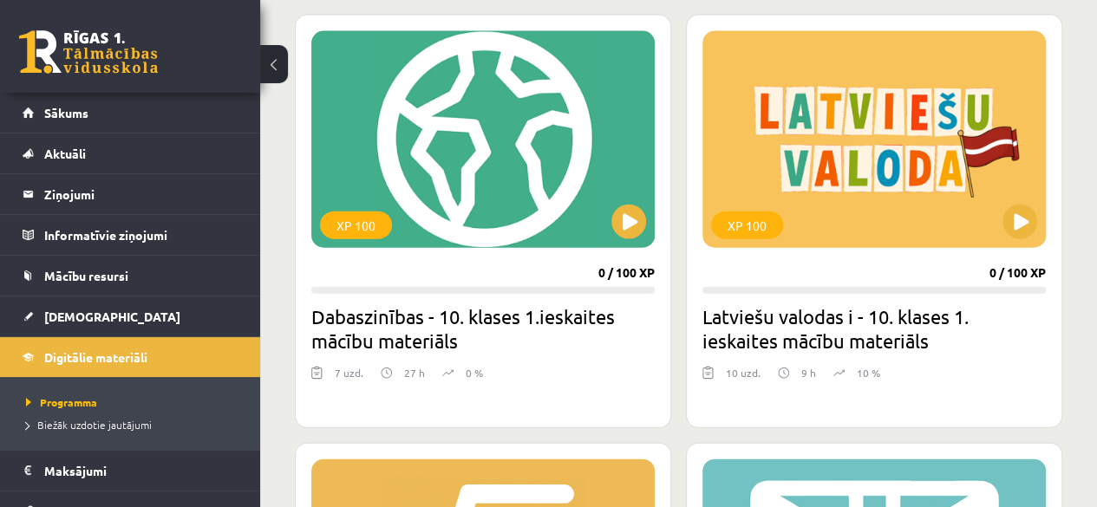
scroll to position [2046, 0]
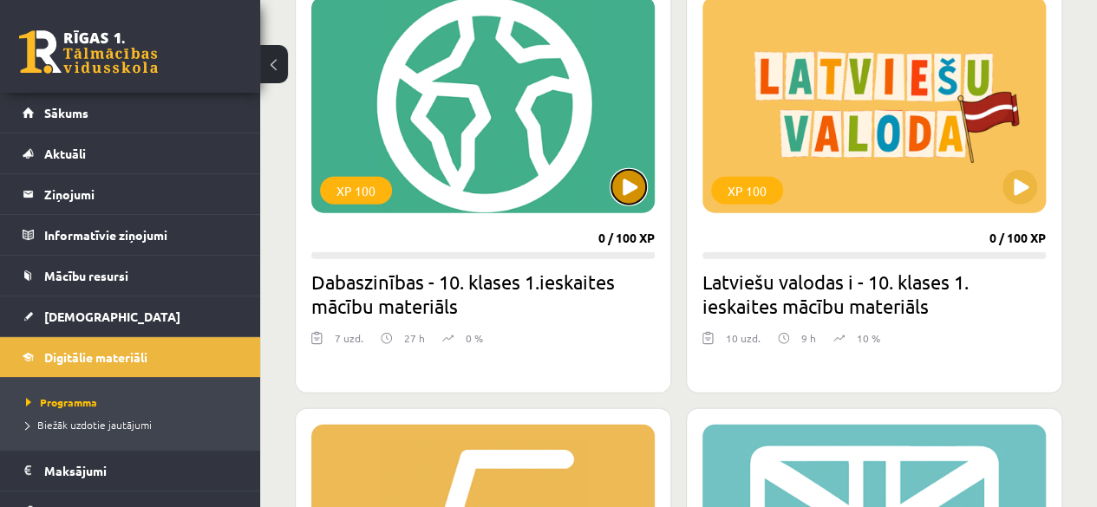
click at [631, 193] on button at bounding box center [628, 187] width 35 height 35
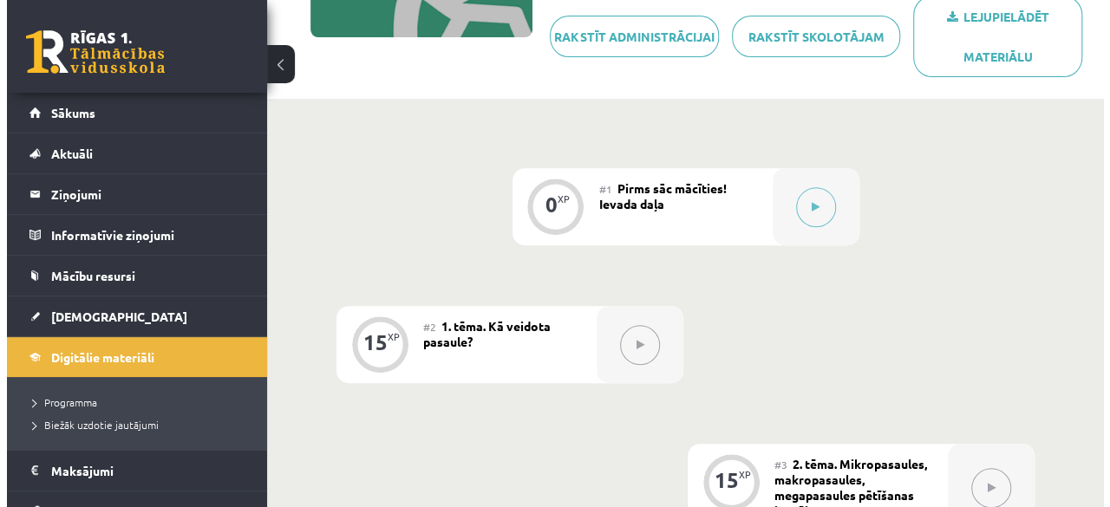
scroll to position [330, 0]
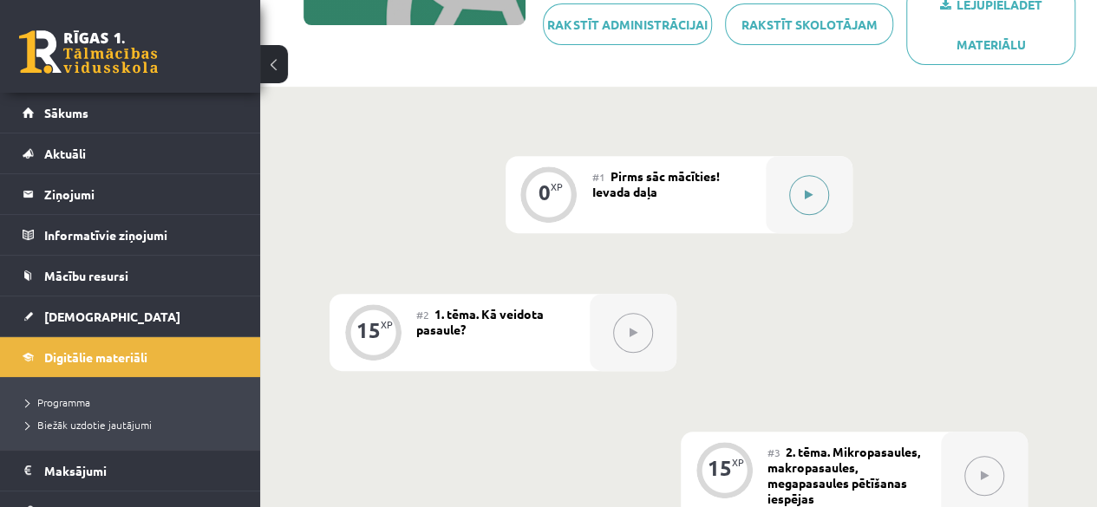
click at [805, 194] on icon at bounding box center [809, 195] width 8 height 10
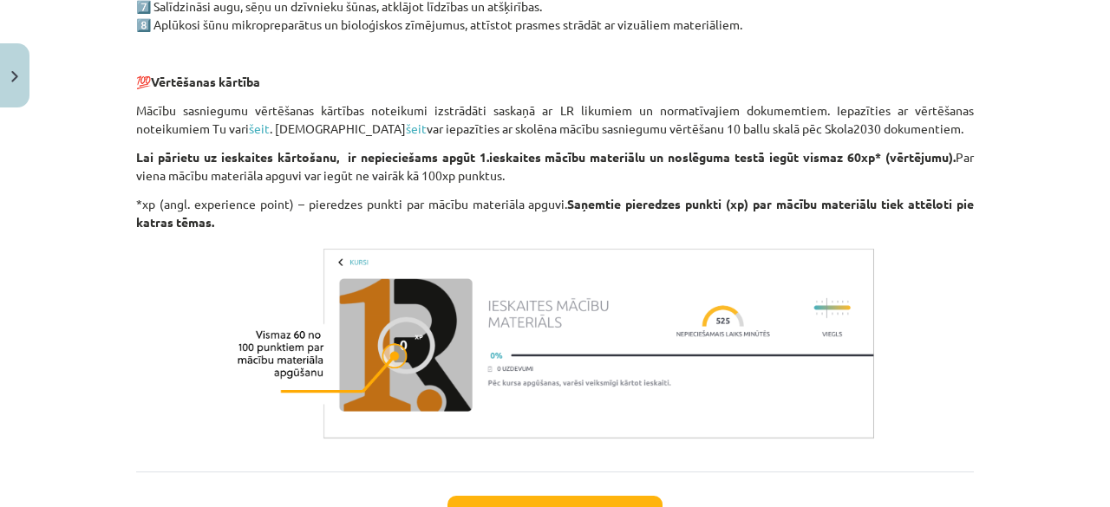
scroll to position [1494, 0]
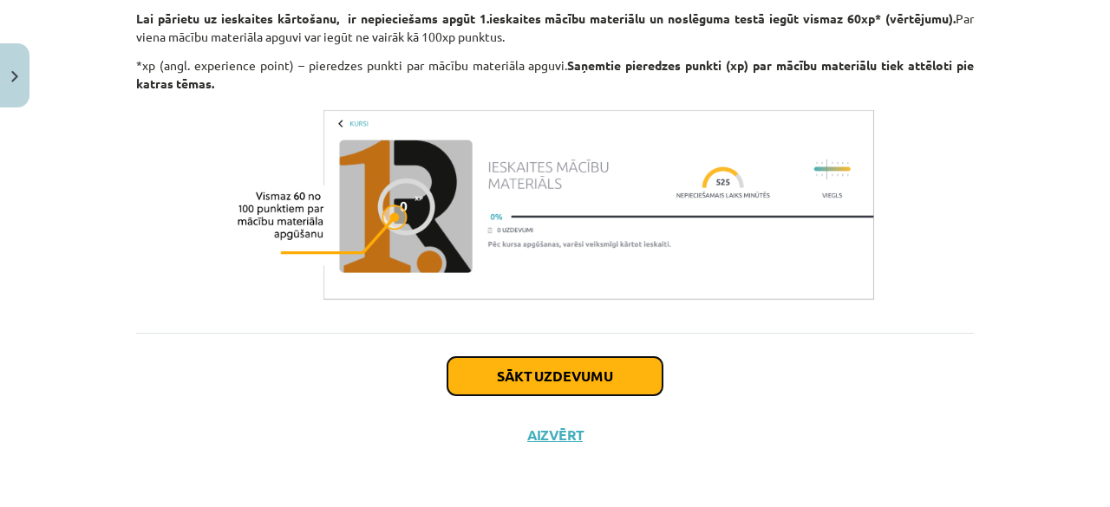
click at [563, 373] on button "Sākt uzdevumu" at bounding box center [555, 376] width 215 height 38
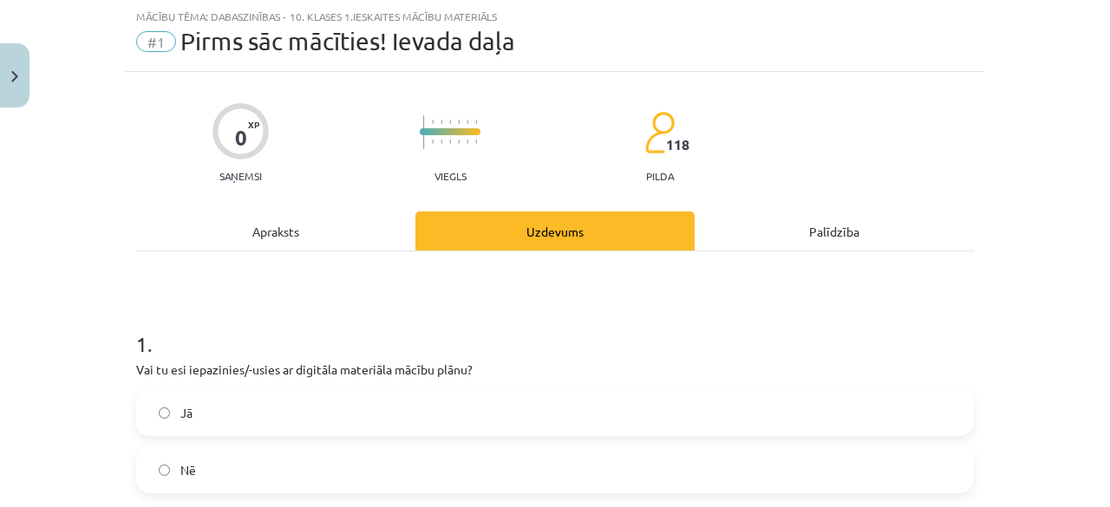
scroll to position [201, 0]
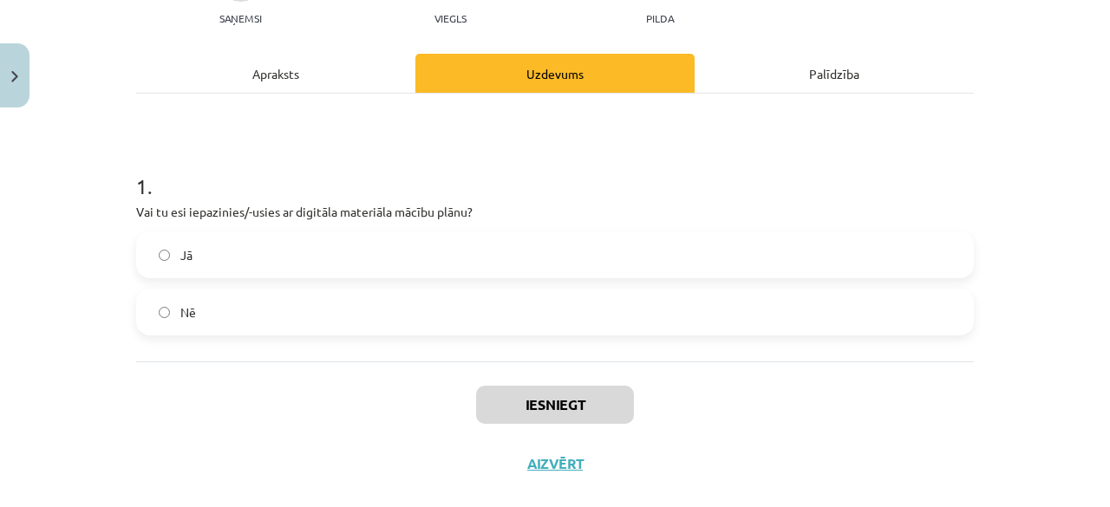
click at [153, 264] on label "Jā" at bounding box center [555, 254] width 834 height 43
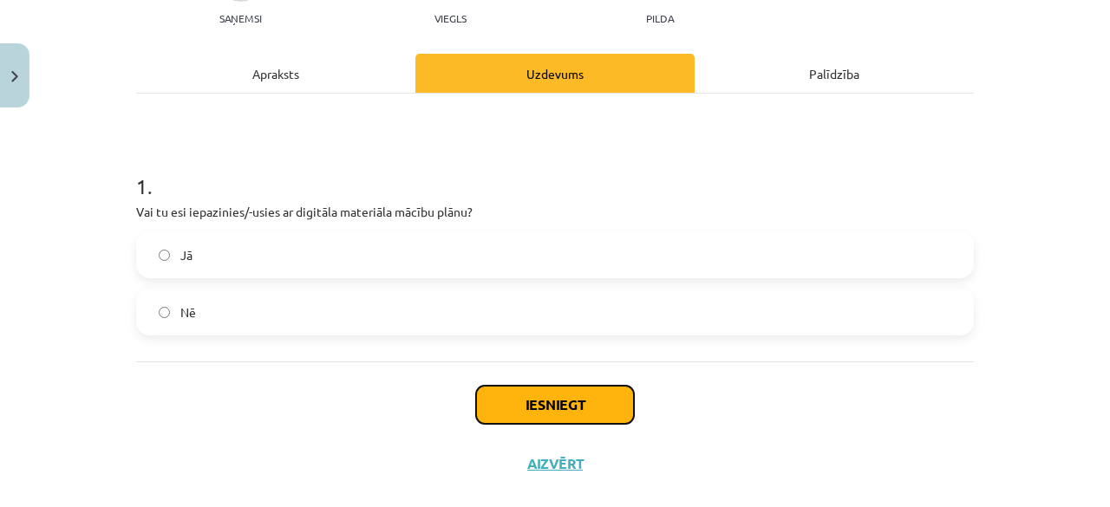
click at [544, 419] on button "Iesniegt" at bounding box center [555, 405] width 158 height 38
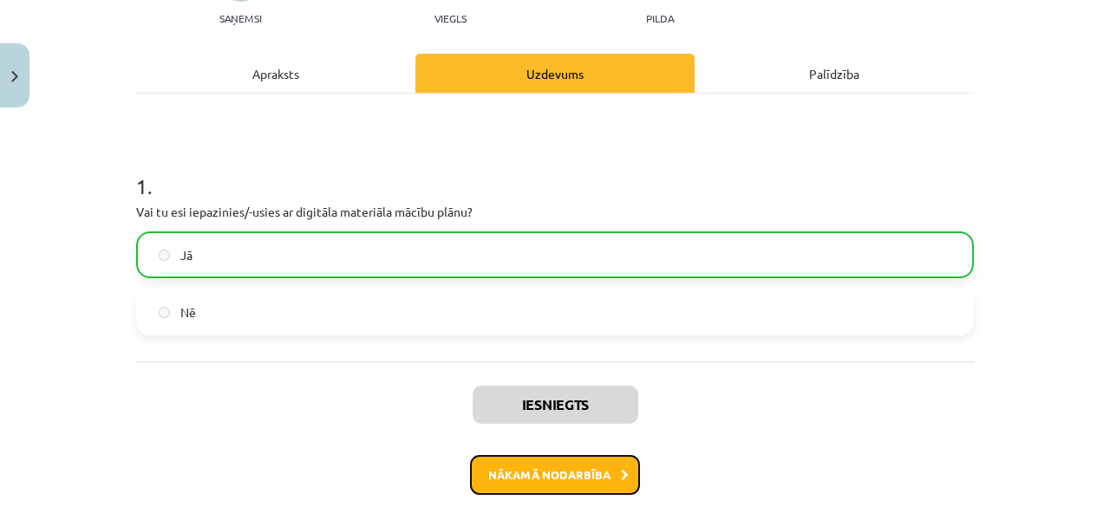
click at [545, 473] on button "Nākamā nodarbība" at bounding box center [555, 475] width 170 height 40
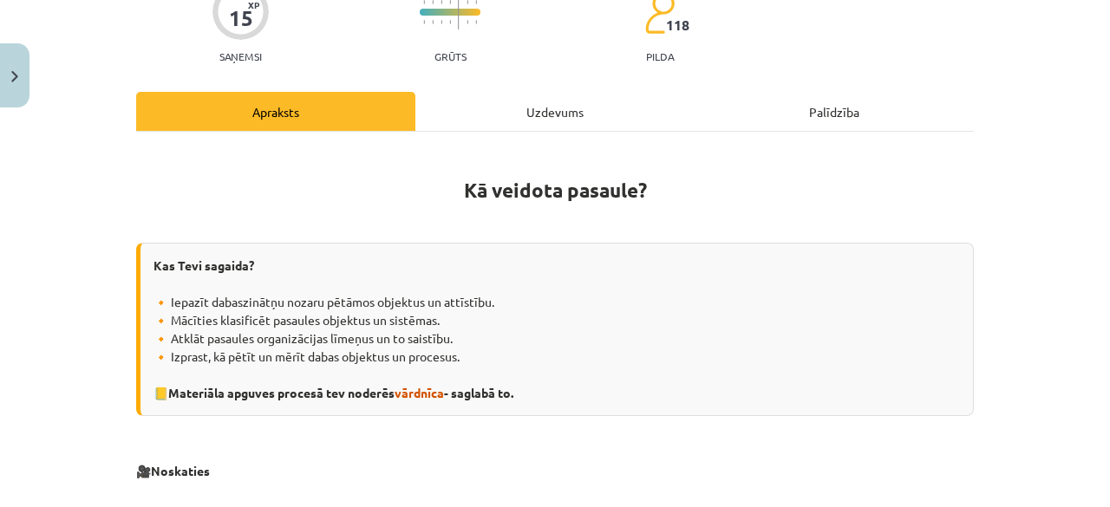
scroll to position [161, 0]
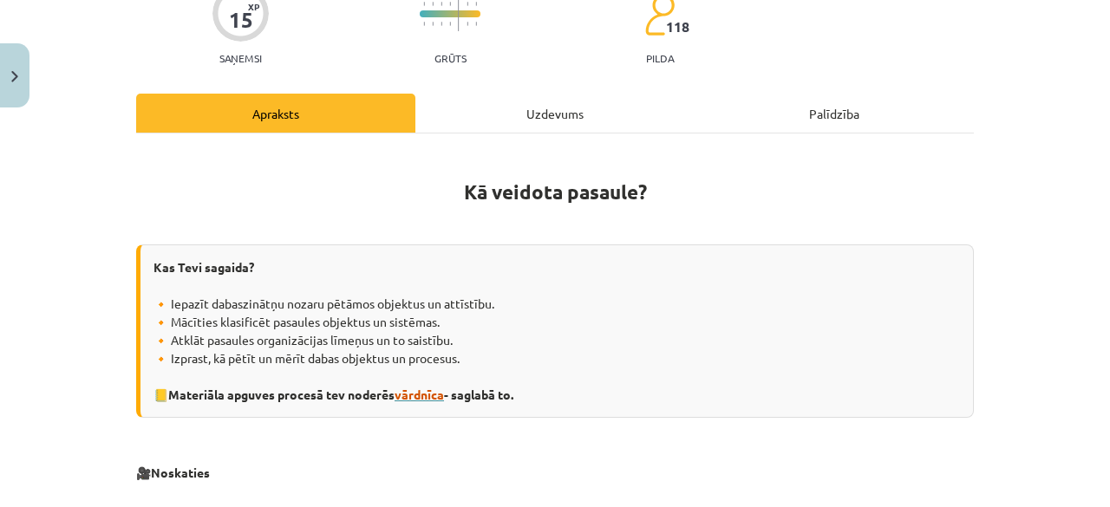
click at [418, 395] on span "vārdnīca" at bounding box center [419, 395] width 49 height 16
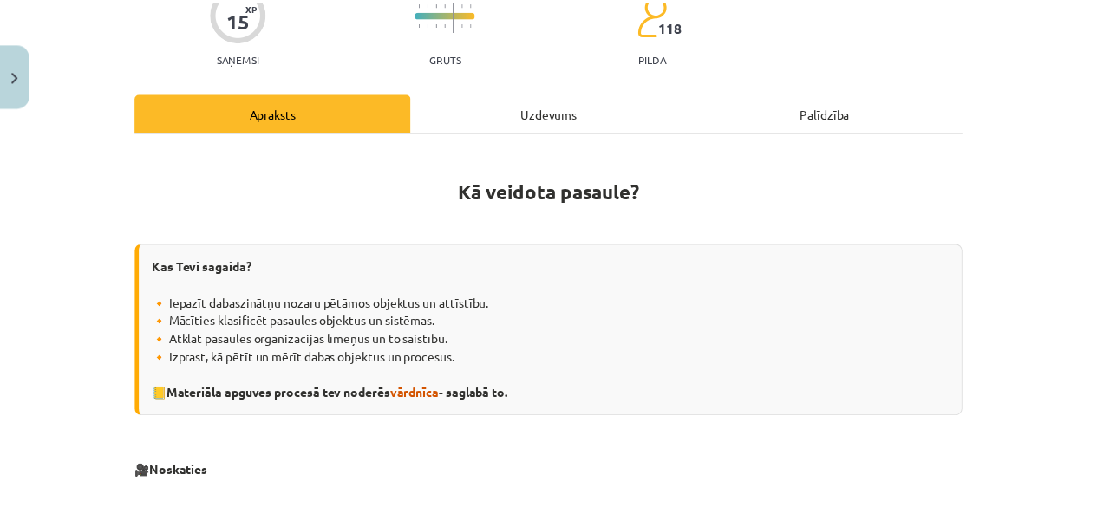
scroll to position [0, 0]
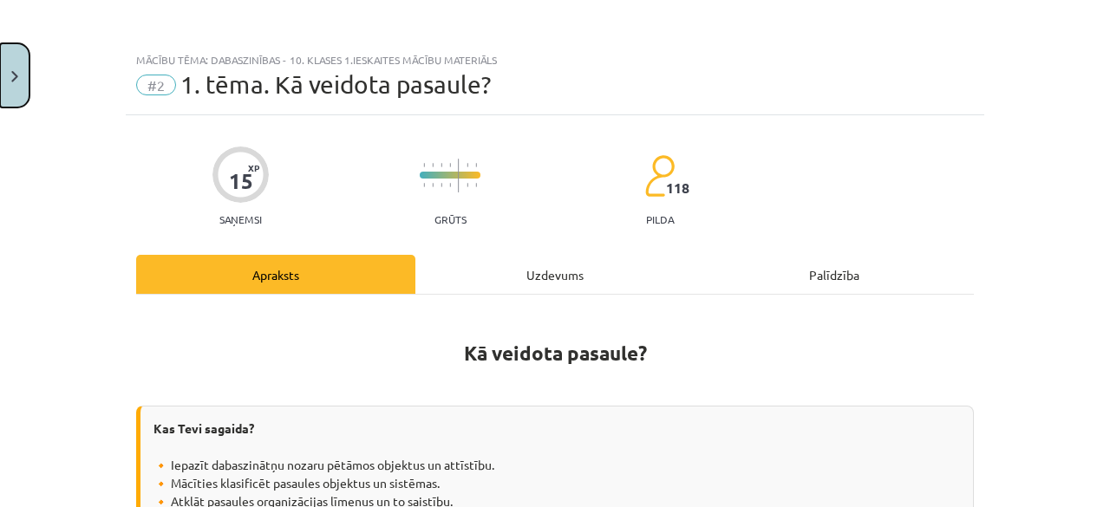
click at [0, 62] on button "Close" at bounding box center [14, 75] width 29 height 64
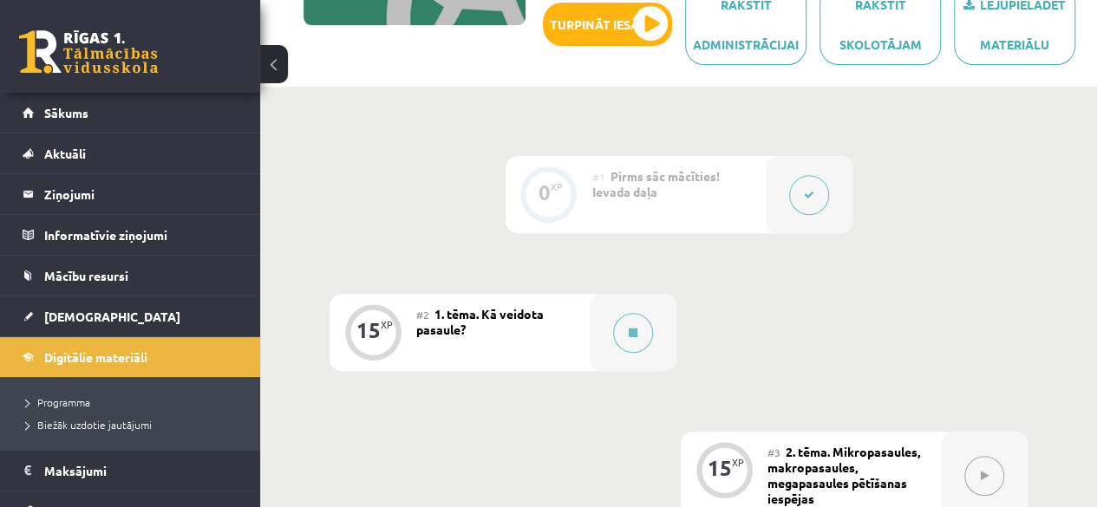
click at [72, 35] on link at bounding box center [88, 51] width 139 height 43
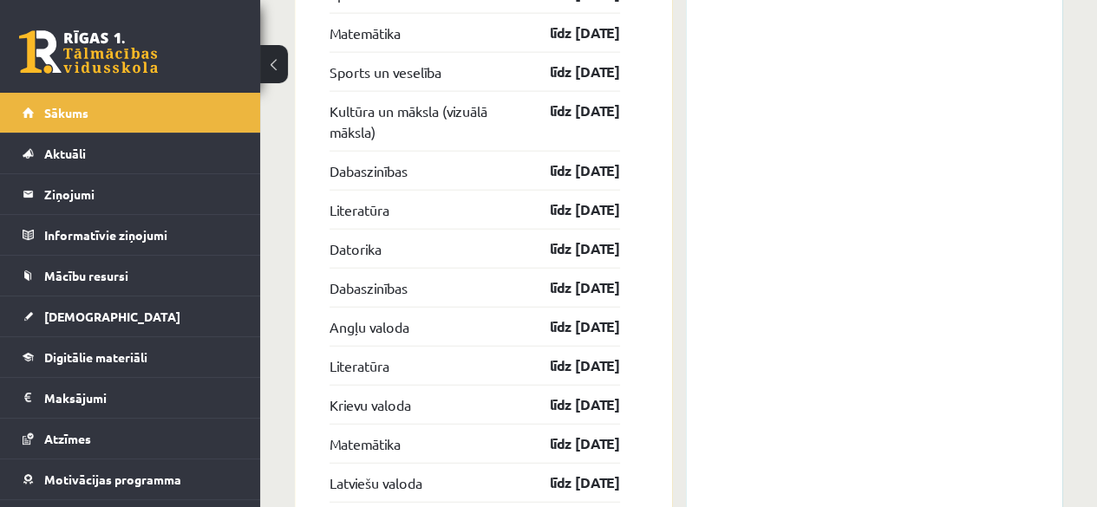
scroll to position [2089, 0]
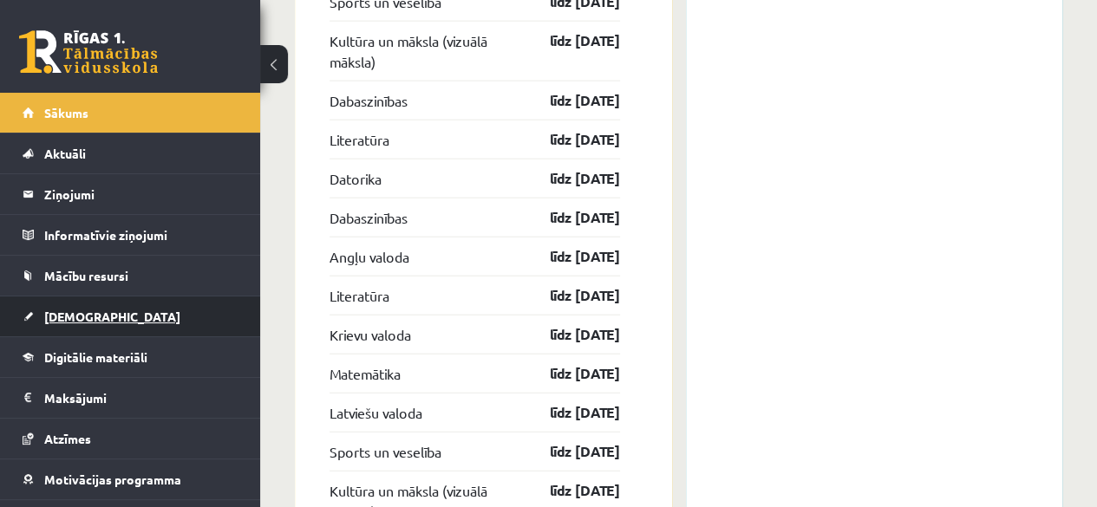
click at [83, 311] on span "[DEMOGRAPHIC_DATA]" at bounding box center [112, 317] width 136 height 16
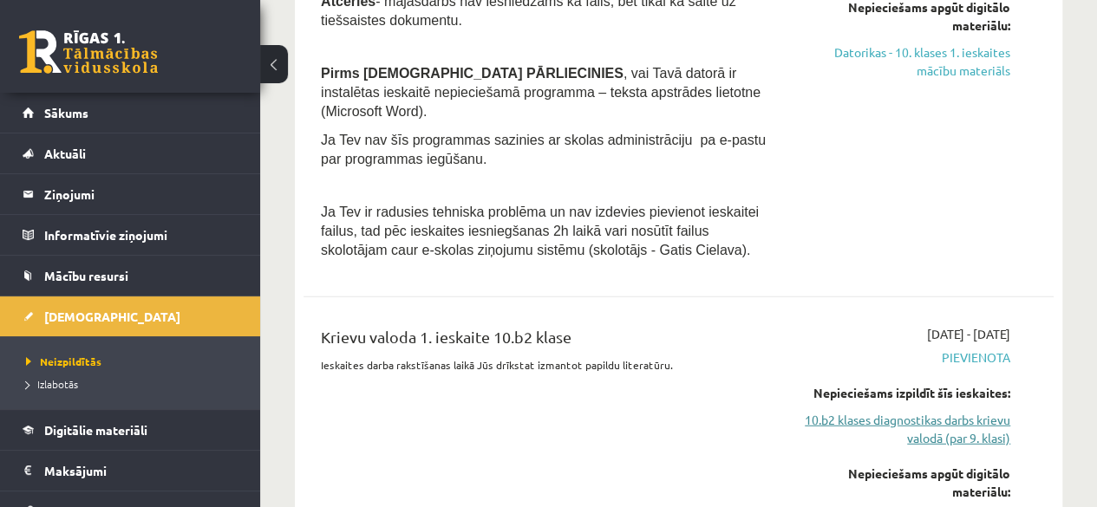
click at [951, 411] on link "10.b2 klases diagnostikas darbs krievu valodā (par 9. klasi)" at bounding box center [904, 429] width 213 height 36
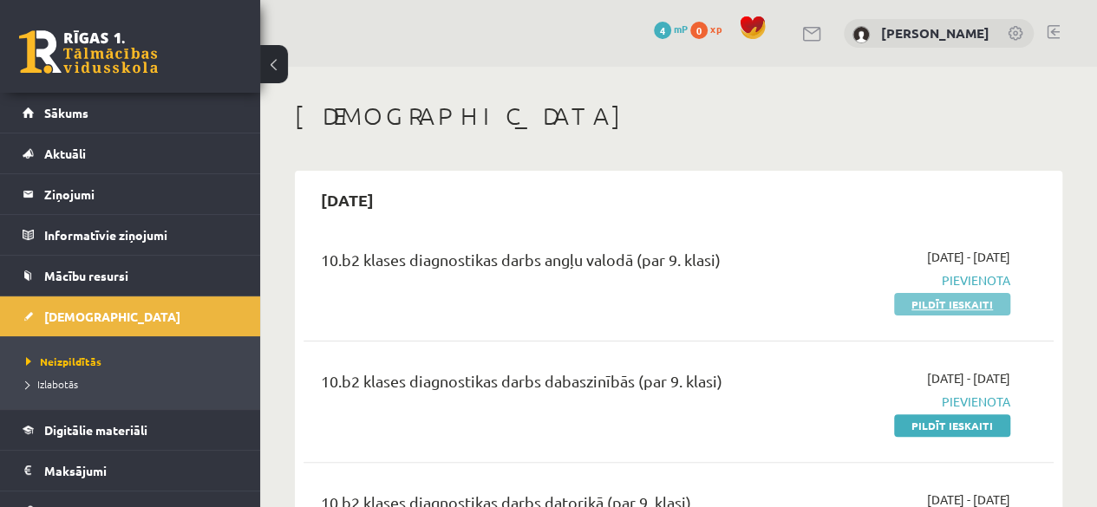
click at [949, 309] on link "Pildīt ieskaiti" at bounding box center [952, 304] width 116 height 23
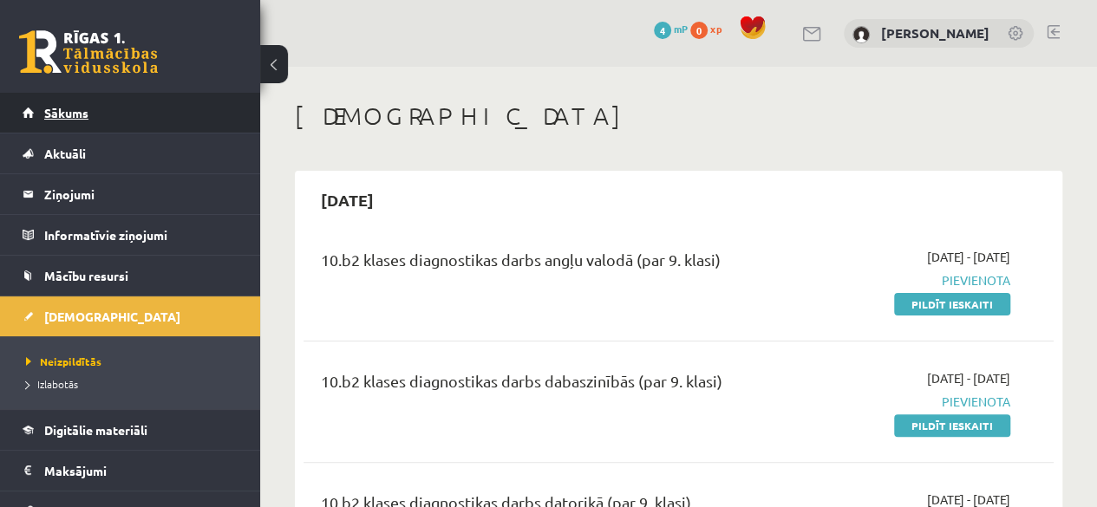
click at [64, 106] on span "Sākums" at bounding box center [66, 113] width 44 height 16
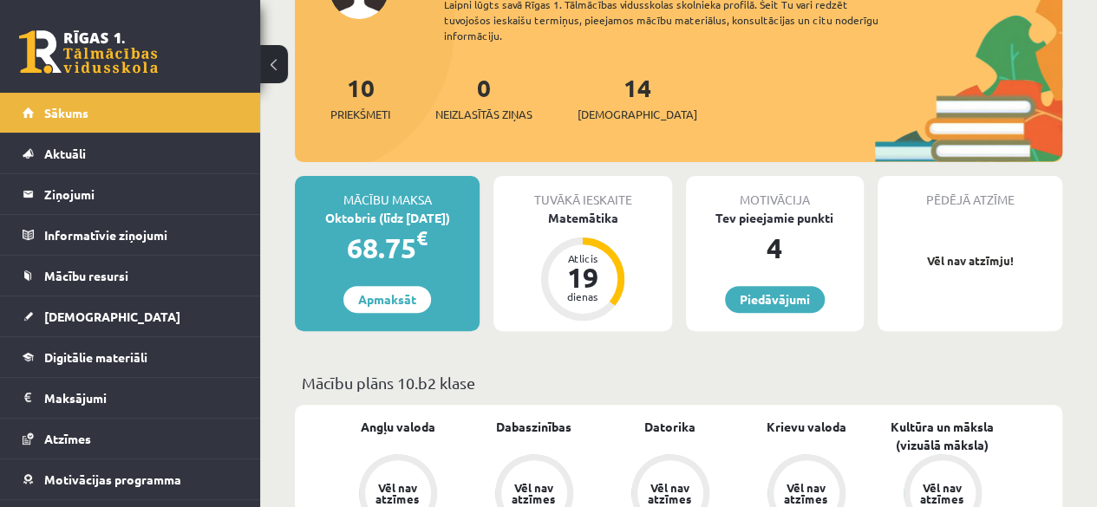
scroll to position [168, 0]
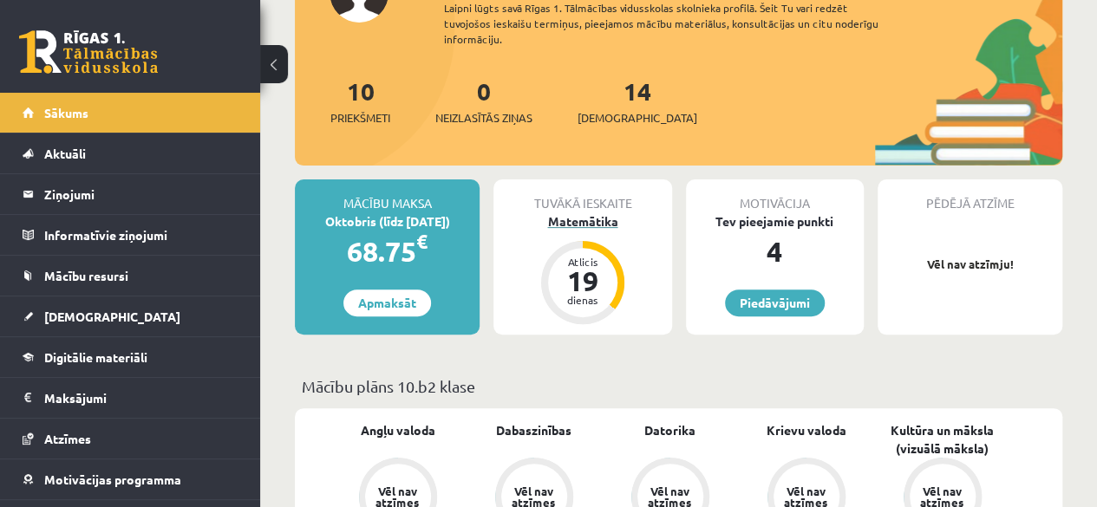
click at [594, 219] on div "Matemātika" at bounding box center [583, 222] width 178 height 18
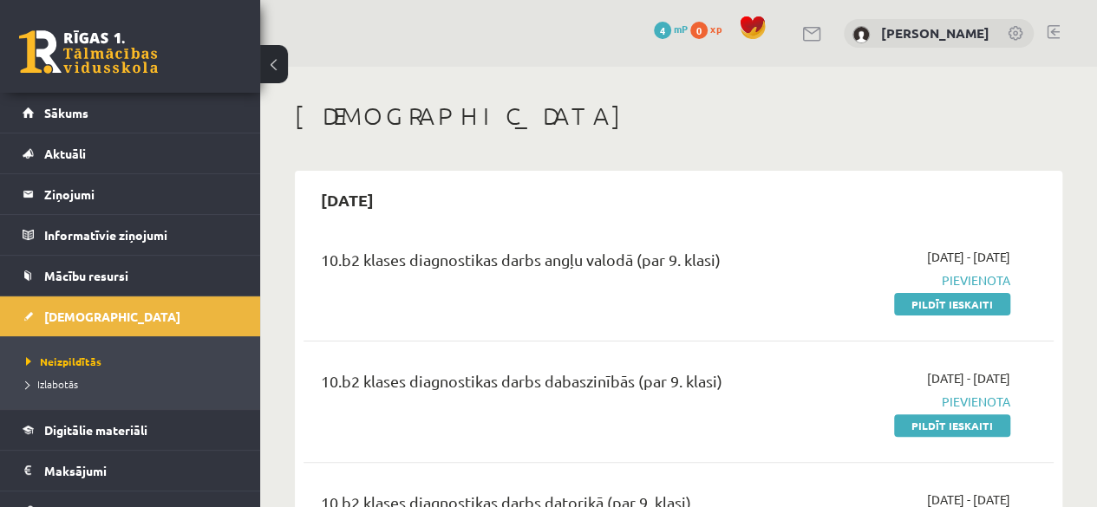
click at [739, 274] on div "10.b2 klases diagnostikas darbs angļu valodā (par 9. klasi)" at bounding box center [546, 264] width 451 height 32
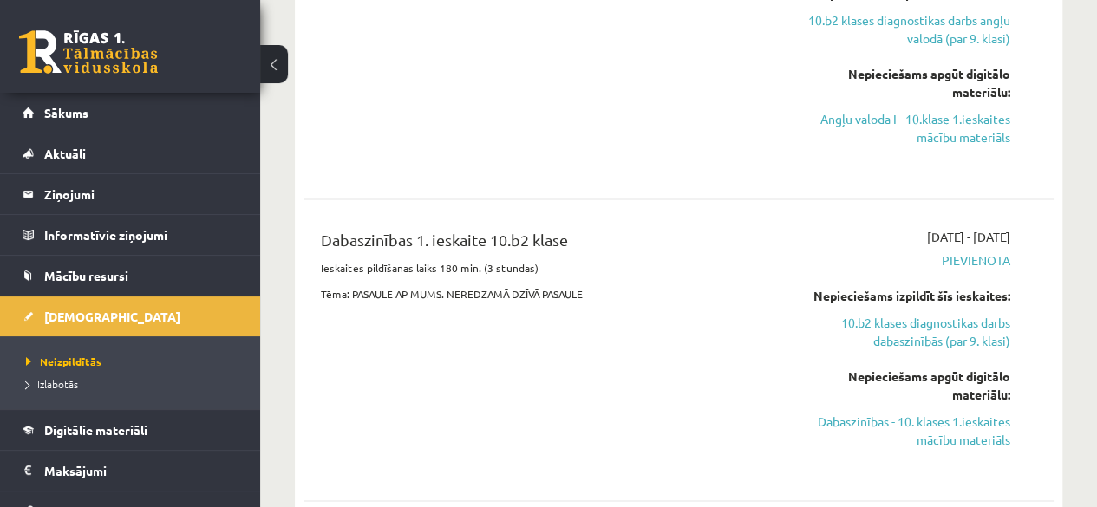
scroll to position [1471, 0]
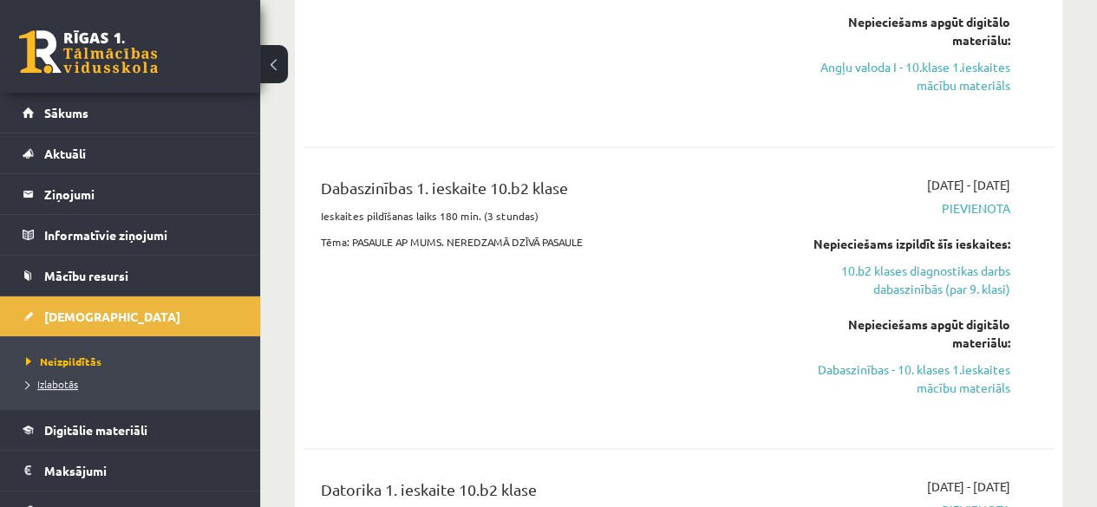
click at [66, 388] on span "Izlabotās" at bounding box center [52, 384] width 52 height 14
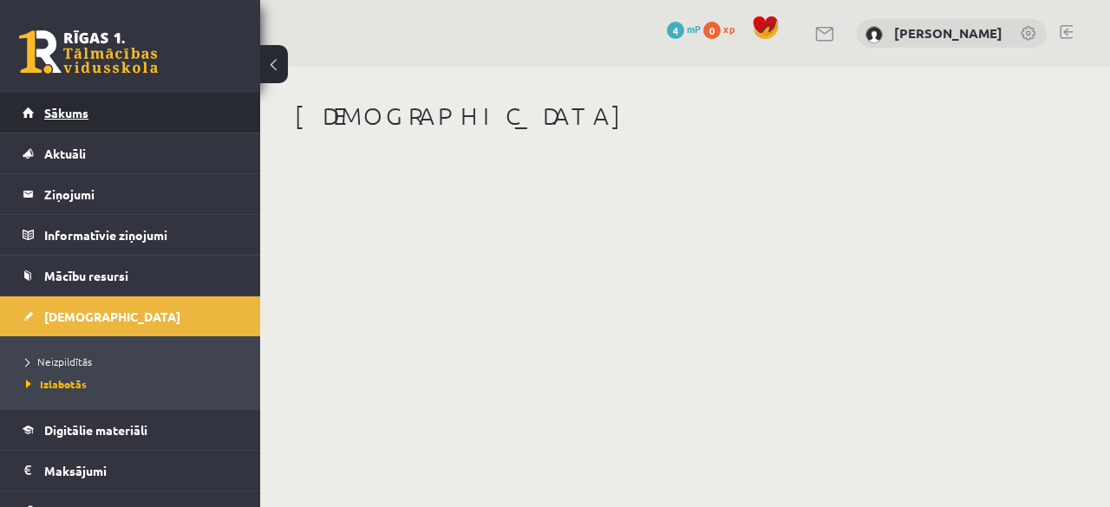
click at [76, 108] on span "Sākums" at bounding box center [66, 113] width 44 height 16
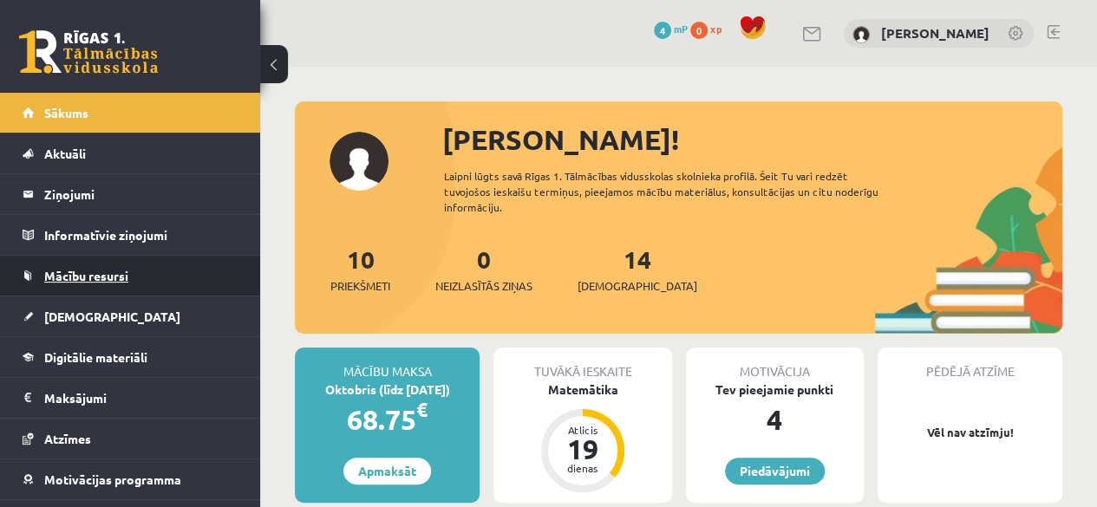
click at [113, 275] on span "Mācību resursi" at bounding box center [86, 276] width 84 height 16
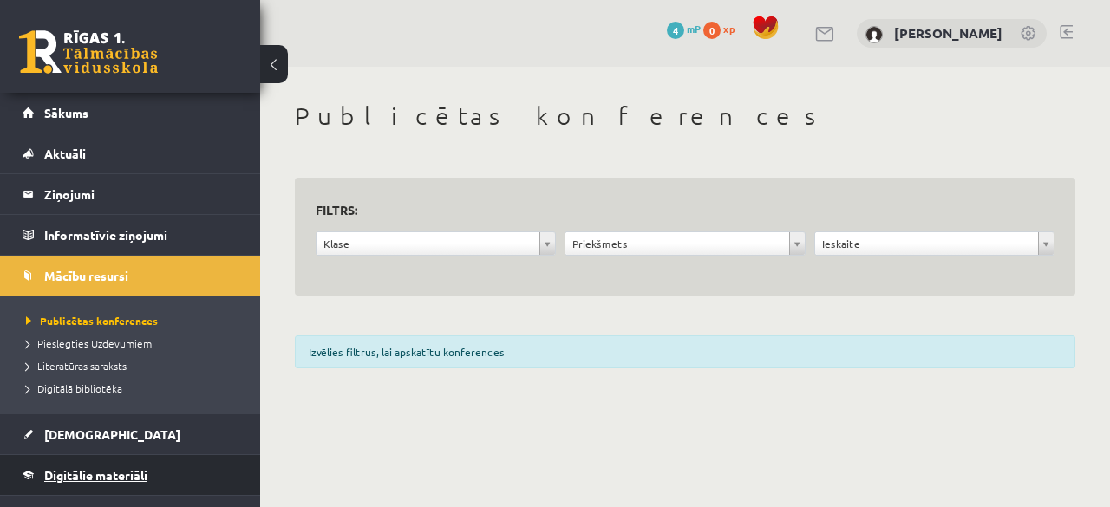
click at [95, 469] on span "Digitālie materiāli" at bounding box center [95, 476] width 103 height 16
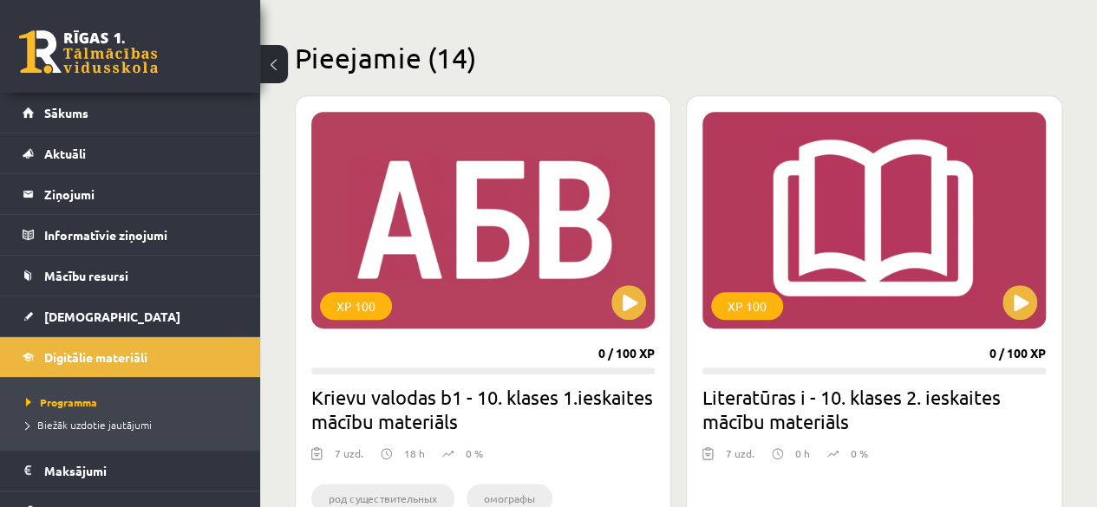
scroll to position [394, 0]
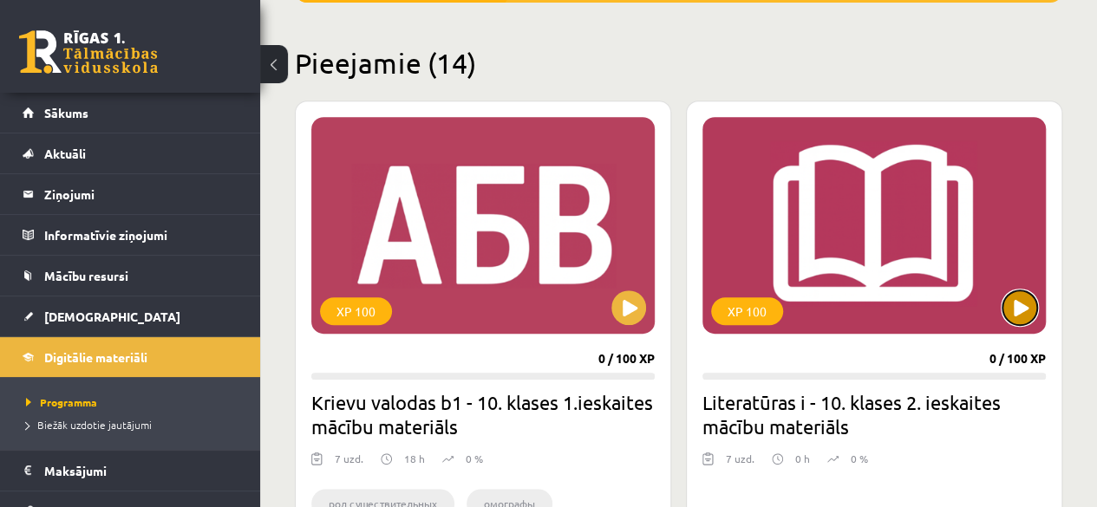
click at [1018, 311] on button at bounding box center [1020, 308] width 35 height 35
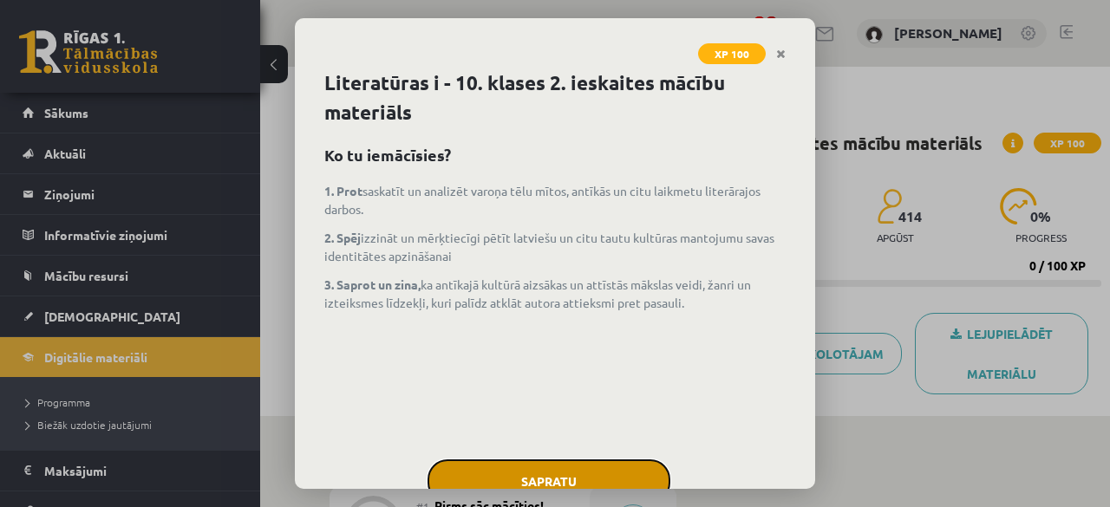
click at [590, 460] on button "Sapratu" at bounding box center [549, 481] width 243 height 43
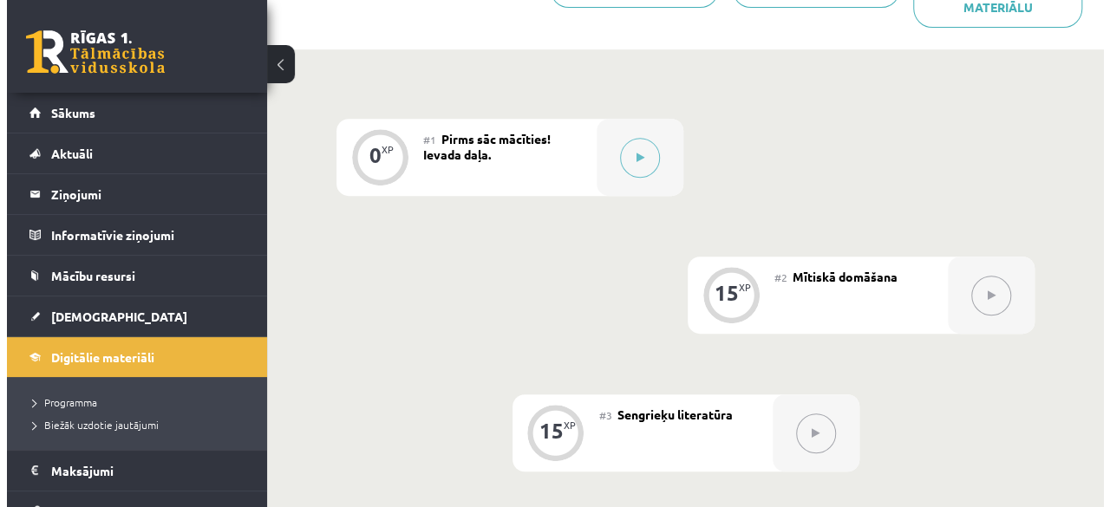
scroll to position [386, 0]
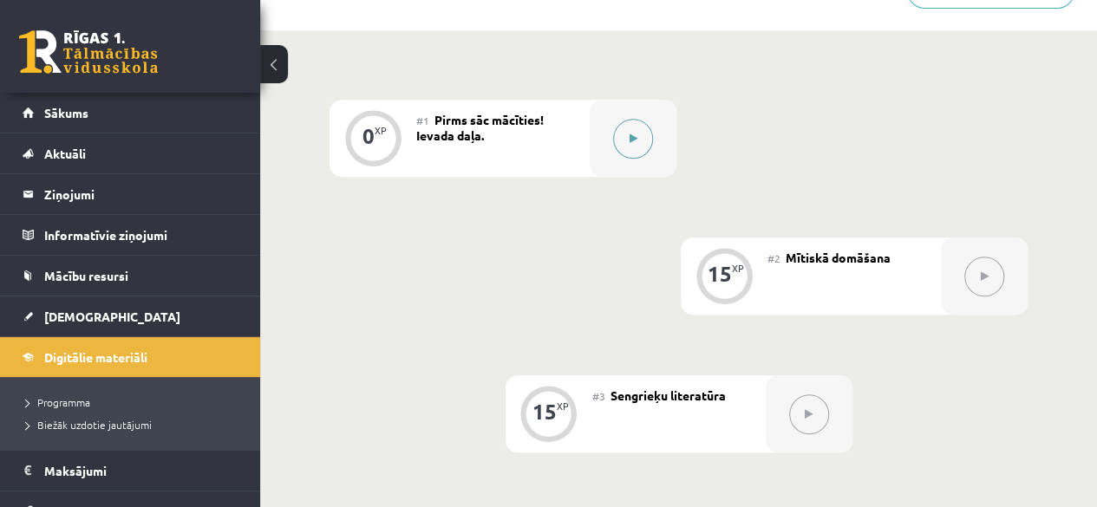
click at [635, 140] on icon at bounding box center [634, 139] width 8 height 10
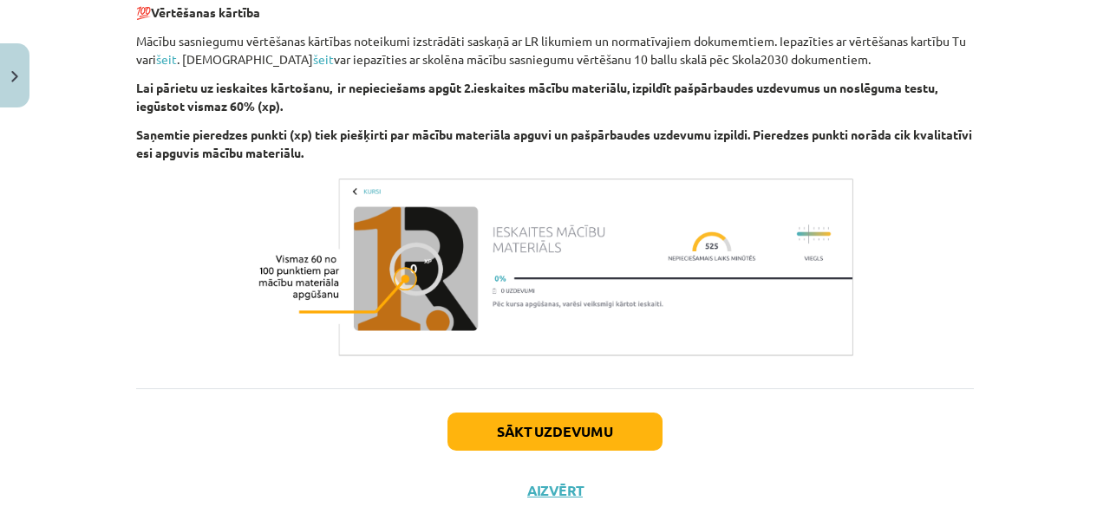
scroll to position [1516, 0]
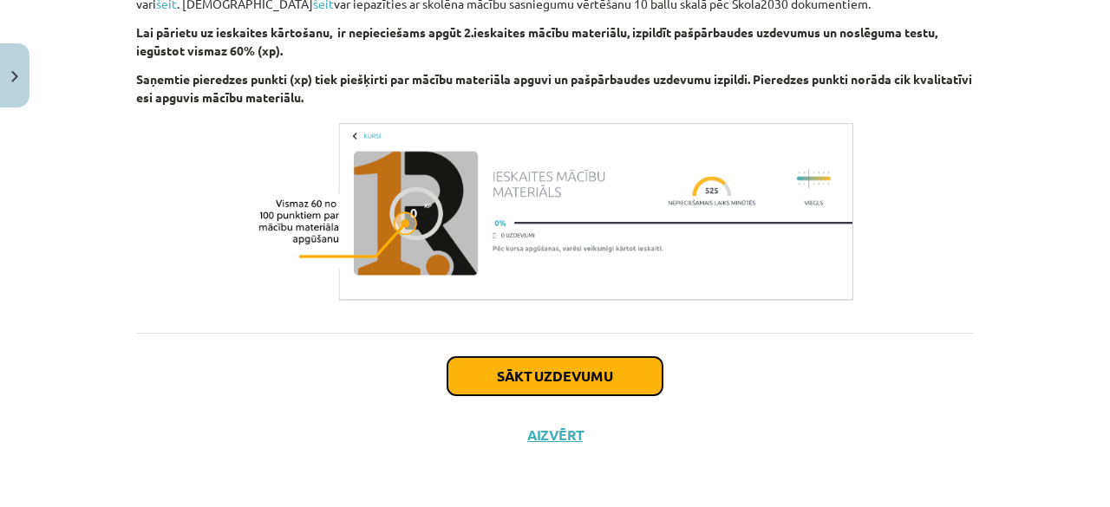
click at [529, 386] on button "Sākt uzdevumu" at bounding box center [555, 376] width 215 height 38
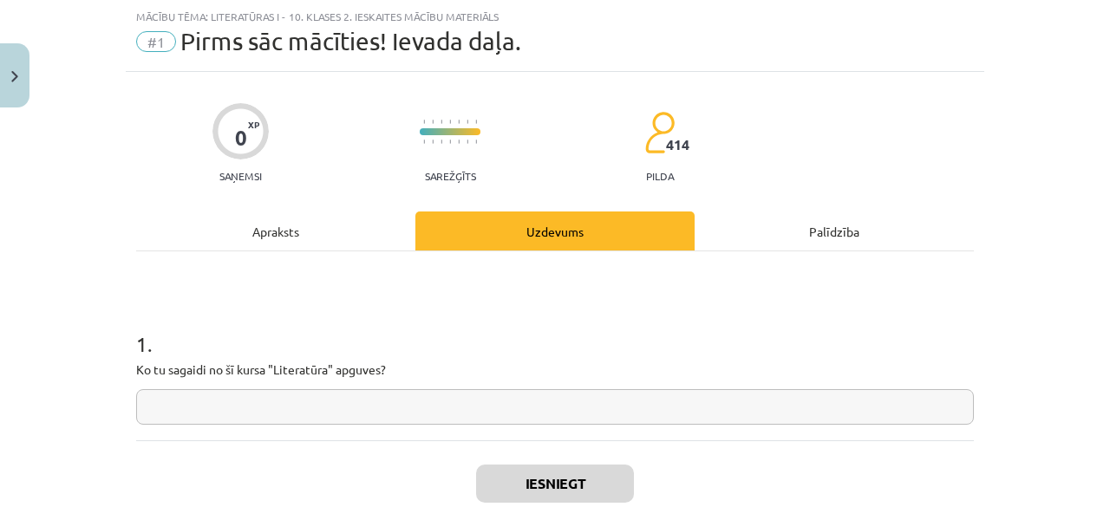
scroll to position [151, 0]
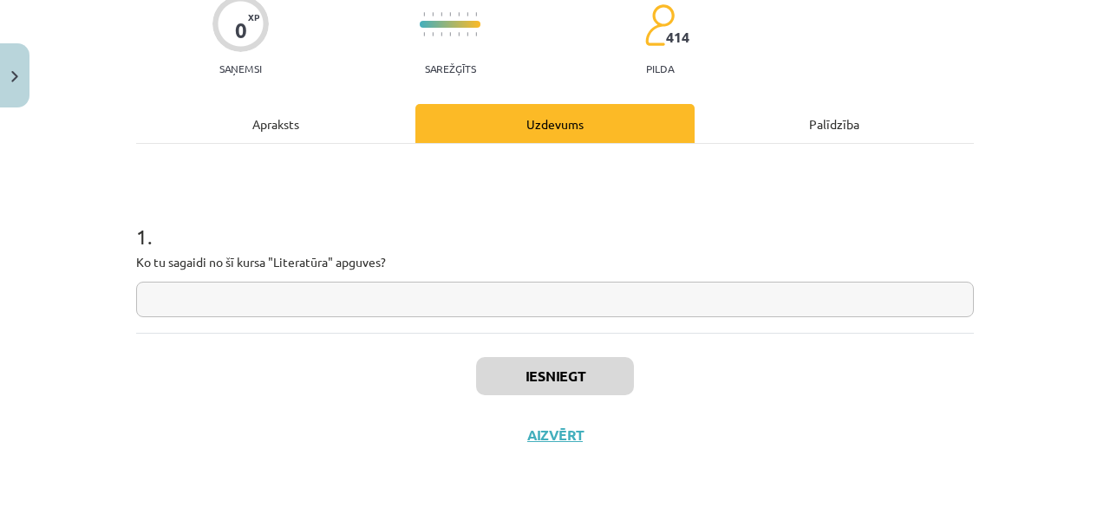
click at [833, 116] on div "Palīdzība" at bounding box center [834, 123] width 279 height 39
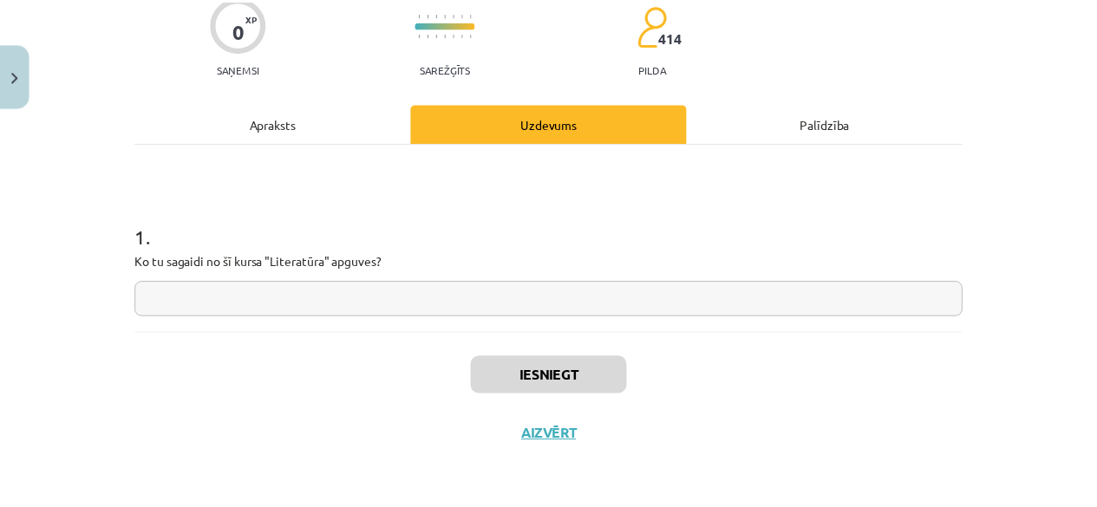
scroll to position [0, 0]
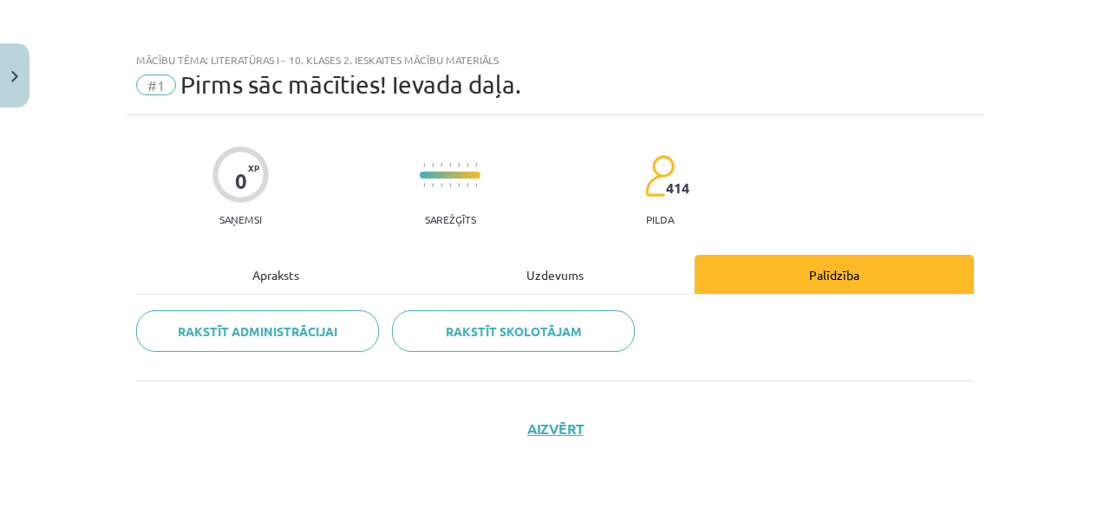
click at [323, 280] on div "Apraksts" at bounding box center [275, 274] width 279 height 39
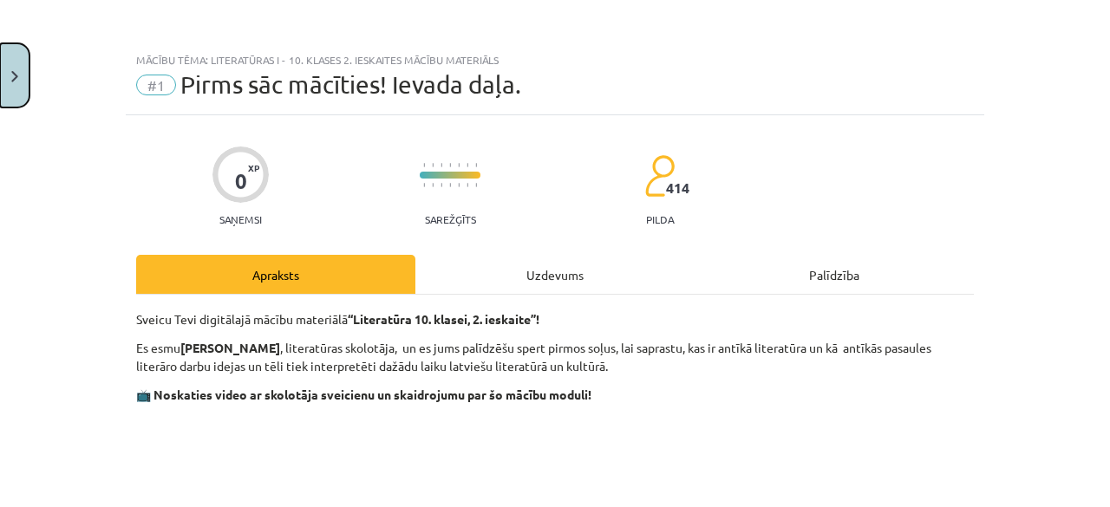
click at [18, 55] on button "Close" at bounding box center [14, 75] width 29 height 64
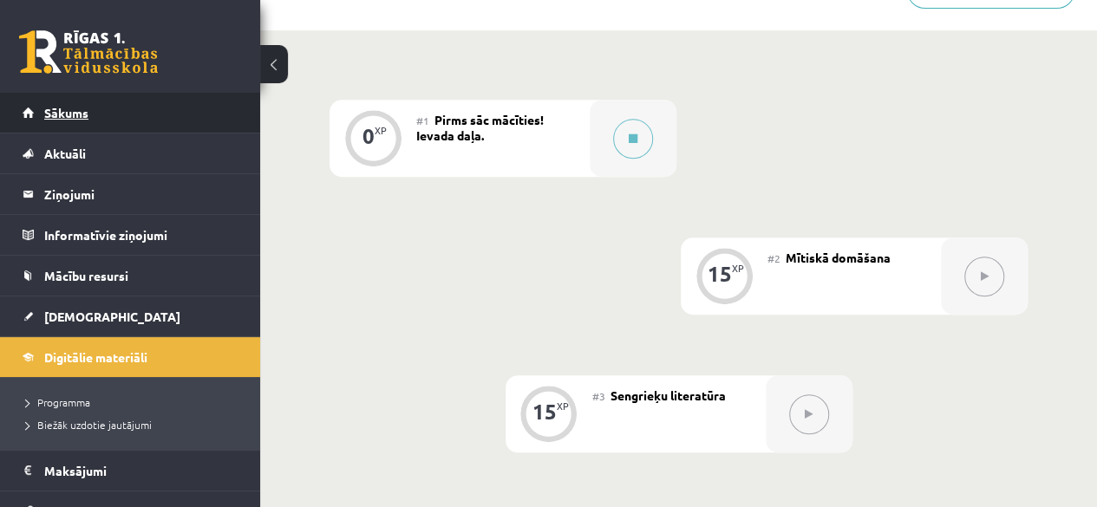
click at [74, 105] on span "Sākums" at bounding box center [66, 113] width 44 height 16
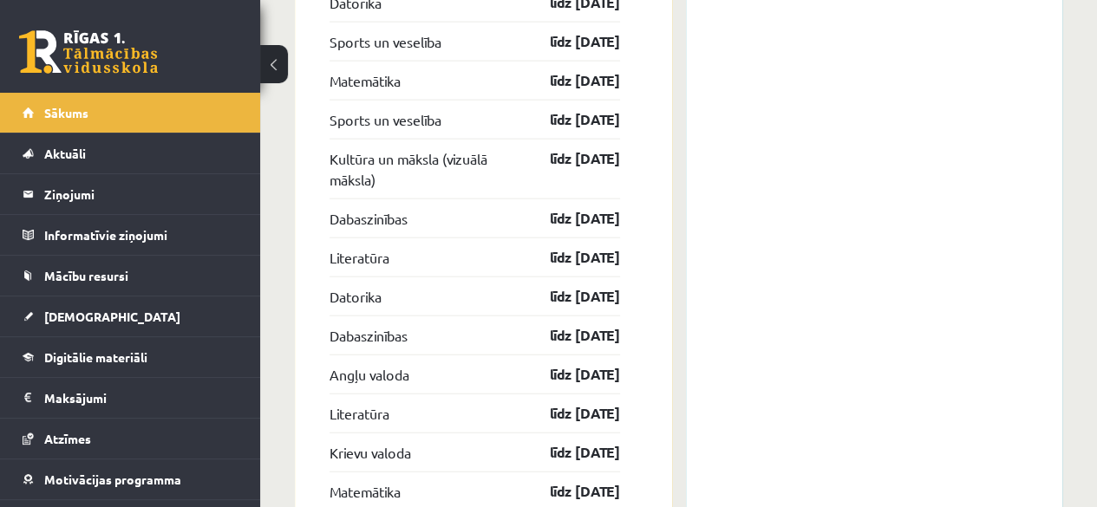
scroll to position [2913, 0]
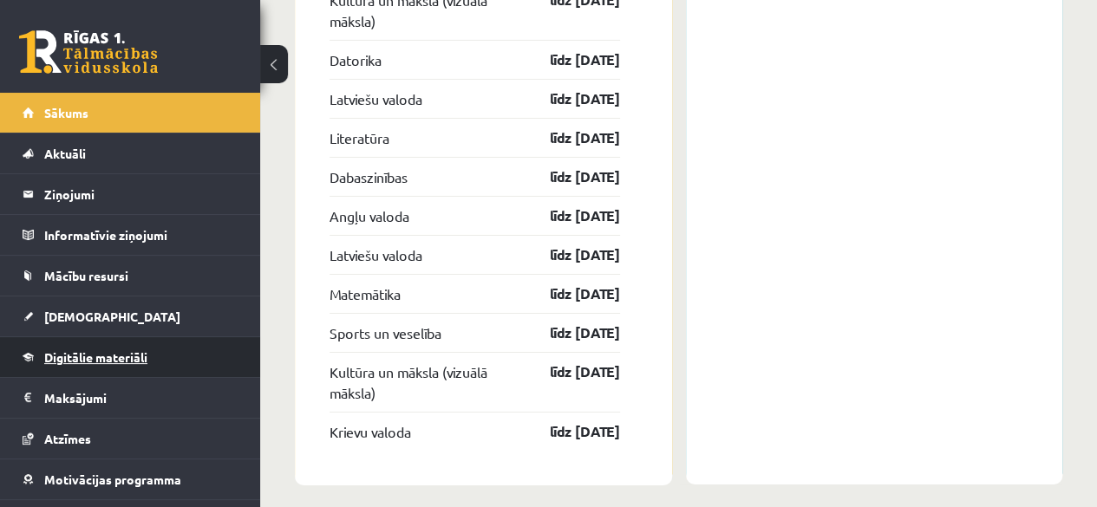
click at [115, 343] on link "Digitālie materiāli" at bounding box center [131, 357] width 216 height 40
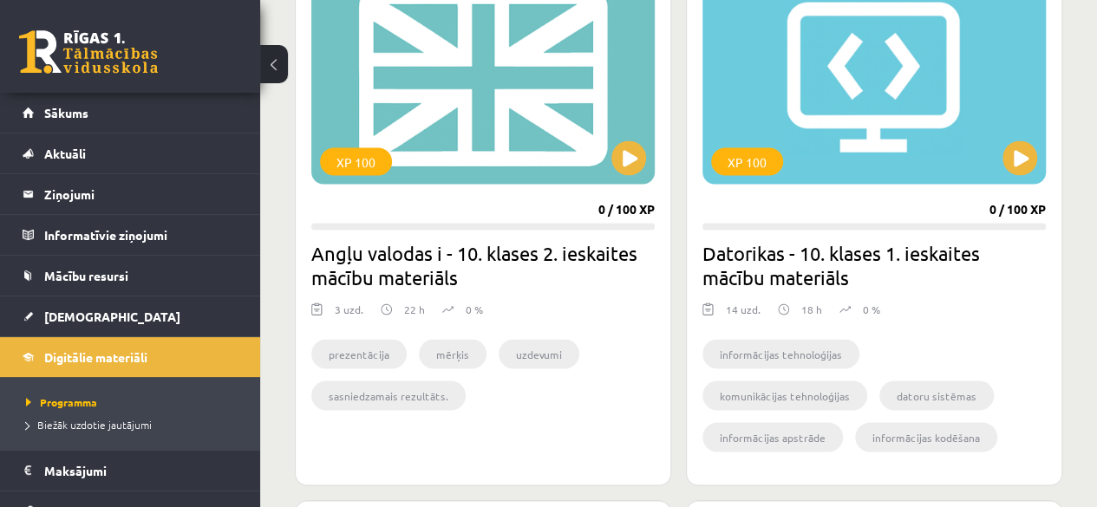
scroll to position [1270, 0]
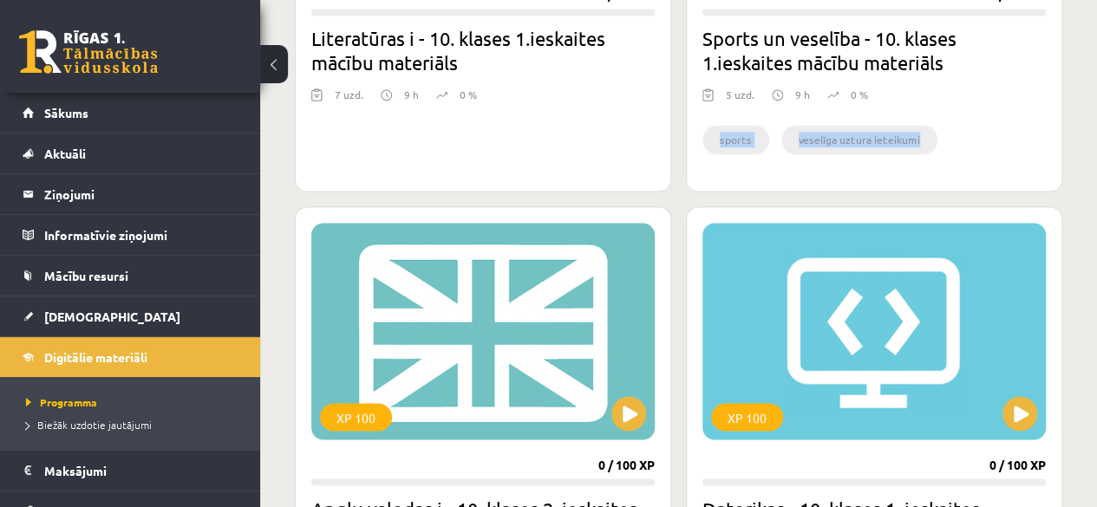
drag, startPoint x: 1082, startPoint y: 173, endPoint x: 1082, endPoint y: 107, distance: 65.9
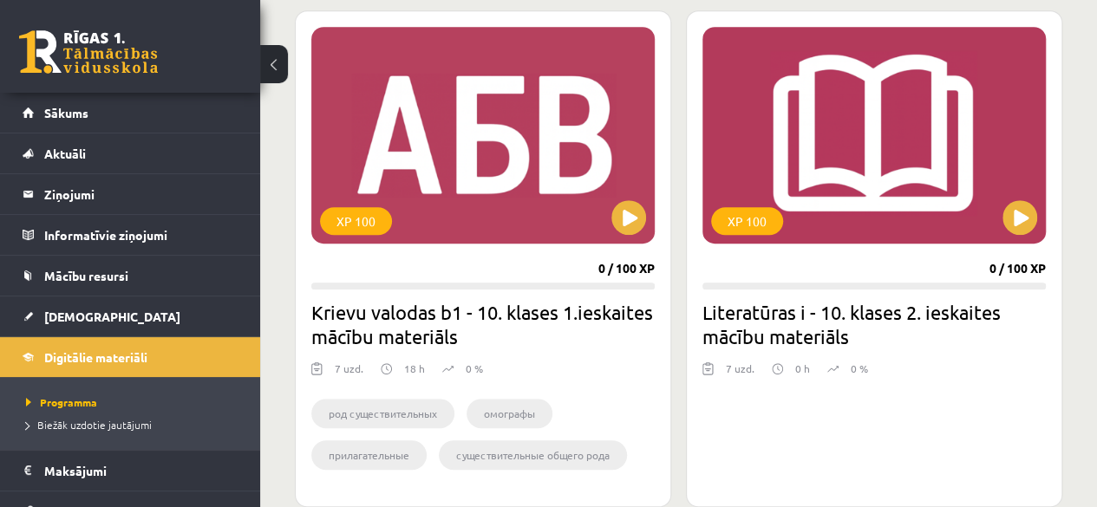
scroll to position [489, 0]
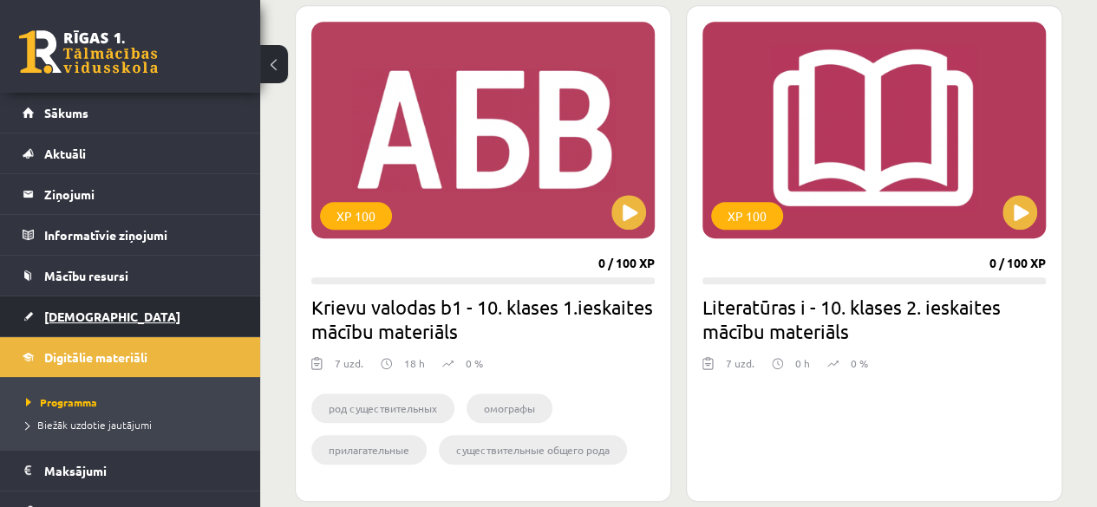
click at [59, 309] on span "[DEMOGRAPHIC_DATA]" at bounding box center [112, 317] width 136 height 16
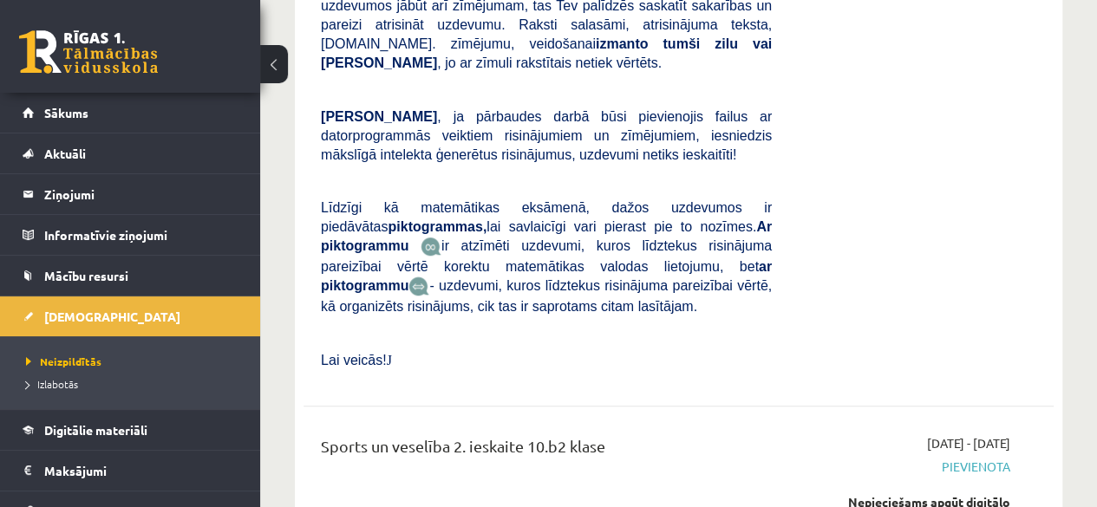
scroll to position [7550, 0]
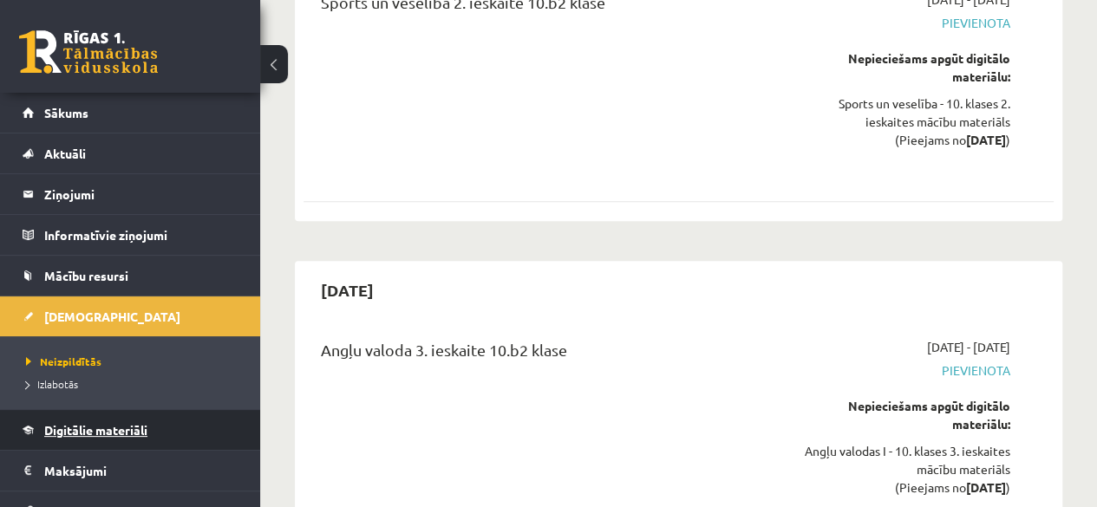
click at [74, 410] on link "Digitālie materiāli" at bounding box center [131, 430] width 216 height 40
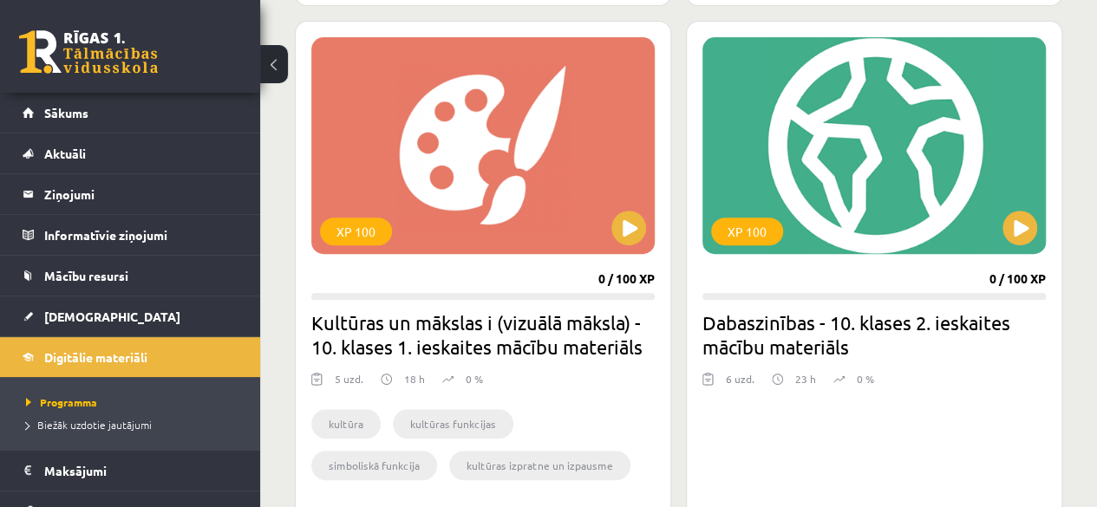
scroll to position [3461, 0]
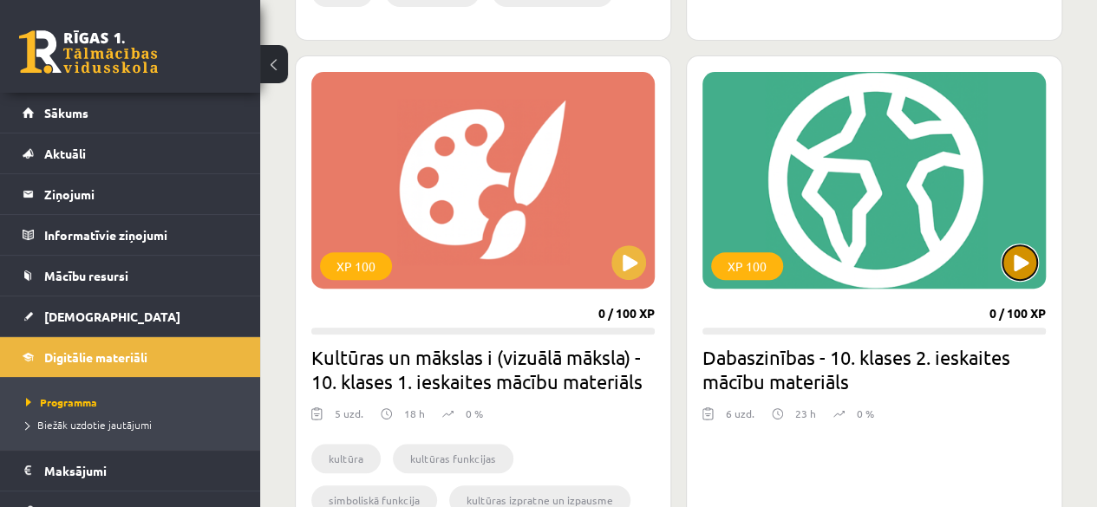
click at [1018, 274] on button at bounding box center [1020, 262] width 35 height 35
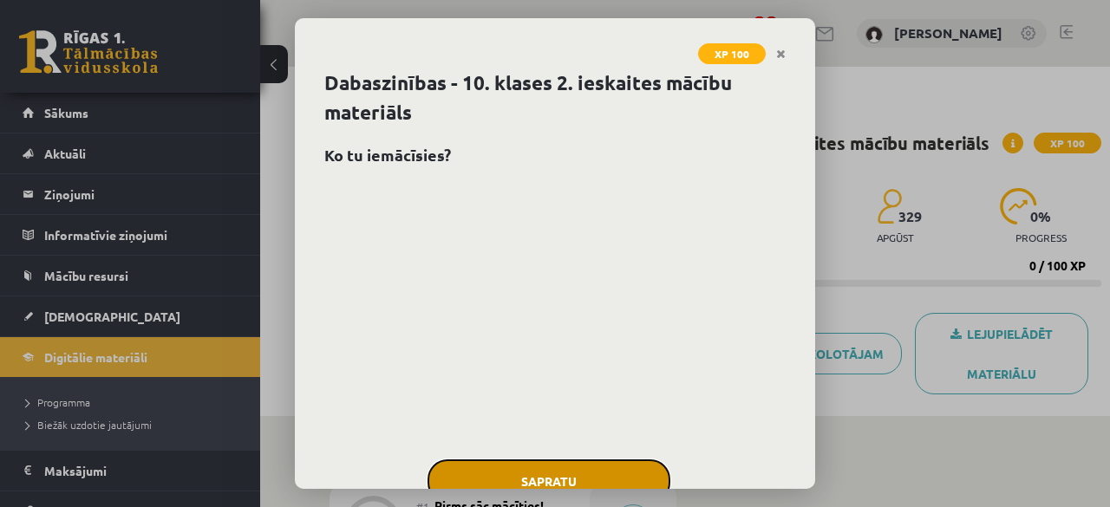
click at [538, 473] on button "Sapratu" at bounding box center [549, 481] width 243 height 43
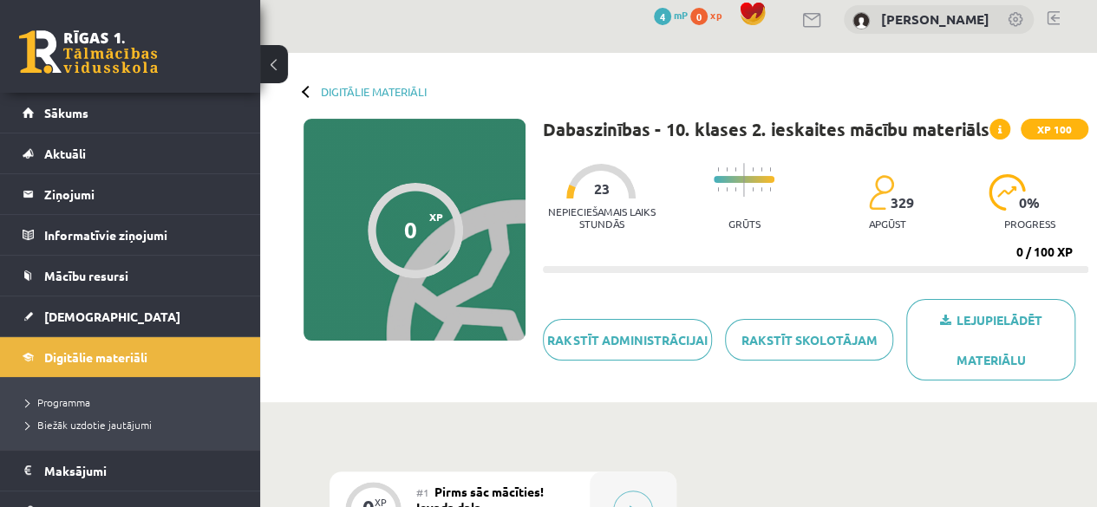
scroll to position [12, 0]
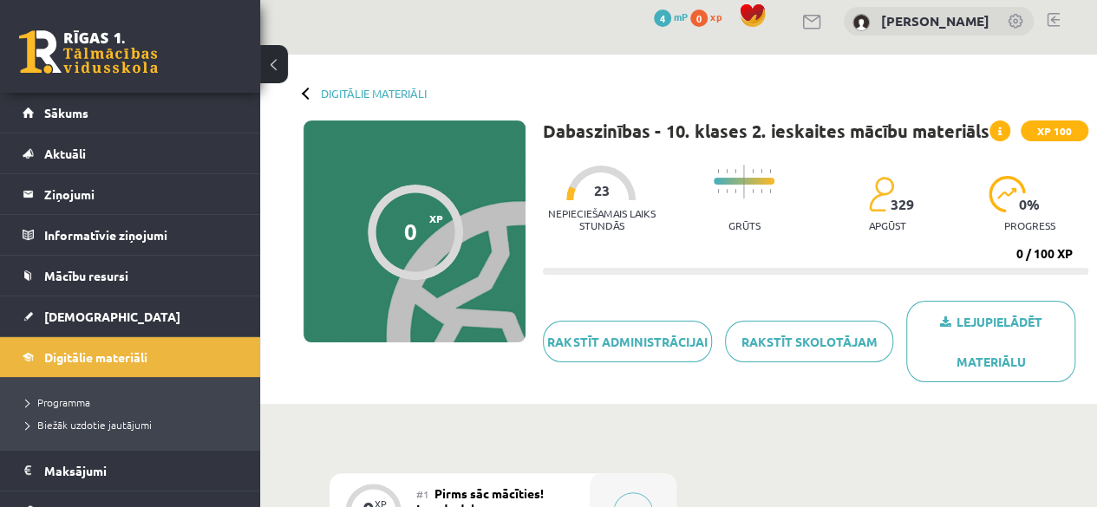
click at [314, 95] on div "Digitālie materiāli" at bounding box center [365, 93] width 123 height 13
click at [356, 93] on link "Digitālie materiāli" at bounding box center [374, 93] width 106 height 13
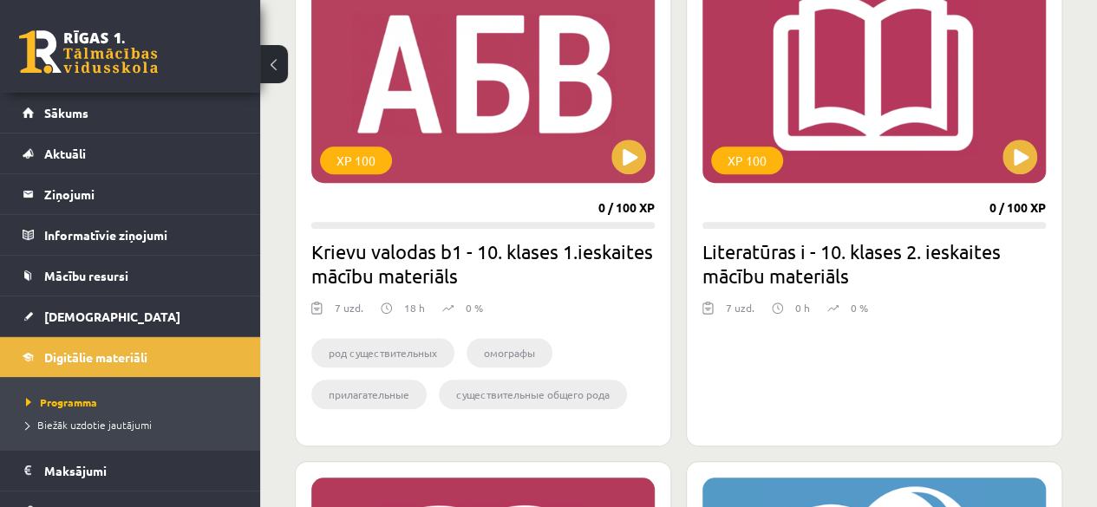
scroll to position [585, 0]
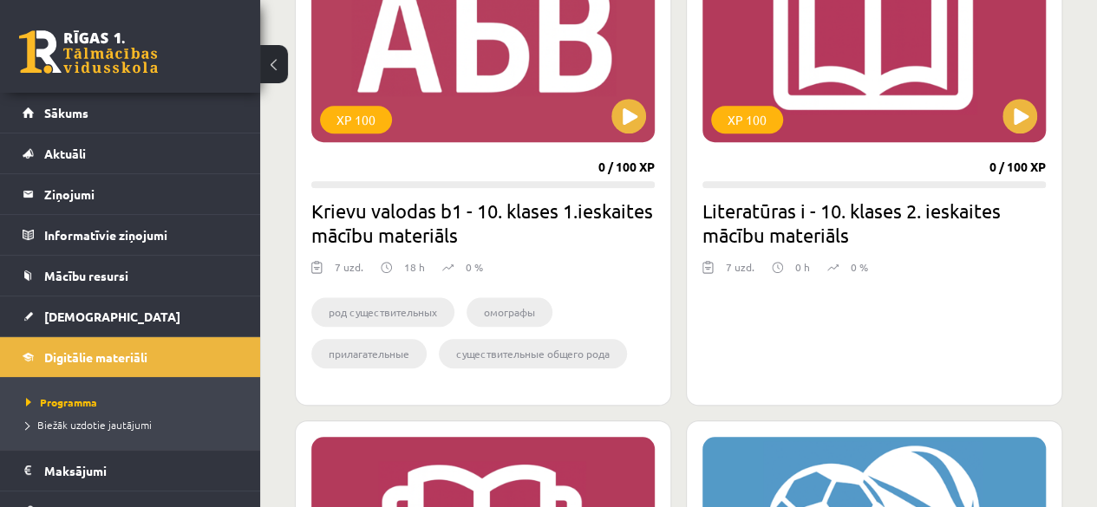
drag, startPoint x: 1096, startPoint y: 101, endPoint x: 1109, endPoint y: 39, distance: 63.8
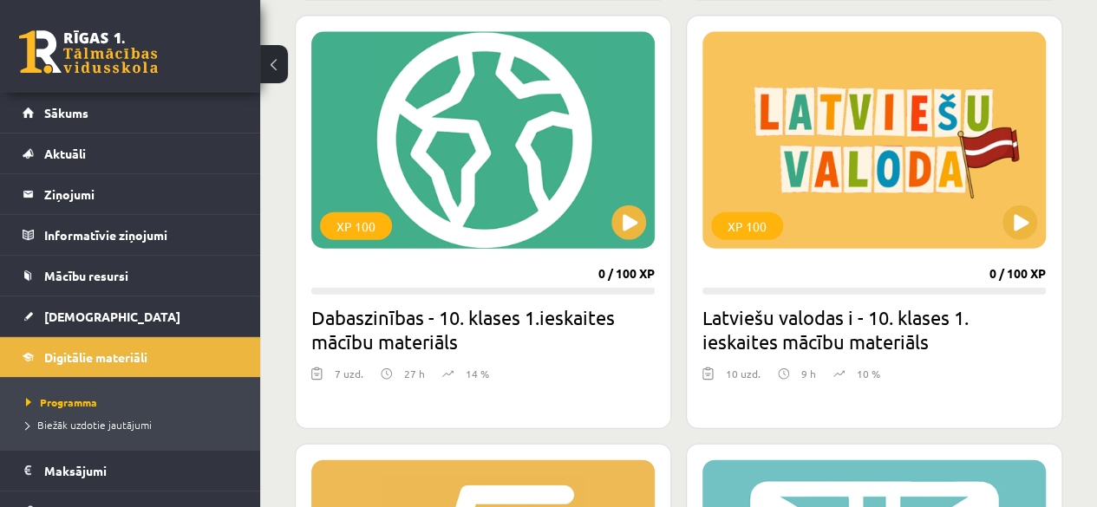
scroll to position [2016, 0]
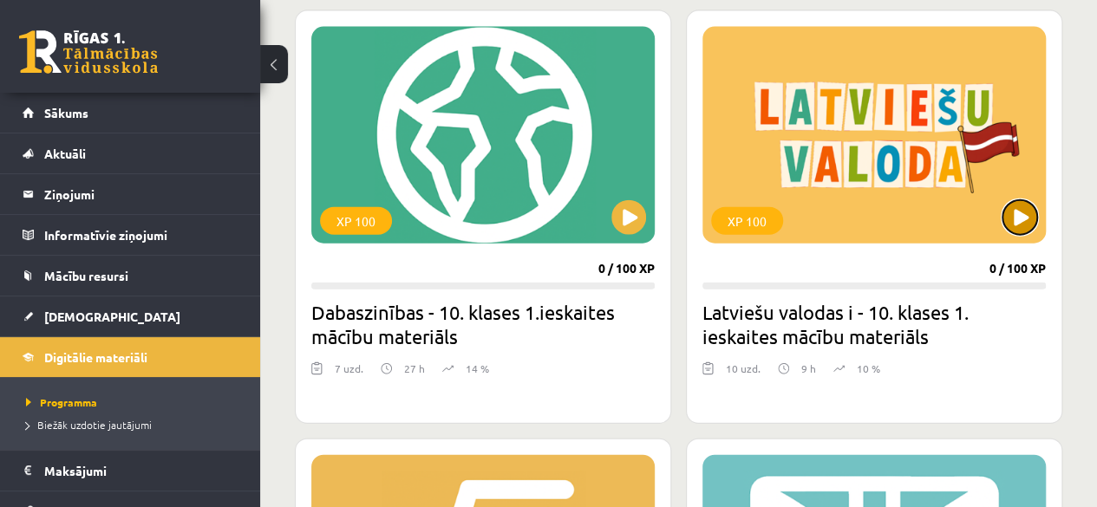
click at [1033, 204] on button at bounding box center [1020, 217] width 35 height 35
click at [961, 186] on div "XP 100" at bounding box center [874, 135] width 343 height 217
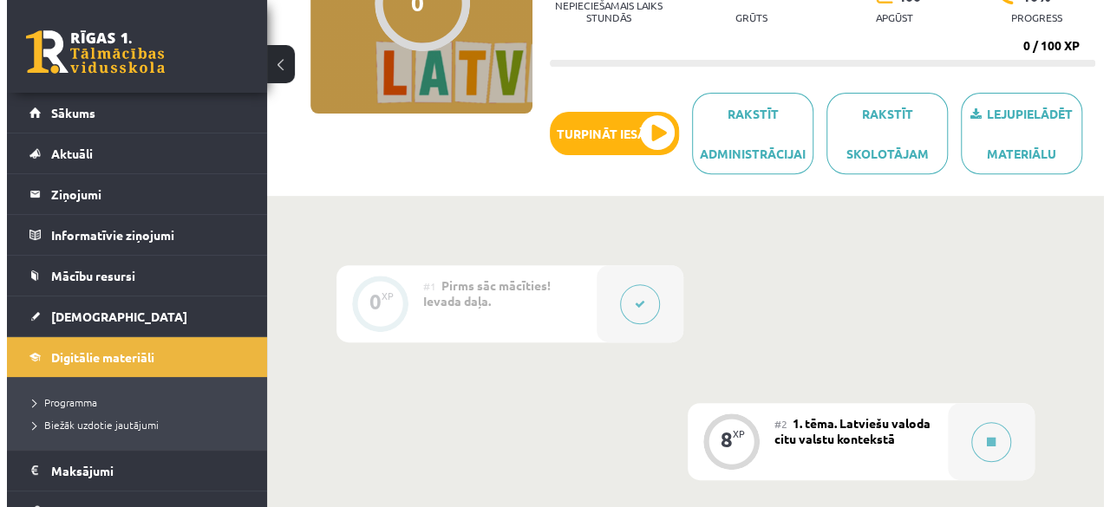
scroll to position [304, 0]
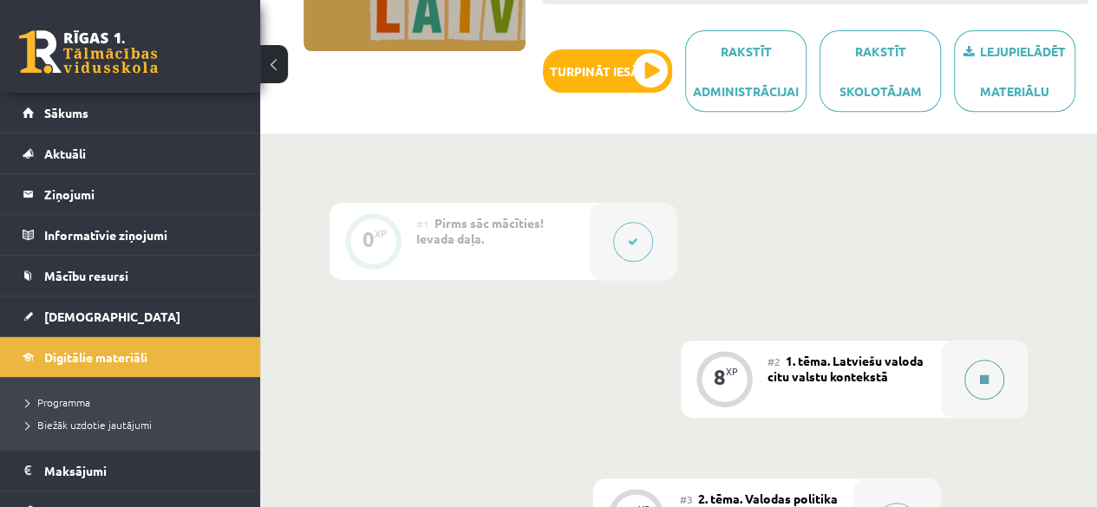
click at [965, 370] on button at bounding box center [985, 380] width 40 height 40
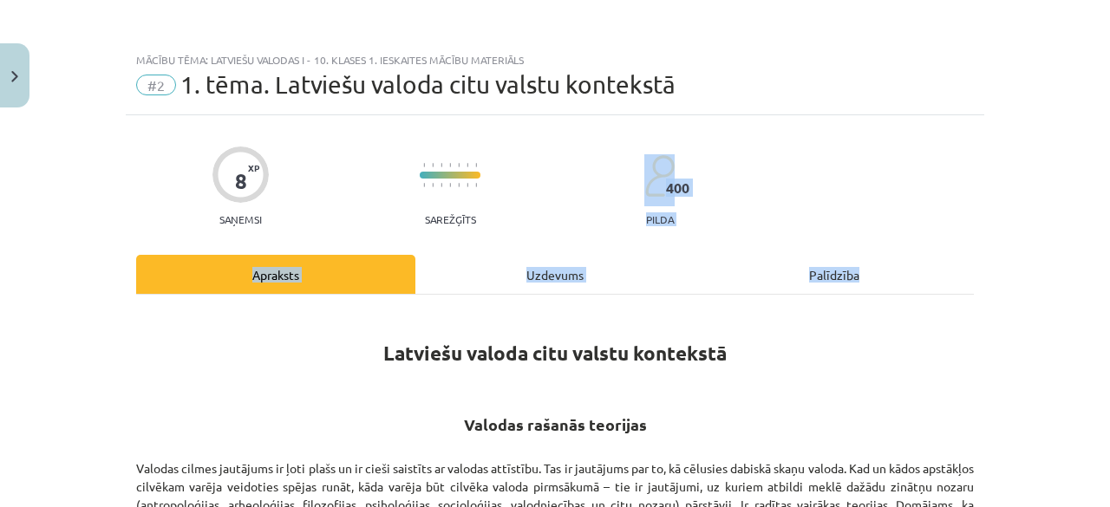
drag, startPoint x: 1094, startPoint y: 119, endPoint x: 1109, endPoint y: 262, distance: 144.0
click at [1109, 262] on div "Mācību tēma: Latviešu valodas i - 10. klases 1. ieskaites mācību materiāls #2 1…" at bounding box center [555, 253] width 1110 height 507
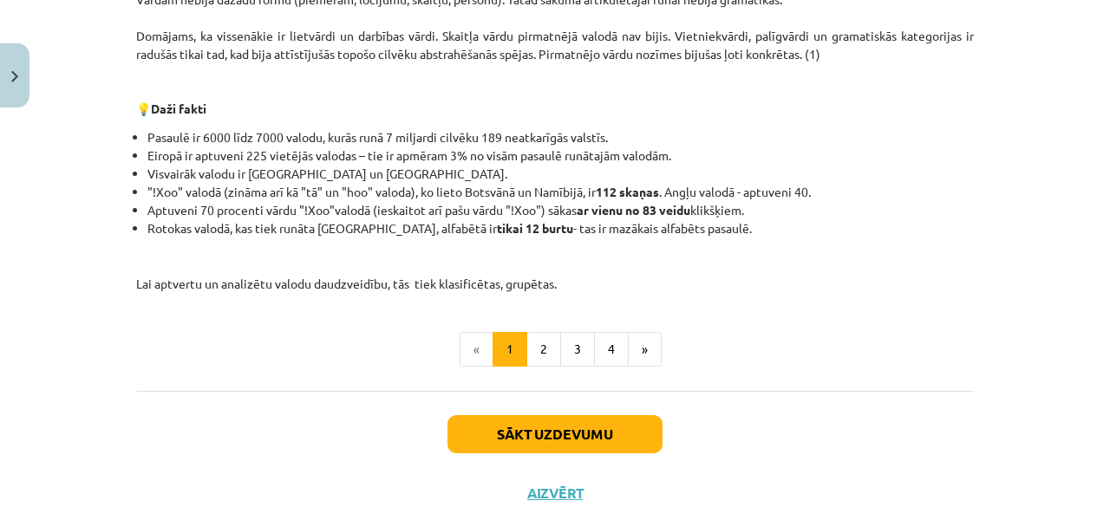
scroll to position [762, 0]
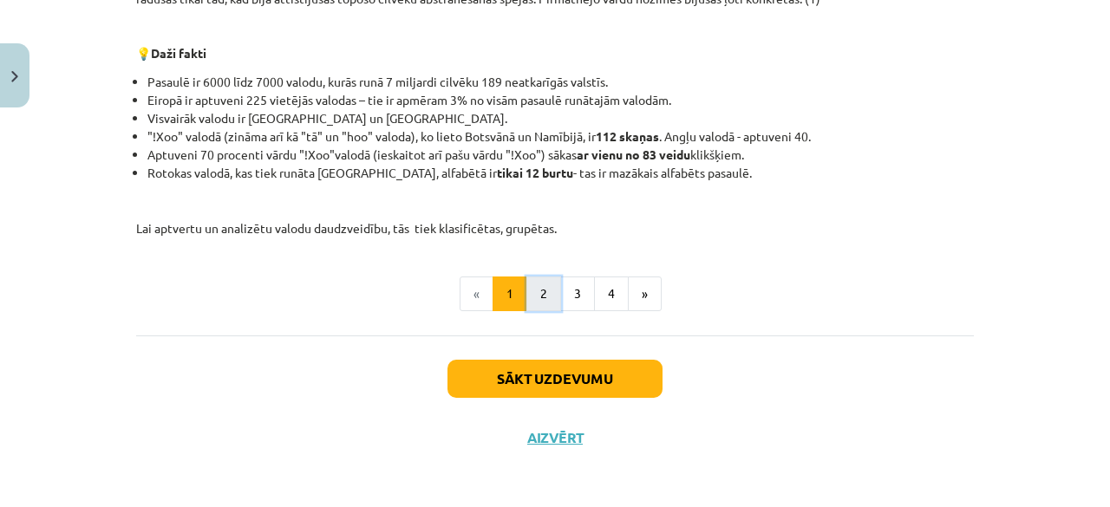
click at [533, 281] on button "2" at bounding box center [543, 294] width 35 height 35
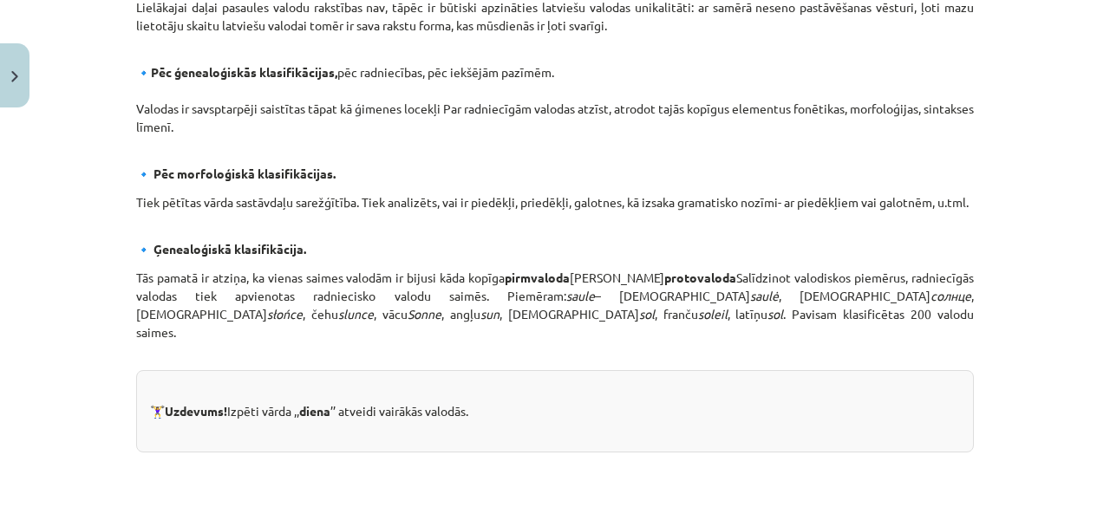
scroll to position [902, 0]
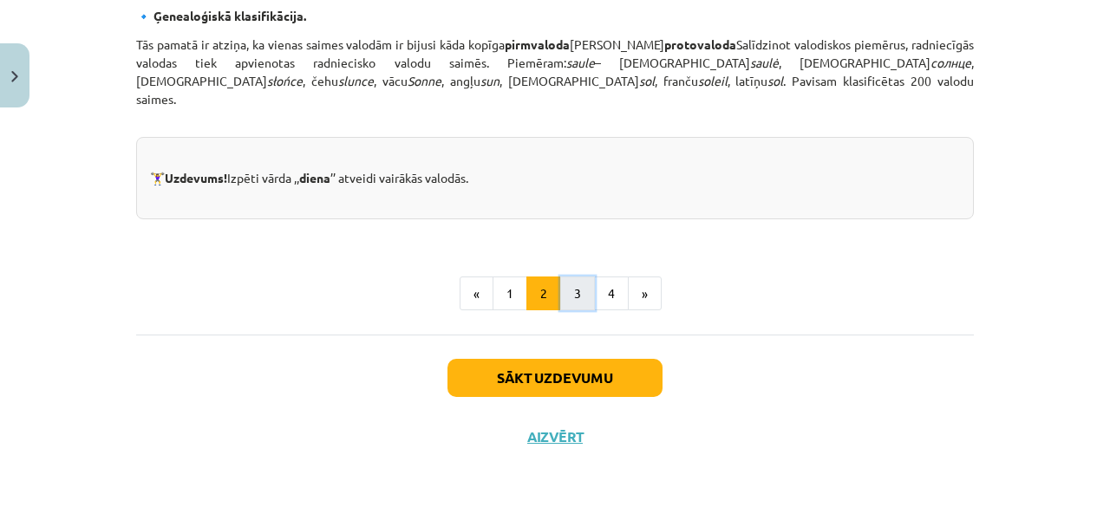
click at [579, 295] on button "3" at bounding box center [577, 294] width 35 height 35
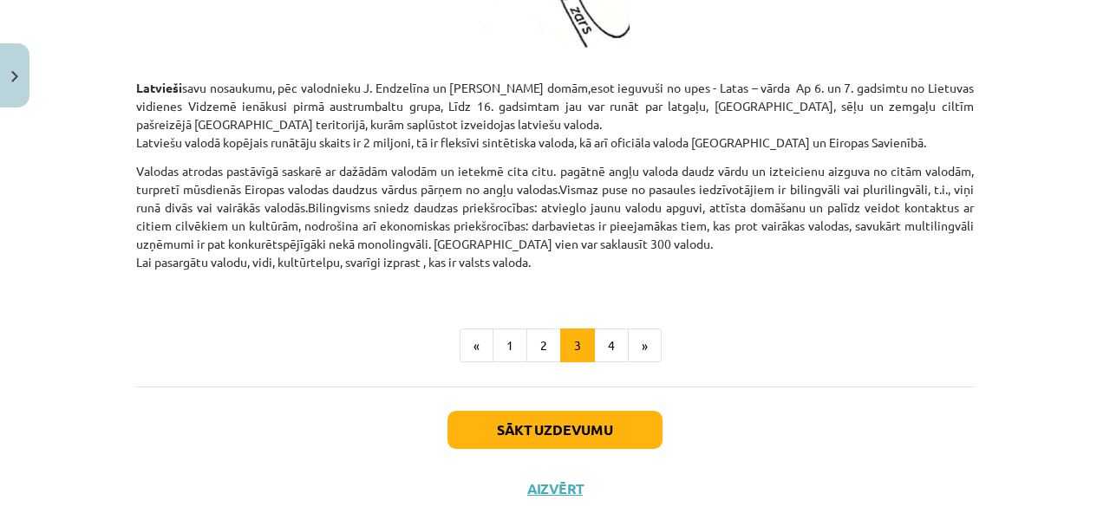
scroll to position [1632, 0]
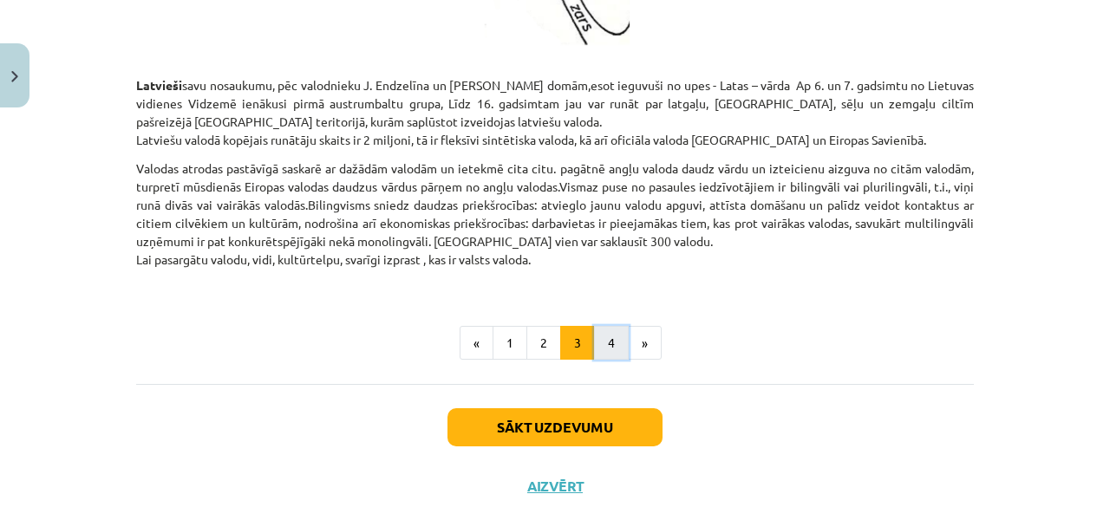
click at [612, 336] on button "4" at bounding box center [611, 343] width 35 height 35
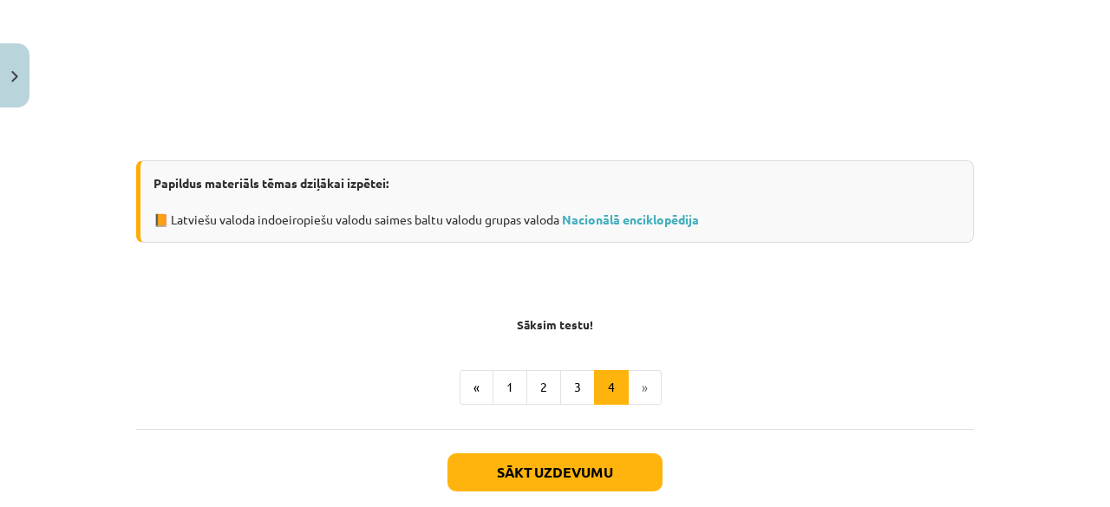
scroll to position [590, 0]
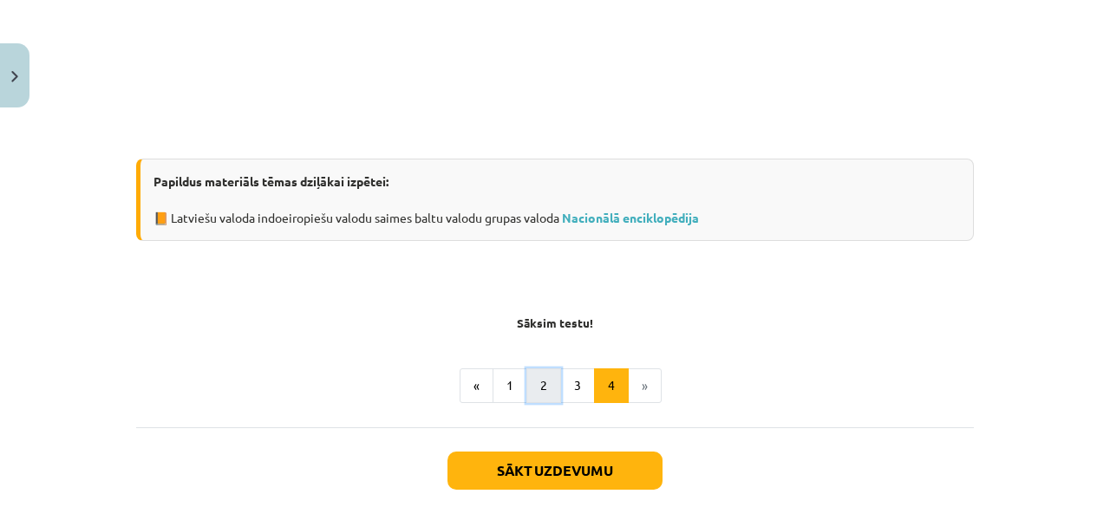
click at [541, 375] on button "2" at bounding box center [543, 386] width 35 height 35
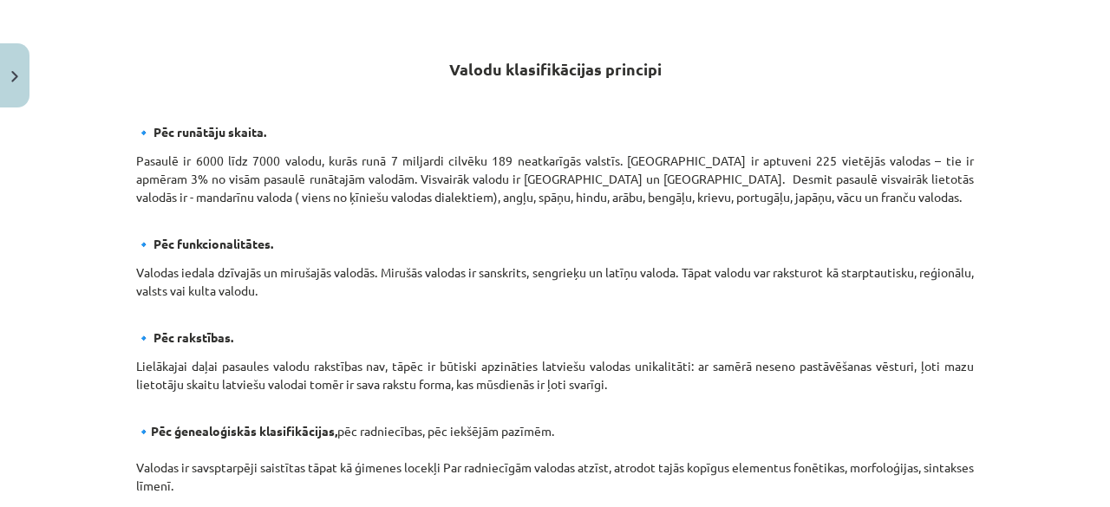
scroll to position [10, 0]
